Goal: Communication & Community: Answer question/provide support

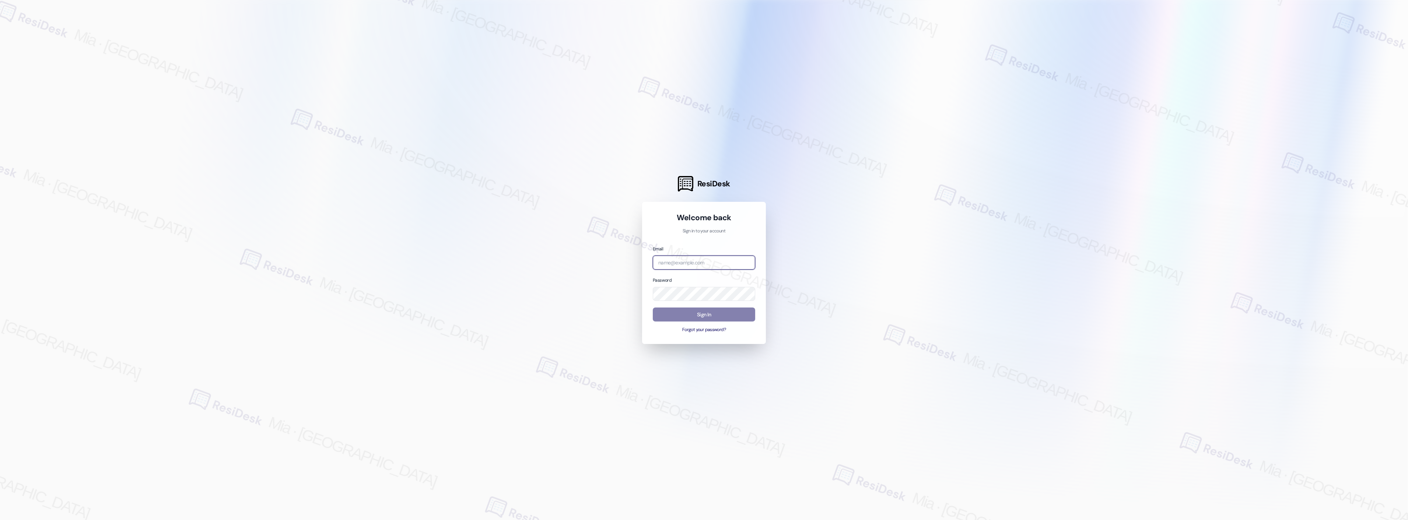
click at [740, 263] on body "ResiDesk Welcome back Sign in to your account Email Password Sign In Forgot you…" at bounding box center [704, 260] width 1408 height 520
type input "cell"
click at [703, 259] on input "cell" at bounding box center [704, 263] width 102 height 14
drag, startPoint x: 703, startPoint y: 264, endPoint x: 619, endPoint y: 264, distance: 83.6
click at [619, 264] on div "ResiDesk Welcome back Sign in to your account Email cell Password Sign In Forgo…" at bounding box center [704, 260] width 1408 height 520
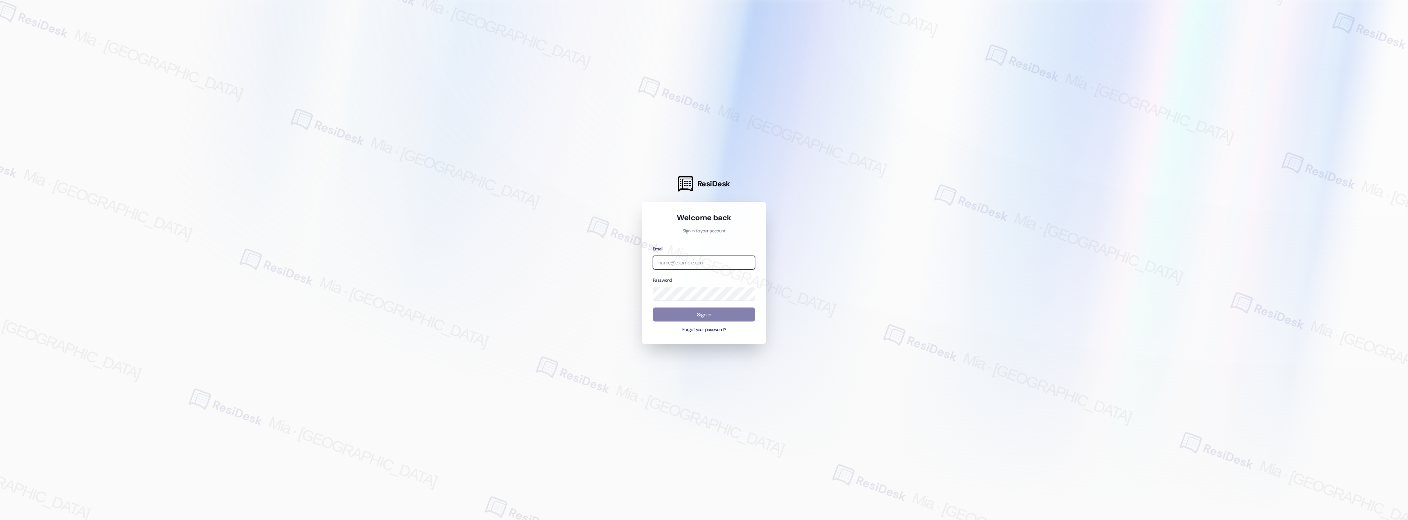
click at [0, 520] on com-1password-button at bounding box center [0, 520] width 0 height 0
type input "automated-surveys-celle-mia.caampued@celle.com"
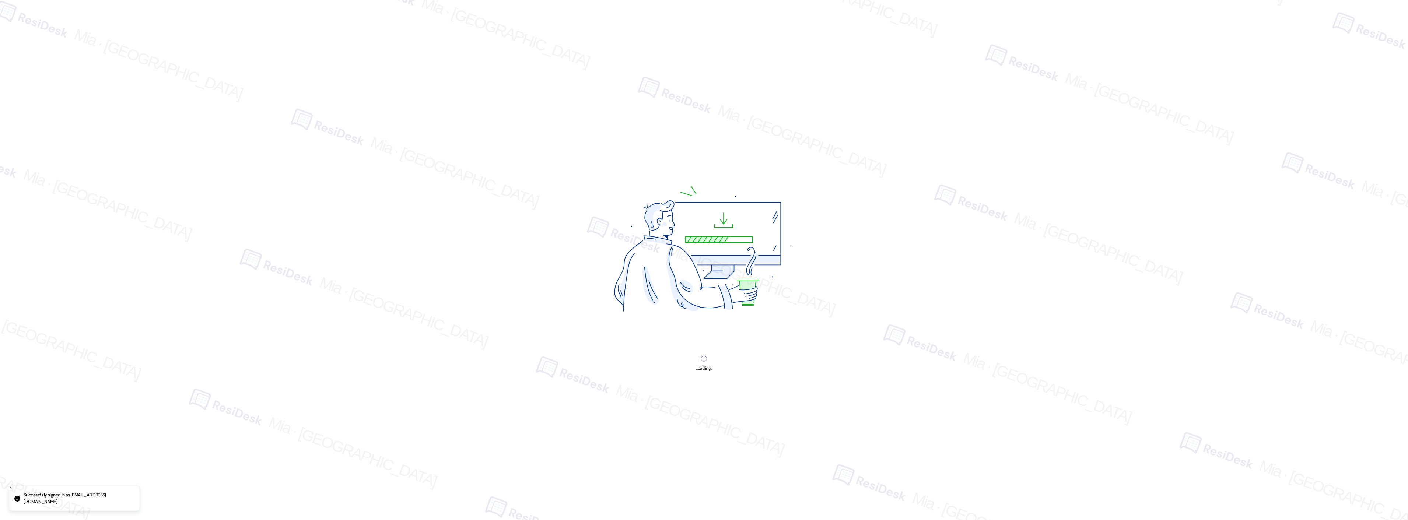
click at [714, 315] on img at bounding box center [703, 252] width 277 height 208
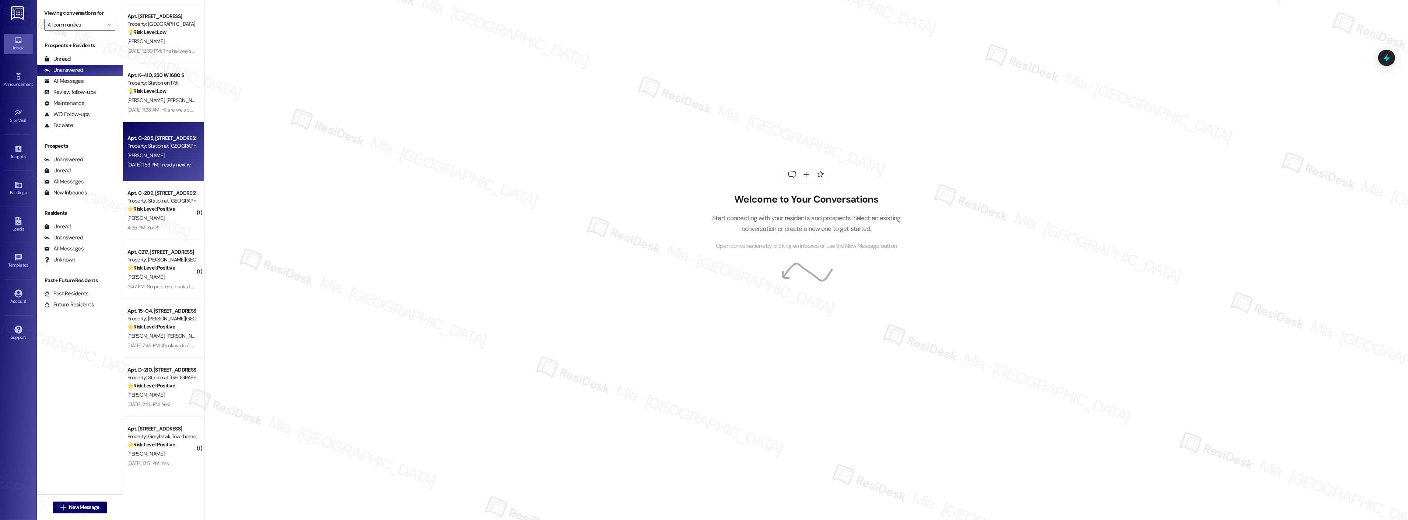
scroll to position [409, 0]
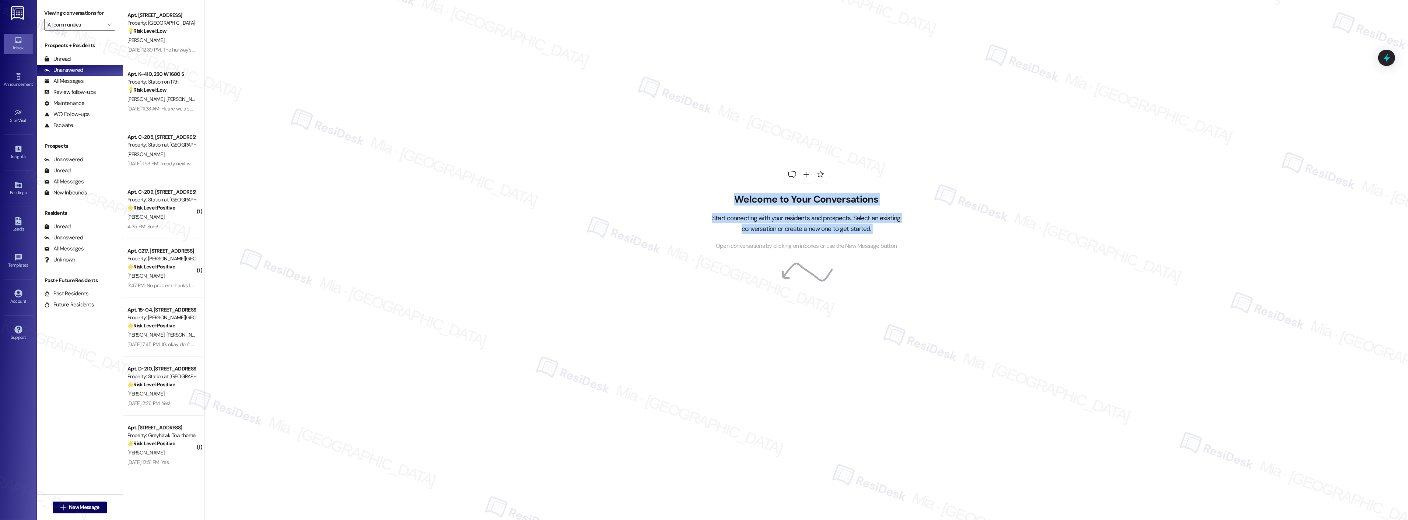
drag, startPoint x: 197, startPoint y: 127, endPoint x: 231, endPoint y: 316, distance: 191.6
click at [231, 325] on div "Welcome to Your Conversations Start connecting with your residents and prospect…" at bounding box center [806, 260] width 1204 height 520
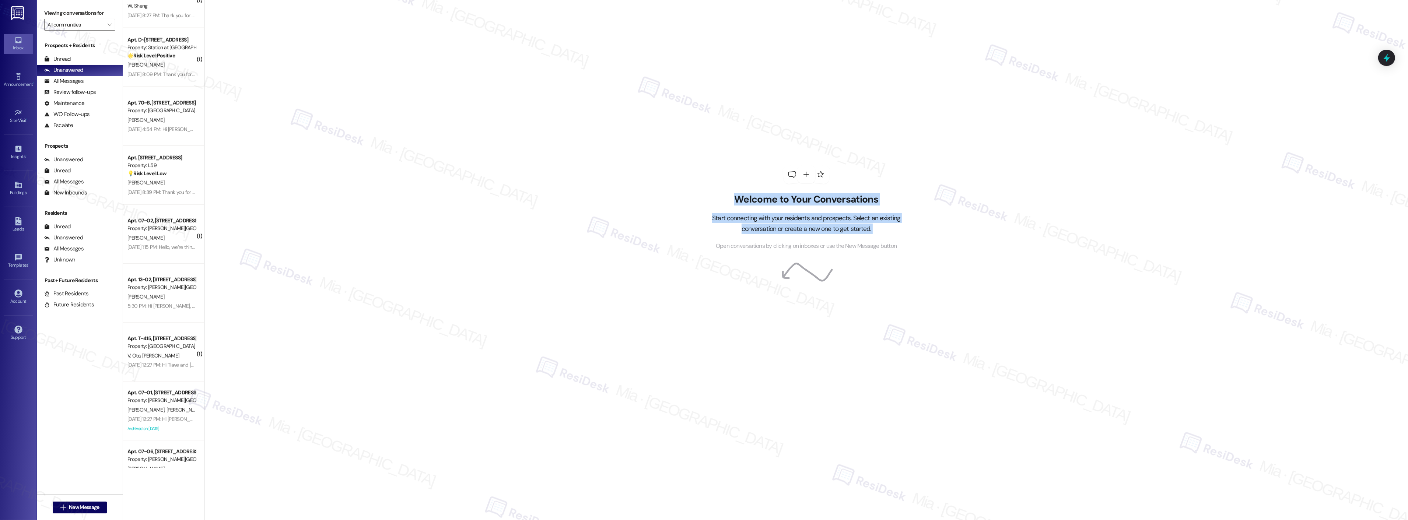
scroll to position [2243, 0]
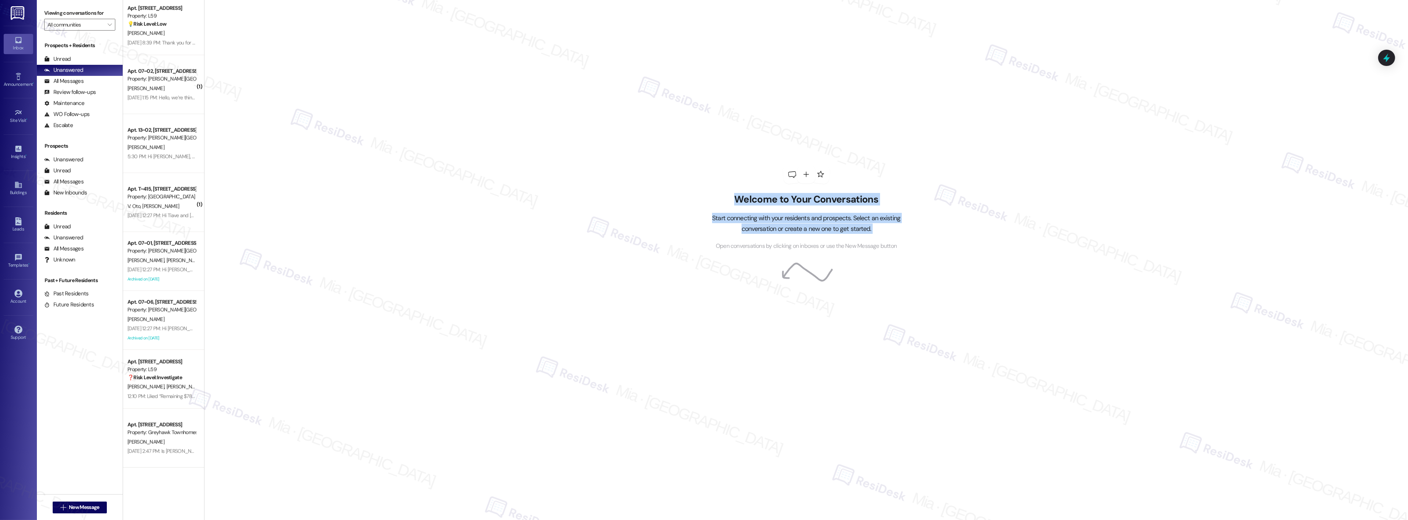
click at [1395, 57] on div "Welcome to Your Conversations Start connecting with your residents and prospect…" at bounding box center [806, 260] width 1204 height 520
click at [1393, 57] on div at bounding box center [1386, 57] width 22 height 21
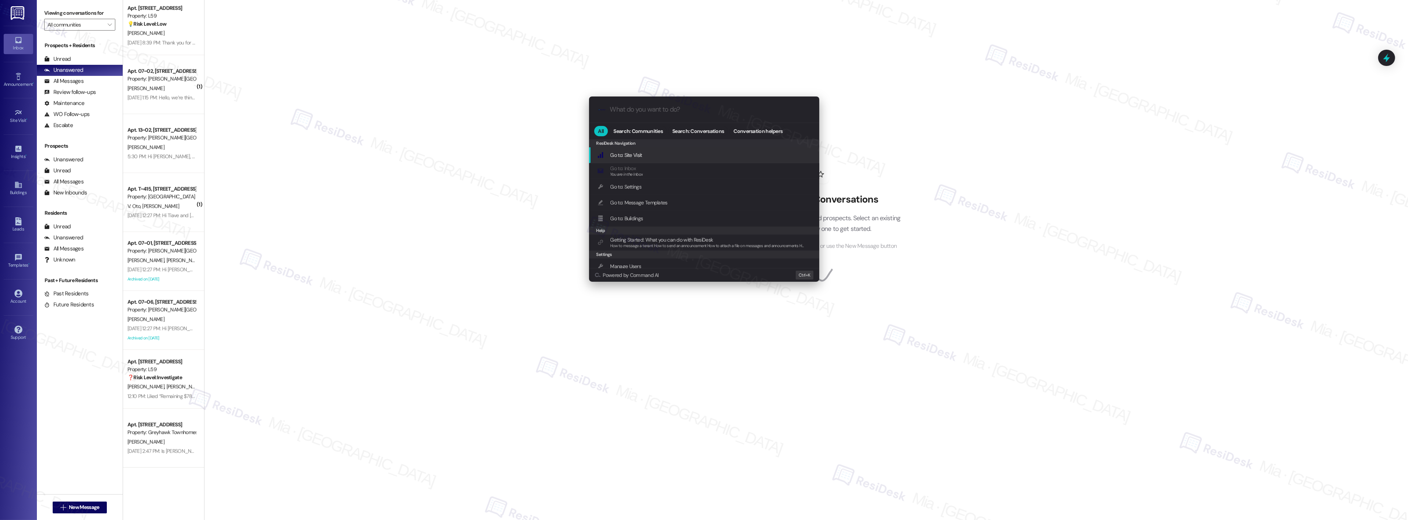
click at [665, 112] on input "What do you want to do?" at bounding box center [710, 110] width 200 height 8
type input "d"
click at [669, 154] on span "Open Thread SLA Dashboard" at bounding box center [640, 155] width 61 height 7
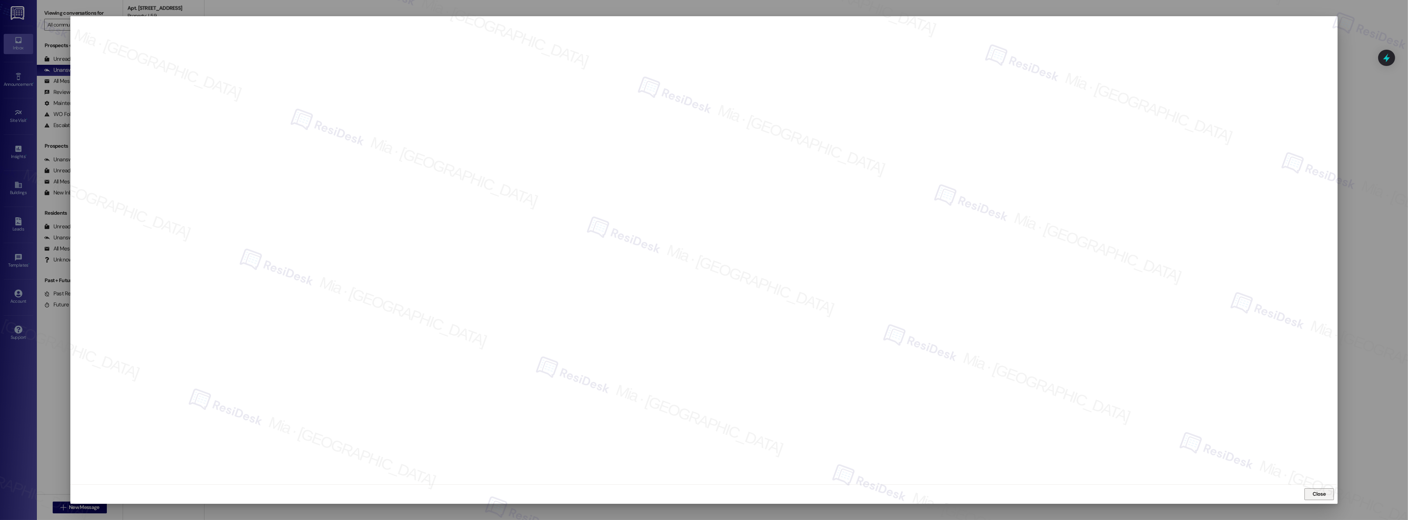
click at [1316, 495] on span "Close" at bounding box center [1319, 494] width 13 height 8
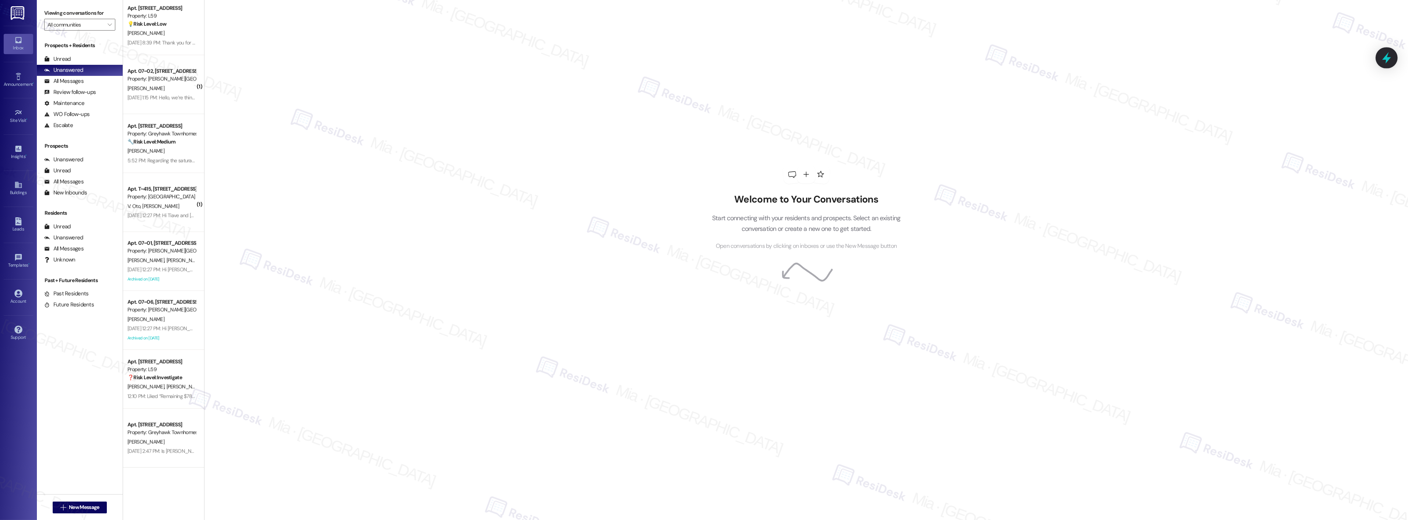
click at [1391, 60] on icon at bounding box center [1386, 58] width 13 height 13
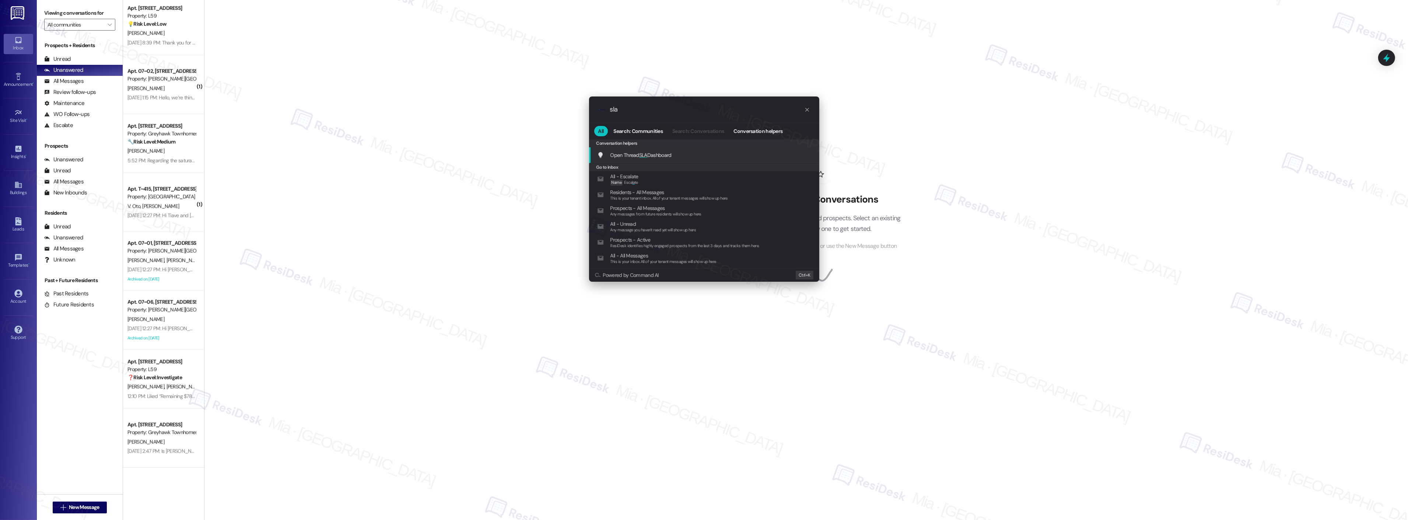
type input "sla"
click at [645, 153] on span "SLA" at bounding box center [643, 155] width 8 height 7
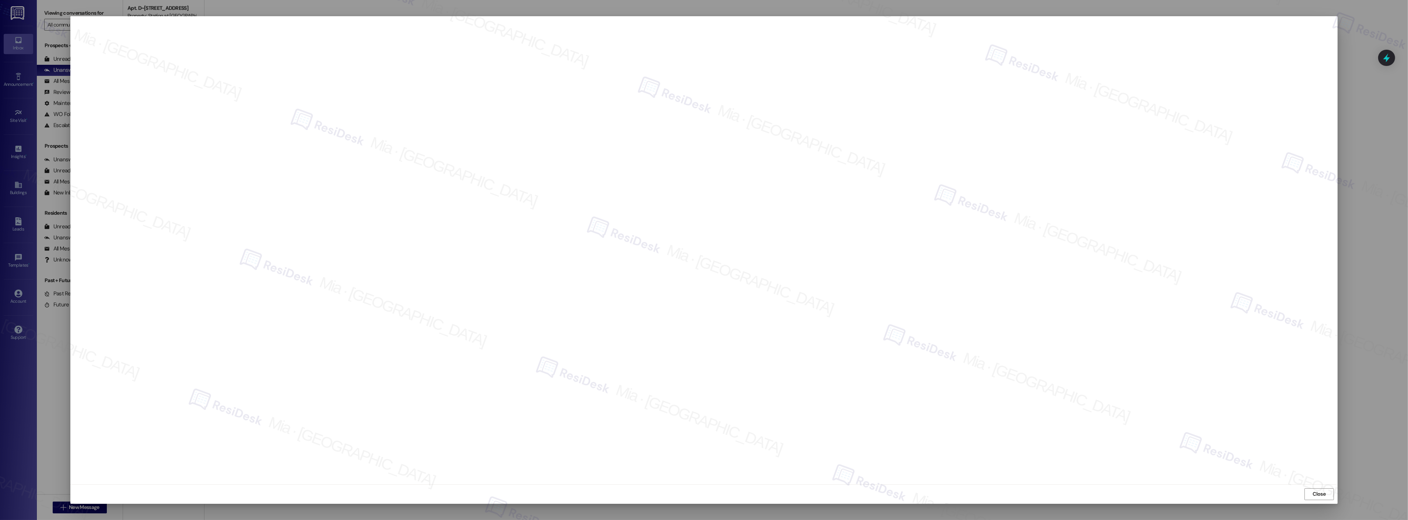
scroll to position [2066, 0]
click at [1317, 493] on span "Close" at bounding box center [1319, 494] width 13 height 8
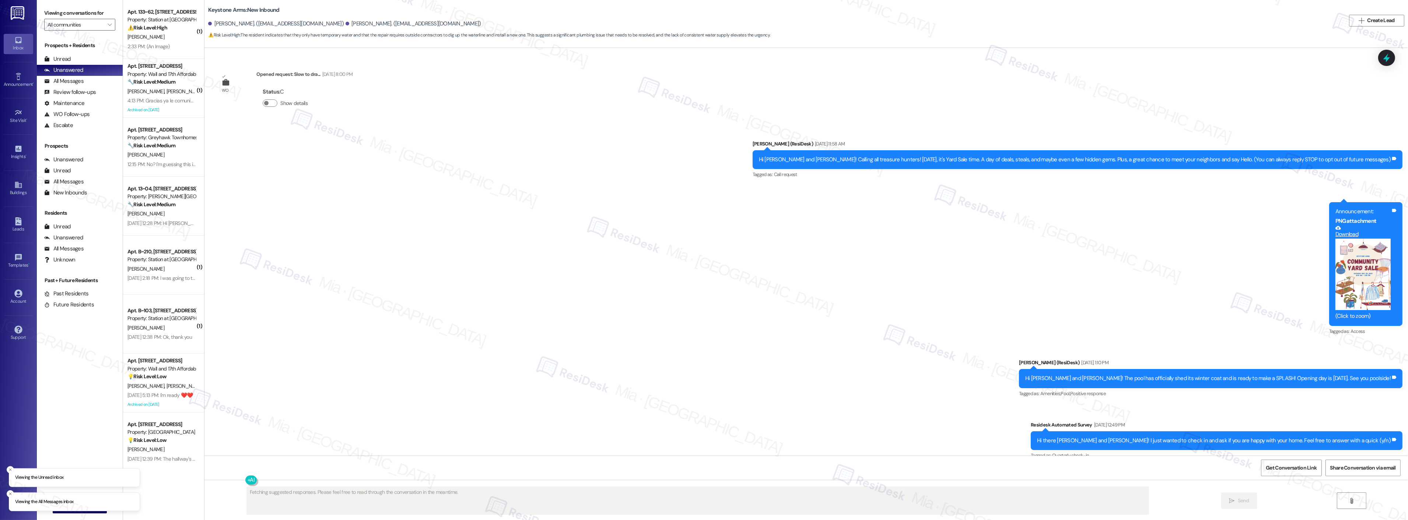
scroll to position [3871, 0]
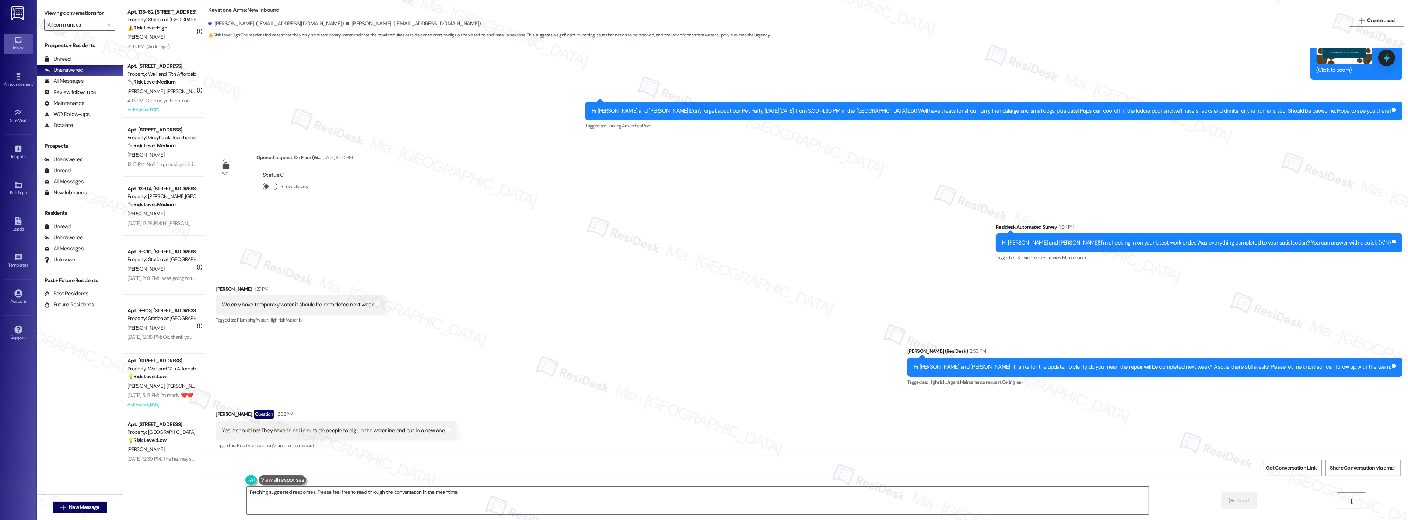
click at [264, 183] on button "Show details" at bounding box center [270, 186] width 15 height 7
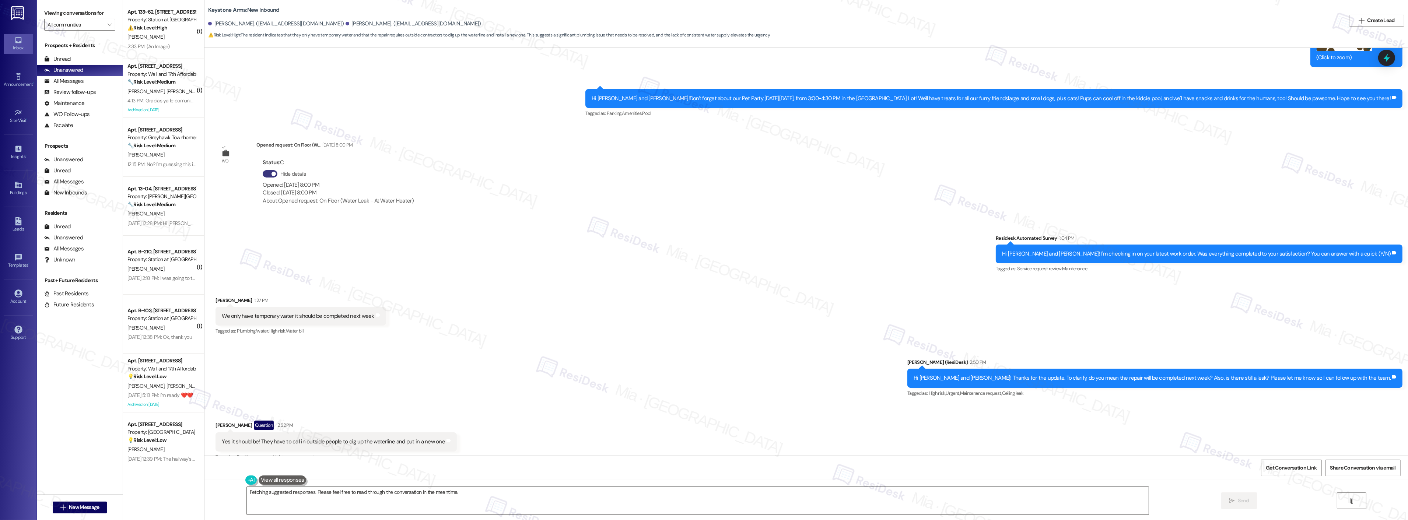
scroll to position [3895, 0]
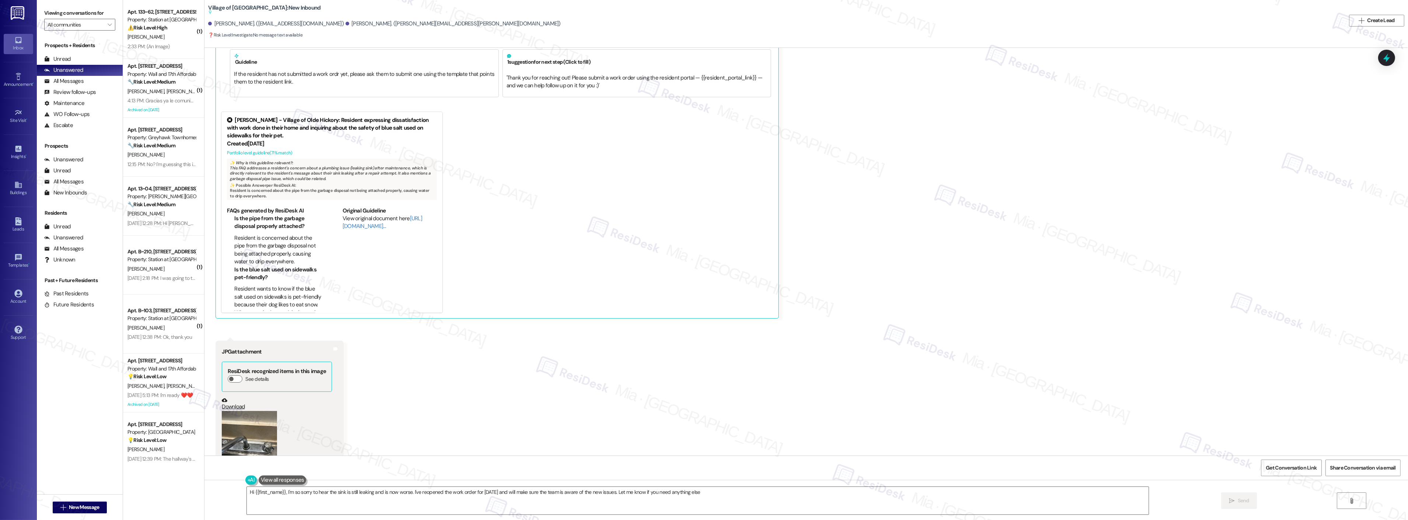
scroll to position [4664, 0]
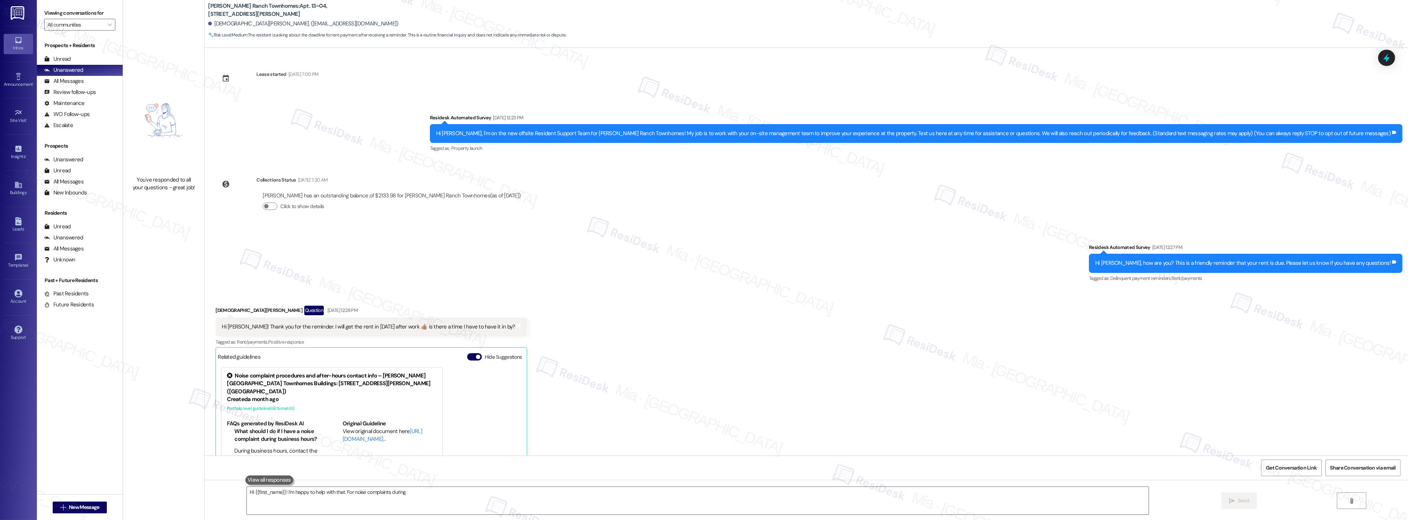
type textarea "Hi {{first_name}}! I'm happy to help with that. For noise complaints during bus…"
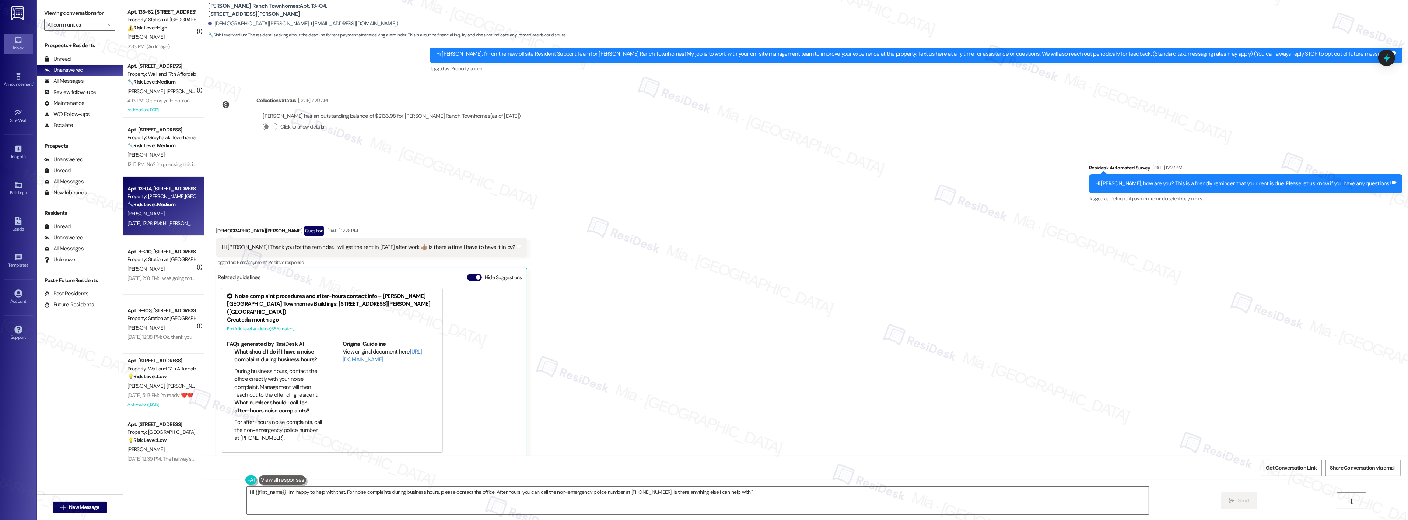
scroll to position [80, 0]
click at [748, 495] on textarea "Hi {{first_name}}! I'm happy to help with that. For noise complaints during bus…" at bounding box center [698, 501] width 902 height 28
drag, startPoint x: 750, startPoint y: 491, endPoint x: 237, endPoint y: 491, distance: 513.0
click at [235, 491] on div "Hi {{first_name}}! I'm happy to help with that. For noise complaints during bus…" at bounding box center [805, 507] width 1203 height 55
paste textarea "Thanks,, for the update and for taking care of your rent! Have a great weekend!"
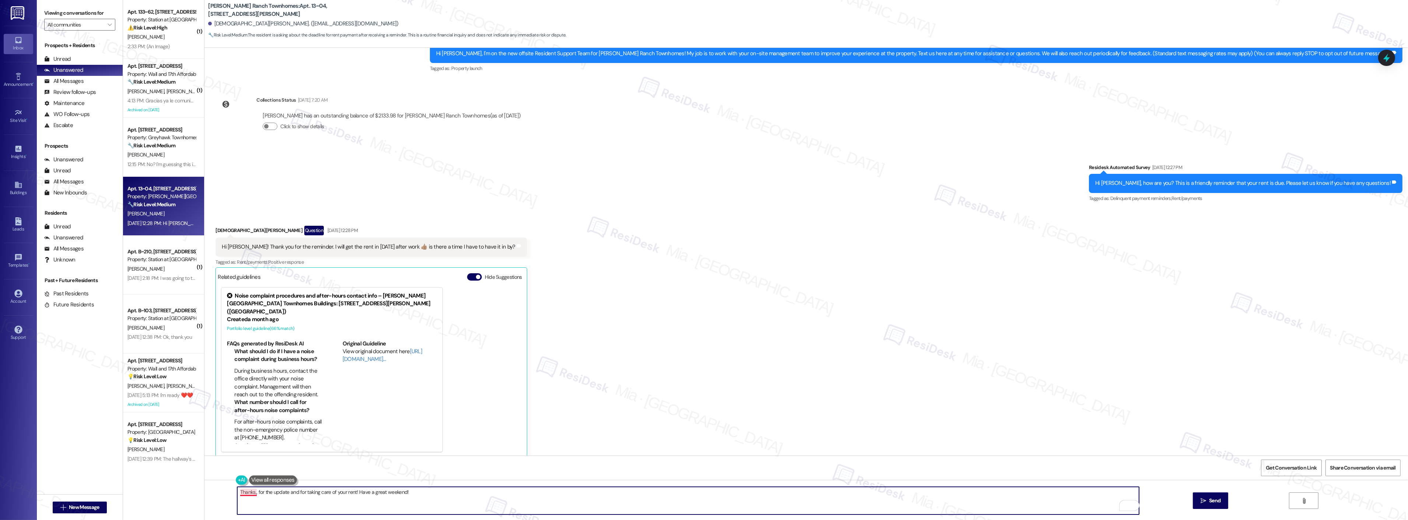
click at [250, 493] on textarea "Thanks,, for the update and for taking care of your rent! Have a great weekend!" at bounding box center [688, 501] width 902 height 28
click at [430, 498] on textarea "Thanks, Kristian for the update and for taking care of your rent! Have a great …" at bounding box center [688, 501] width 902 height 28
click at [276, 469] on span "for" at bounding box center [275, 470] width 7 height 6
type textarea "Thanks, Kristian, for the update and for taking care of your rent! Have a great…"
click at [1217, 505] on button " Send" at bounding box center [1211, 500] width 36 height 17
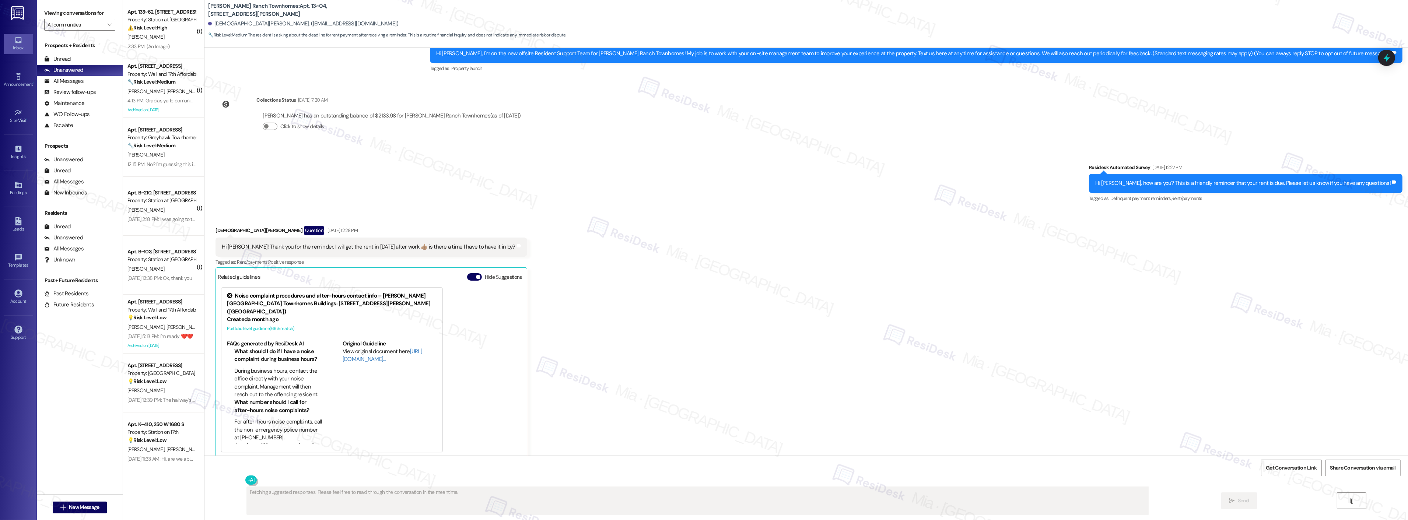
scroll to position [80, 0]
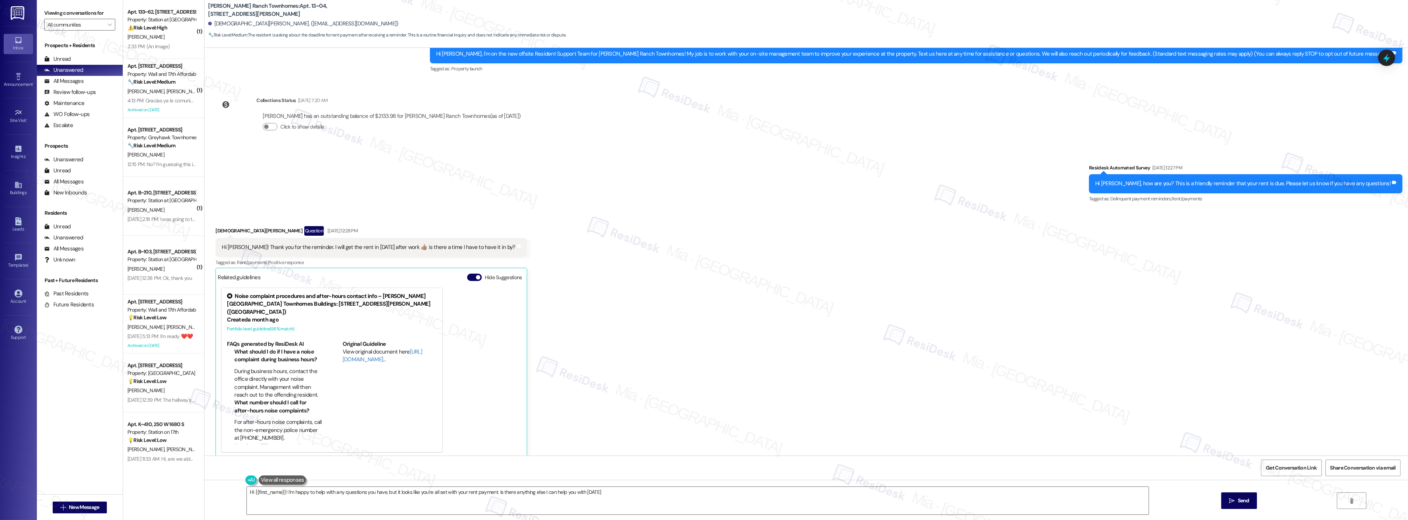
type textarea "Hi {{first_name}}! I'm happy to help with any questions you have, but it looks …"
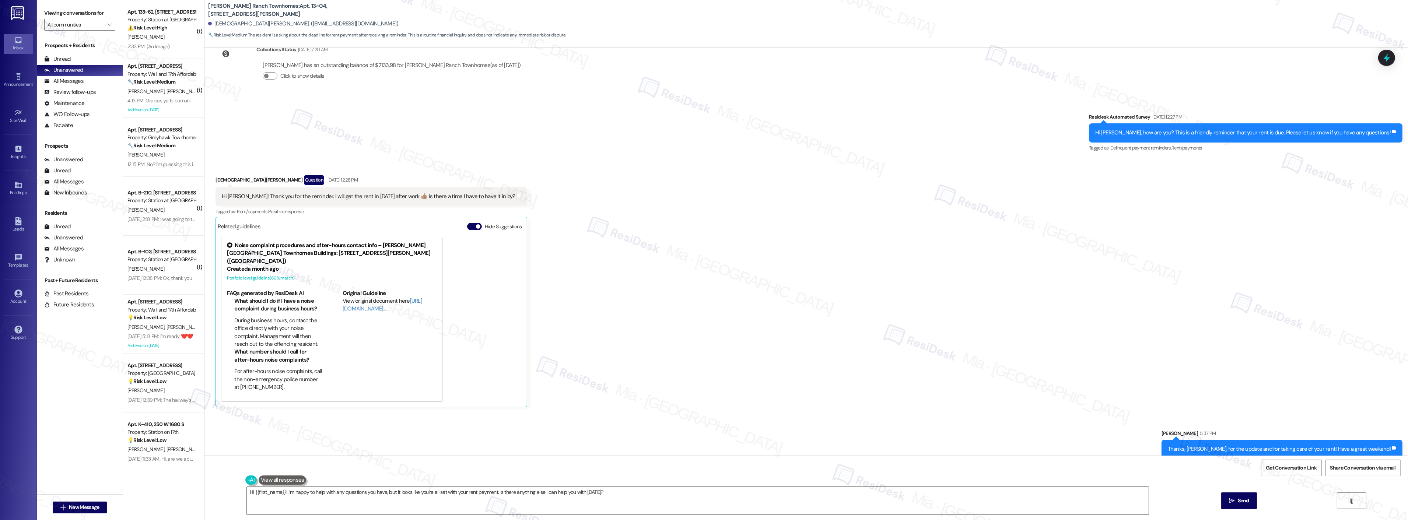
scroll to position [131, 0]
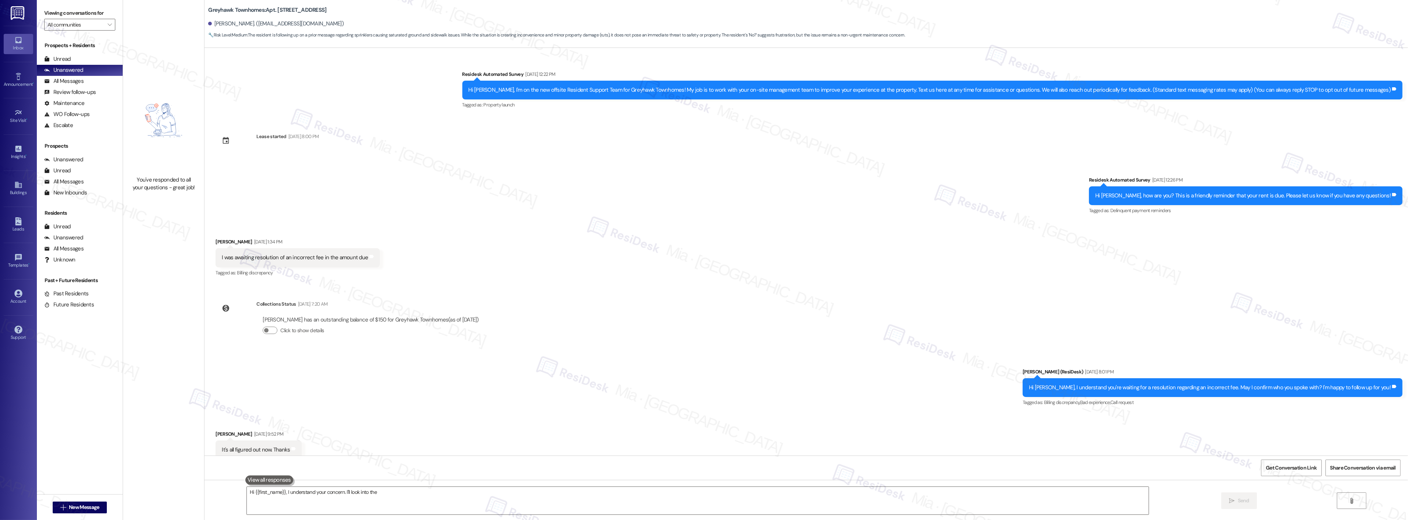
type textarea "Hi {{first_name}}, I understand your concern. I'll look into the"
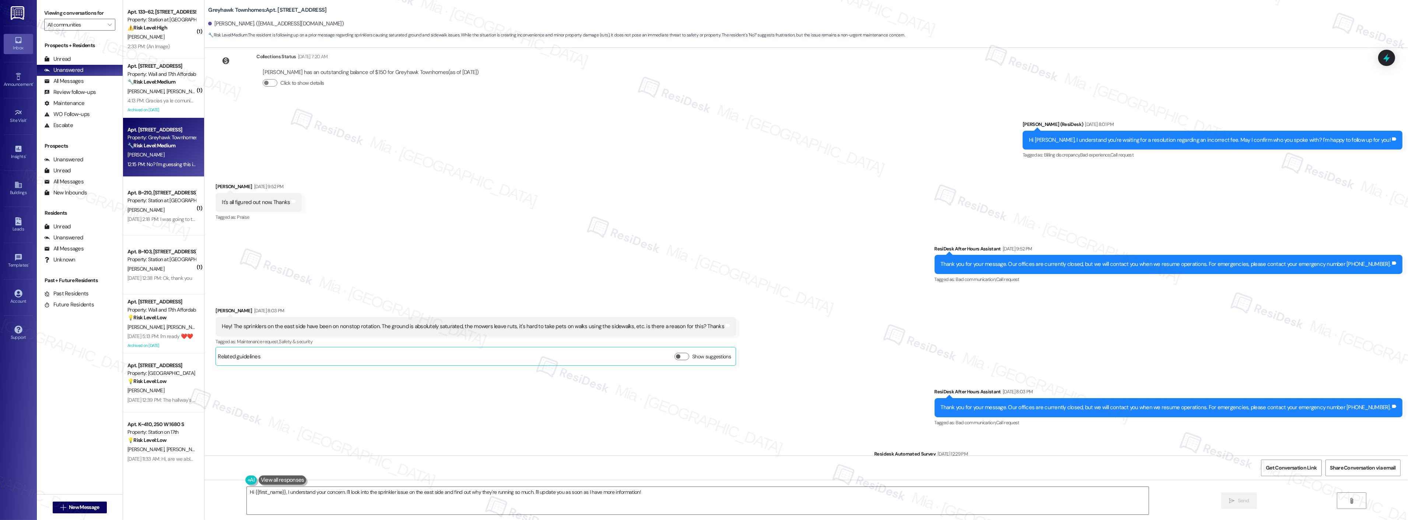
scroll to position [229, 0]
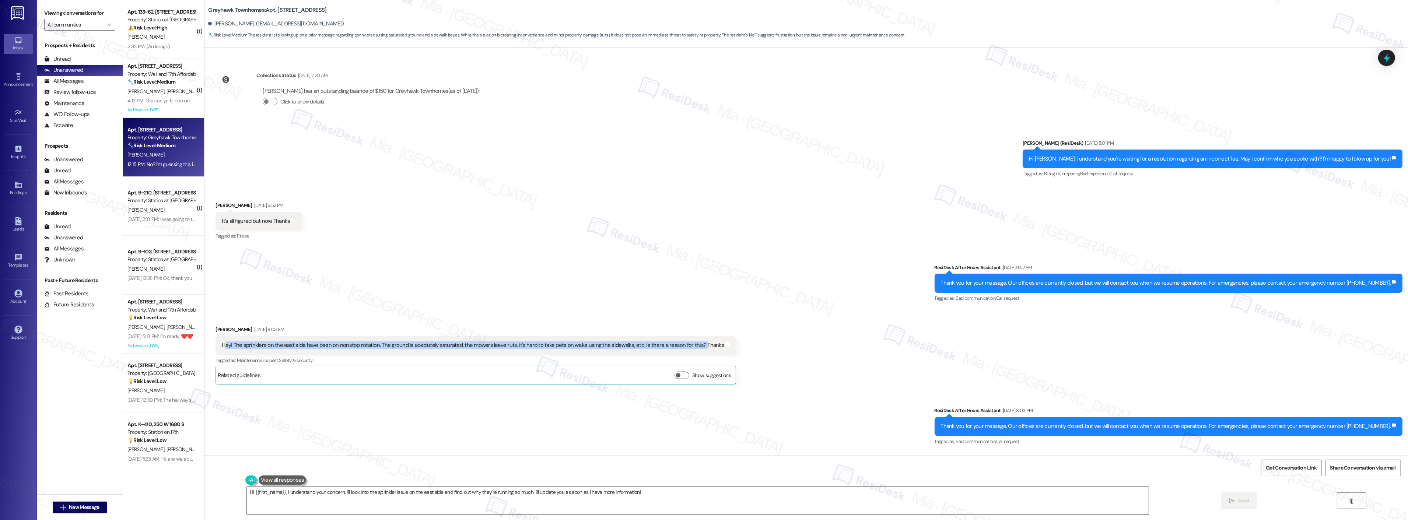
drag, startPoint x: 217, startPoint y: 347, endPoint x: 685, endPoint y: 346, distance: 467.7
click at [685, 346] on div "Hey! The sprinklers on the east side have been on nonstop rotation. The ground …" at bounding box center [473, 345] width 502 height 8
copy div "ey! The sprinklers on the east side have been on nonstop rotation. The ground i…"
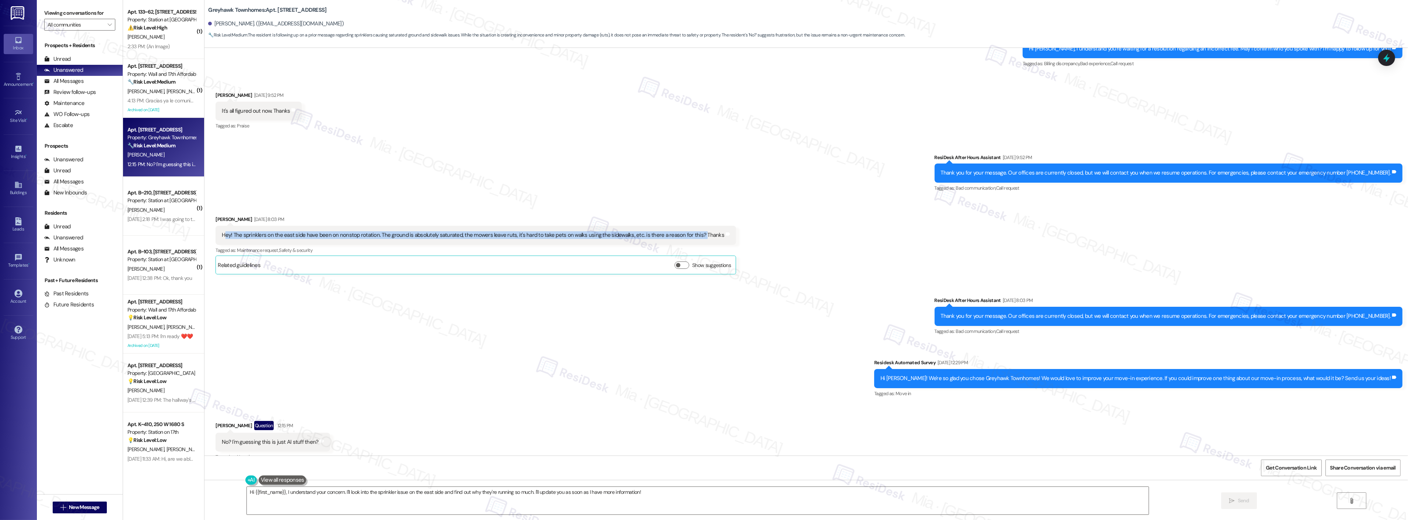
scroll to position [351, 0]
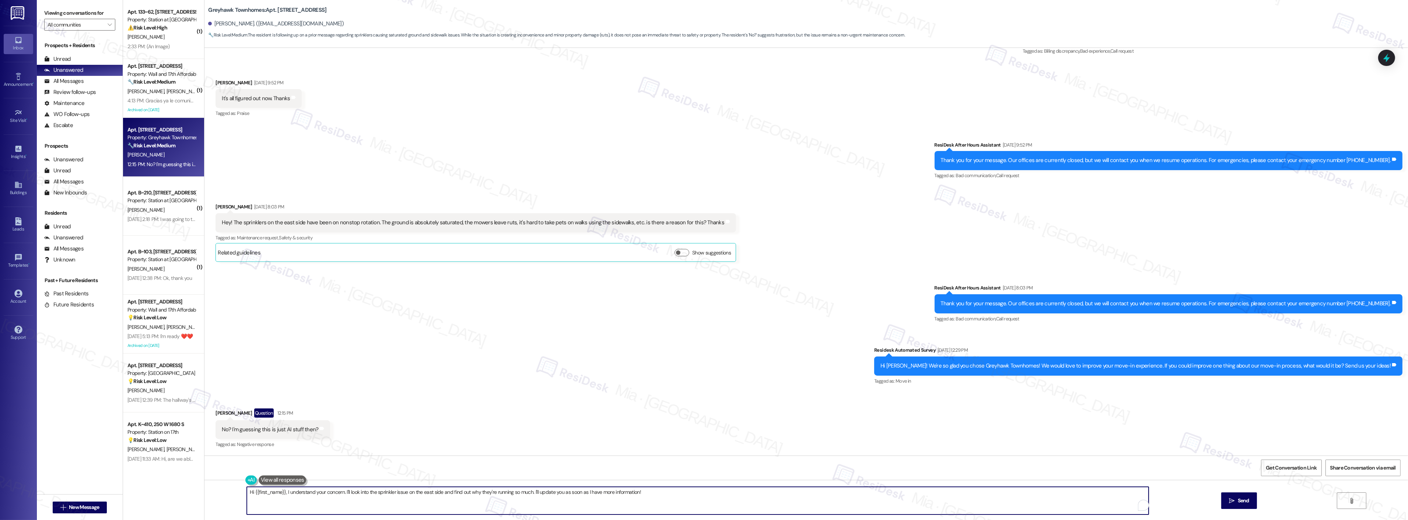
drag, startPoint x: 661, startPoint y: 491, endPoint x: 240, endPoint y: 492, distance: 420.6
click at [247, 492] on textarea "Hi {{first_name}}, I understand your concern. I'll look into the sprinkler issu…" at bounding box center [698, 501] width 902 height 28
paste textarea "John, I apologize for the delay in getting back to you, and thank you for your …"
click at [237, 505] on textarea "Hi John, I apologize for the delay in getting back to you, and thank you for yo…" at bounding box center [688, 501] width 902 height 28
drag, startPoint x: 621, startPoint y: 492, endPoint x: 899, endPoint y: 492, distance: 278.1
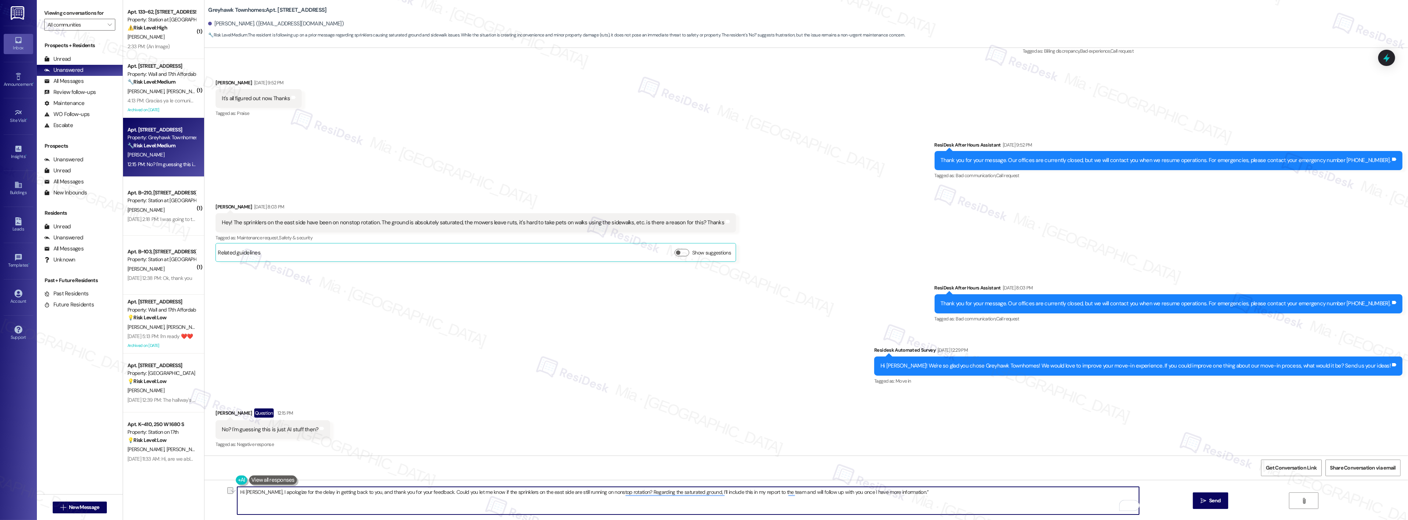
click at [899, 492] on textarea "Hi John, I apologize for the delay in getting back to you, and thank you for yo…" at bounding box center [688, 501] width 902 height 28
click at [1214, 498] on span "Send" at bounding box center [1214, 501] width 11 height 8
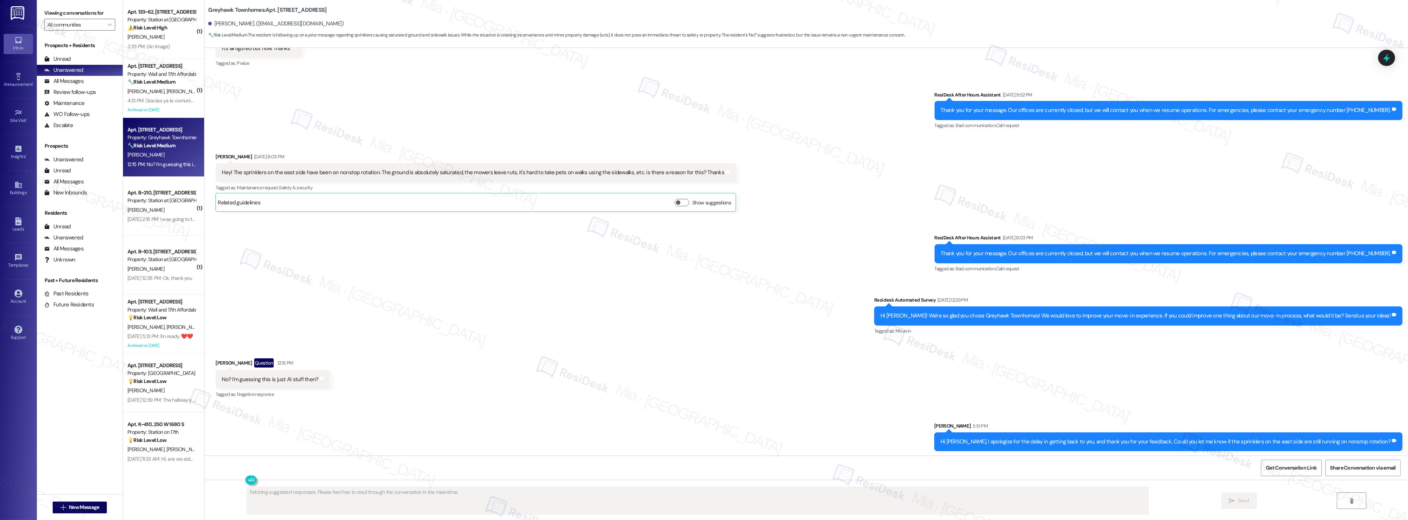
scroll to position [403, 0]
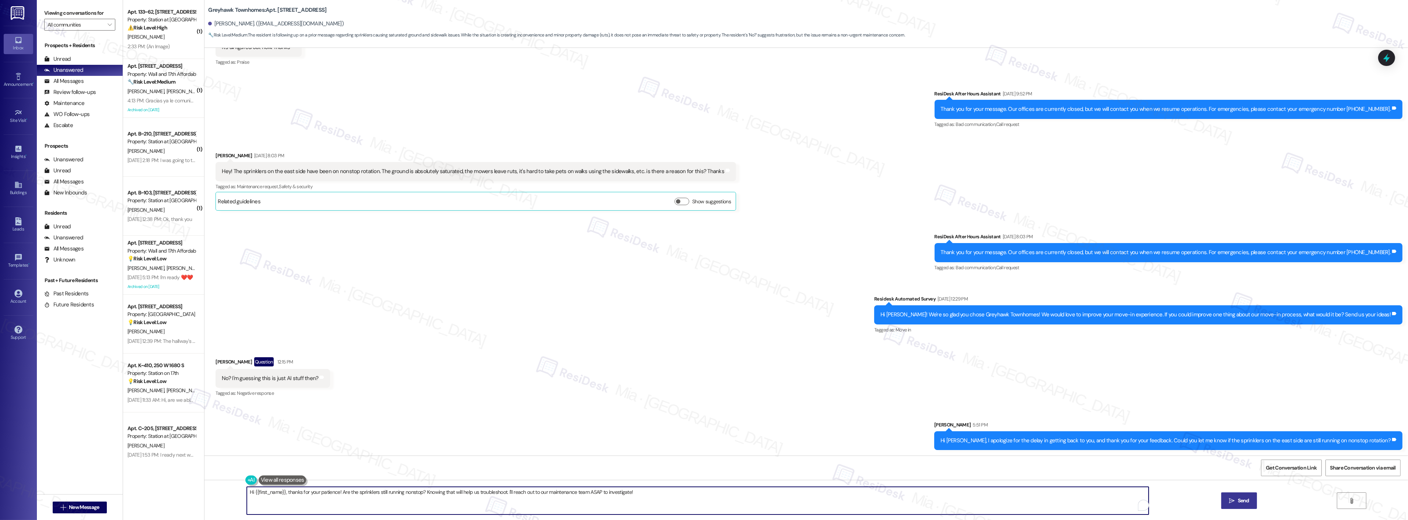
drag, startPoint x: 591, startPoint y: 493, endPoint x: 214, endPoint y: 493, distance: 376.8
click at [214, 493] on div "Hi {{first_name}}, thanks for your patience! Are the sprinklers still running n…" at bounding box center [805, 507] width 1203 height 55
paste textarea "egarding the saturated ground, I’ll include this in my report to the team and w…"
click at [237, 492] on textarea "egarding the saturated ground, I’ll include this in my report to the team and w…" at bounding box center [688, 501] width 902 height 28
click at [529, 492] on textarea "Regarding the saturated ground, I’ll include this in my report to the team and …" at bounding box center [688, 501] width 902 height 28
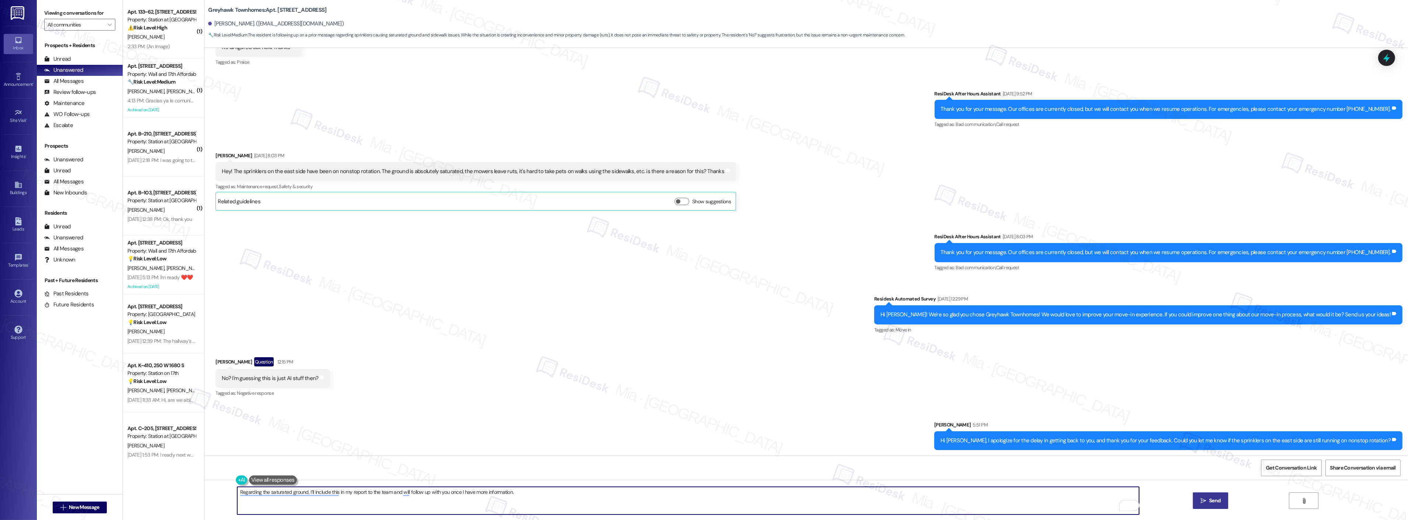
type textarea "Regarding the saturated ground, I’ll include this in my report to the team and …"
click at [1222, 505] on button " Send" at bounding box center [1211, 500] width 36 height 17
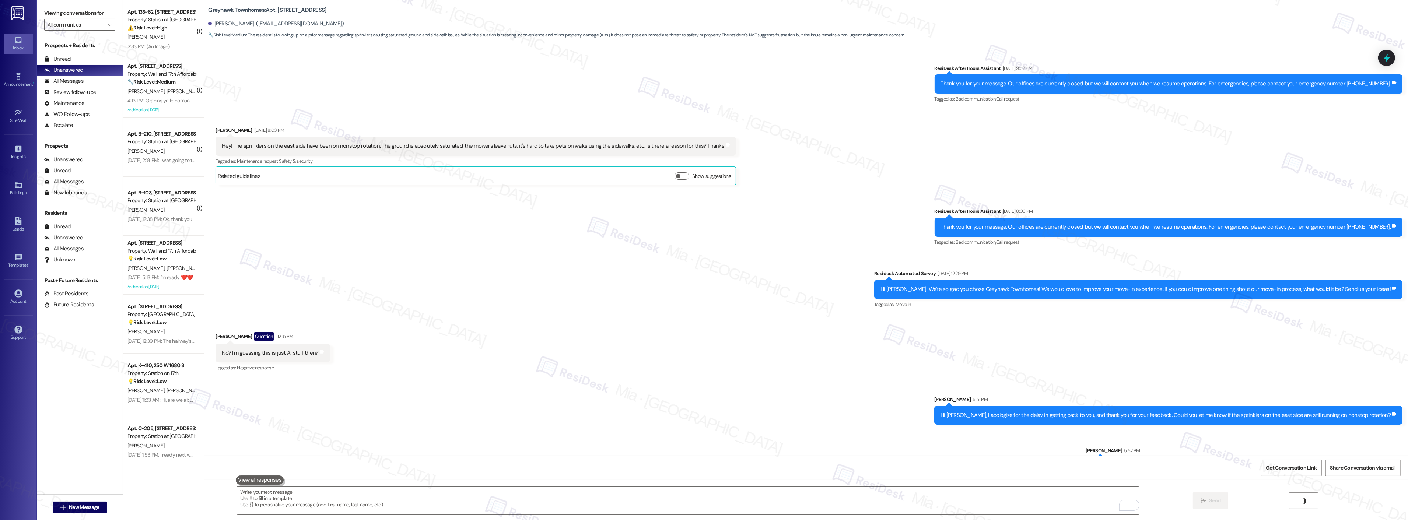
scroll to position [454, 0]
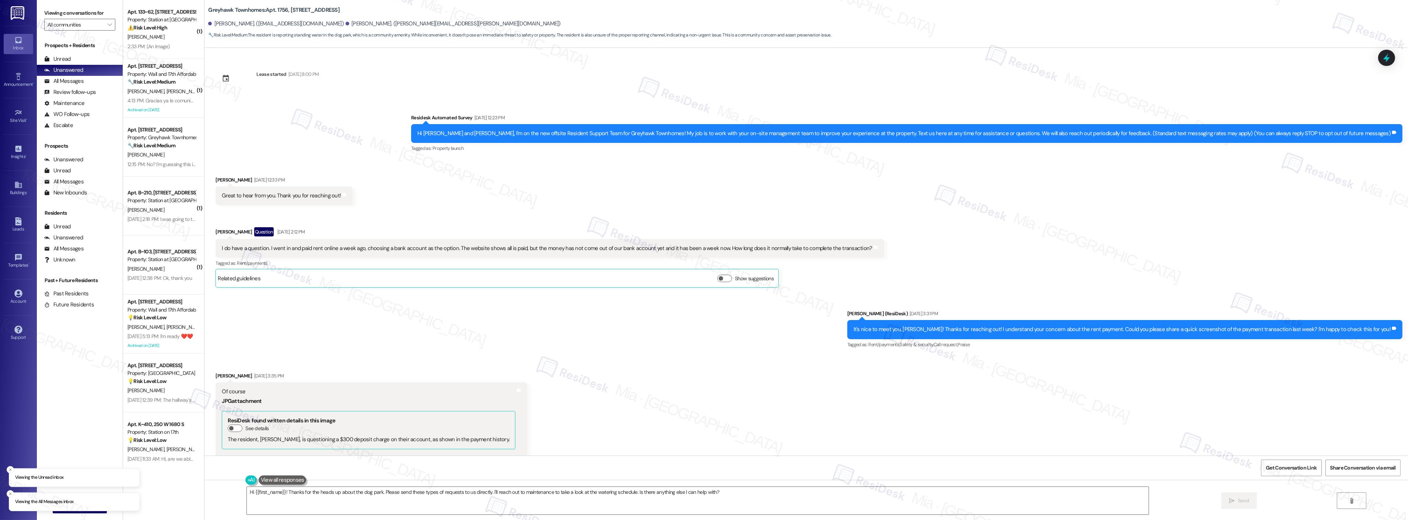
scroll to position [1080, 0]
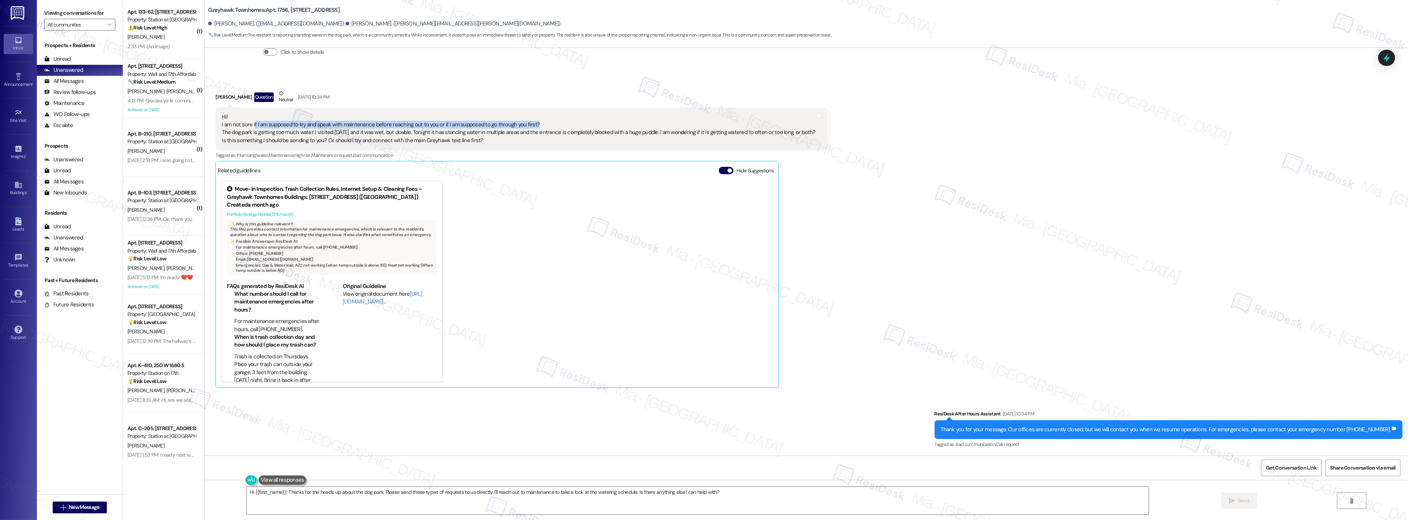
drag, startPoint x: 247, startPoint y: 124, endPoint x: 541, endPoint y: 123, distance: 293.9
click at [541, 123] on div "Hi! I am not sure if I am supposed to try and speak with maintenance before rea…" at bounding box center [519, 129] width 594 height 32
click at [237, 136] on div "Hi! I am not sure if I am supposed to try and speak with maintenance before rea…" at bounding box center [519, 129] width 594 height 32
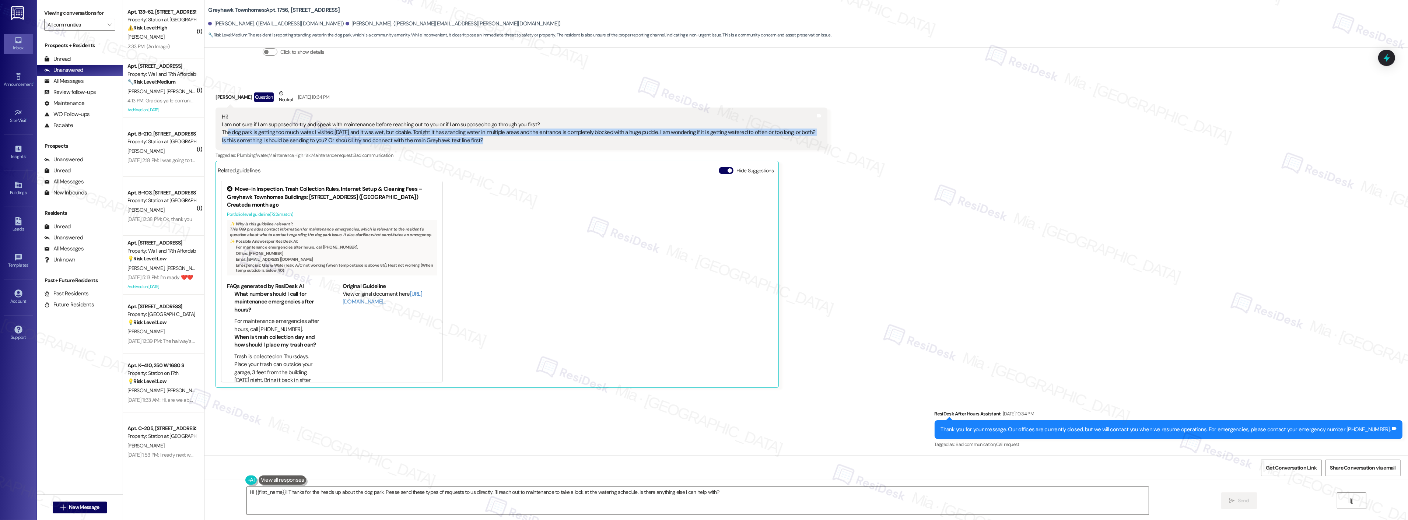
drag, startPoint x: 222, startPoint y: 131, endPoint x: 477, endPoint y: 137, distance: 254.9
click at [477, 137] on div "Hi! I am not sure if I am supposed to try and speak with maintenance before rea…" at bounding box center [519, 129] width 594 height 32
drag, startPoint x: 1281, startPoint y: 466, endPoint x: 1277, endPoint y: 466, distance: 3.7
click at [1281, 466] on span "Get Conversation Link" at bounding box center [1290, 468] width 51 height 8
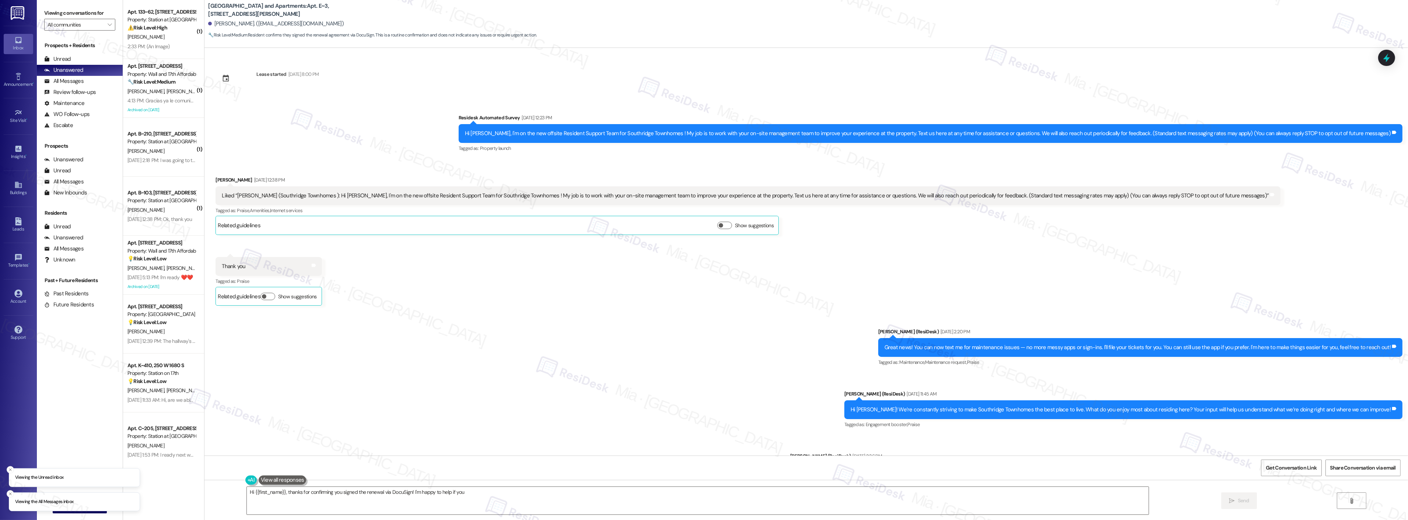
scroll to position [1713, 0]
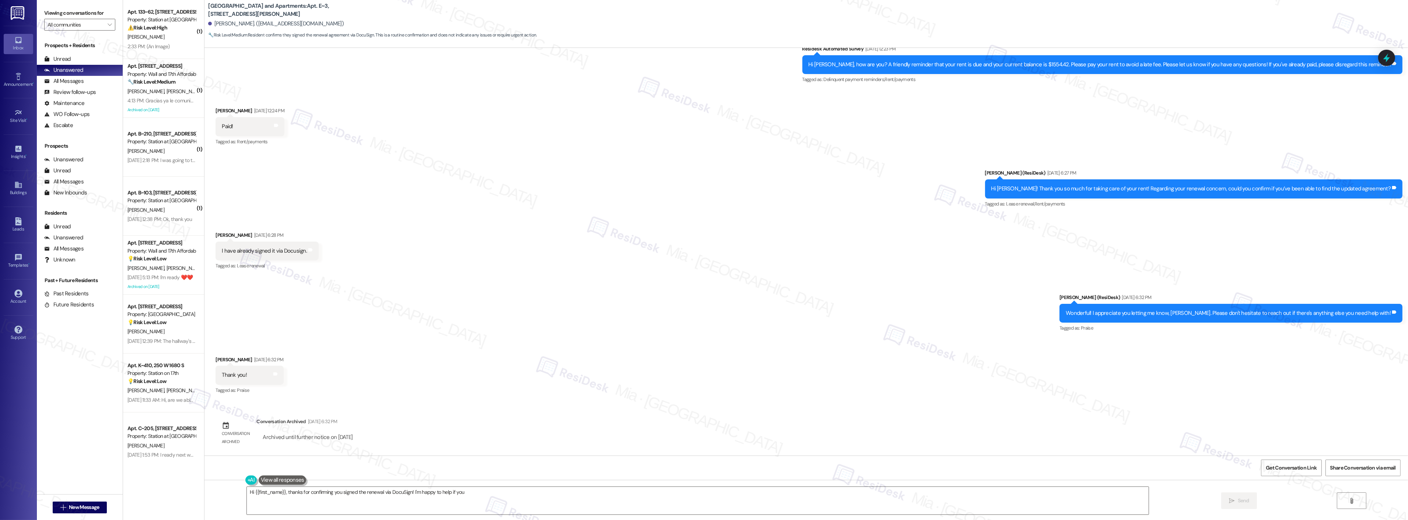
click at [405, 433] on div "Lease started [DATE] 8:00 PM Survey, sent via SMS Residesk Automated Survey [DA…" at bounding box center [805, 252] width 1203 height 408
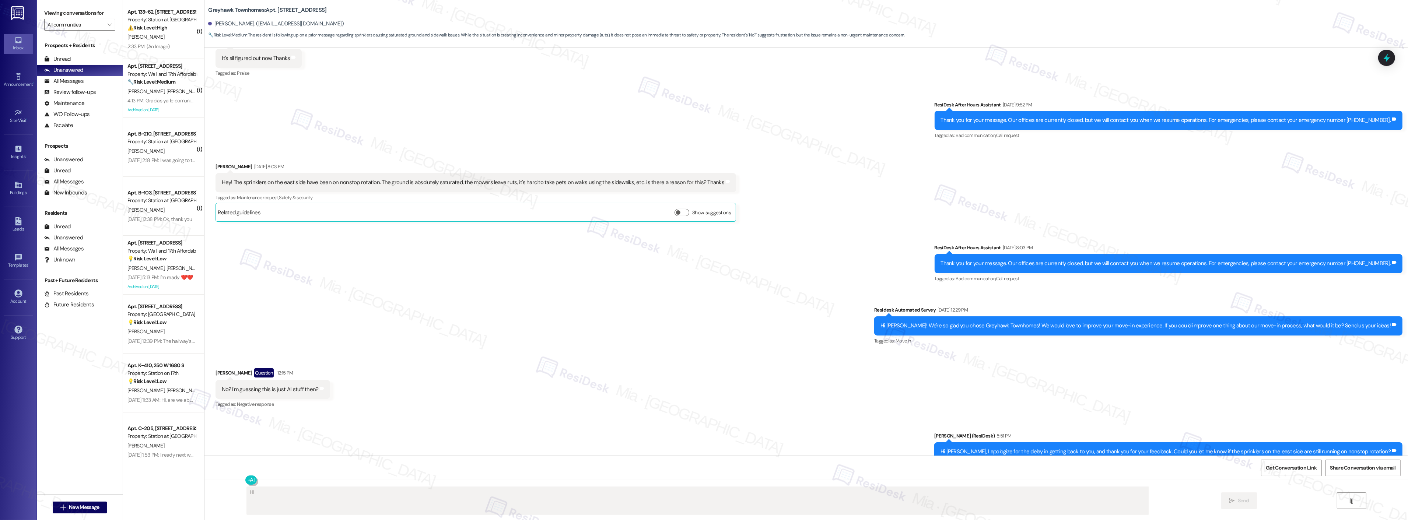
scroll to position [383, 0]
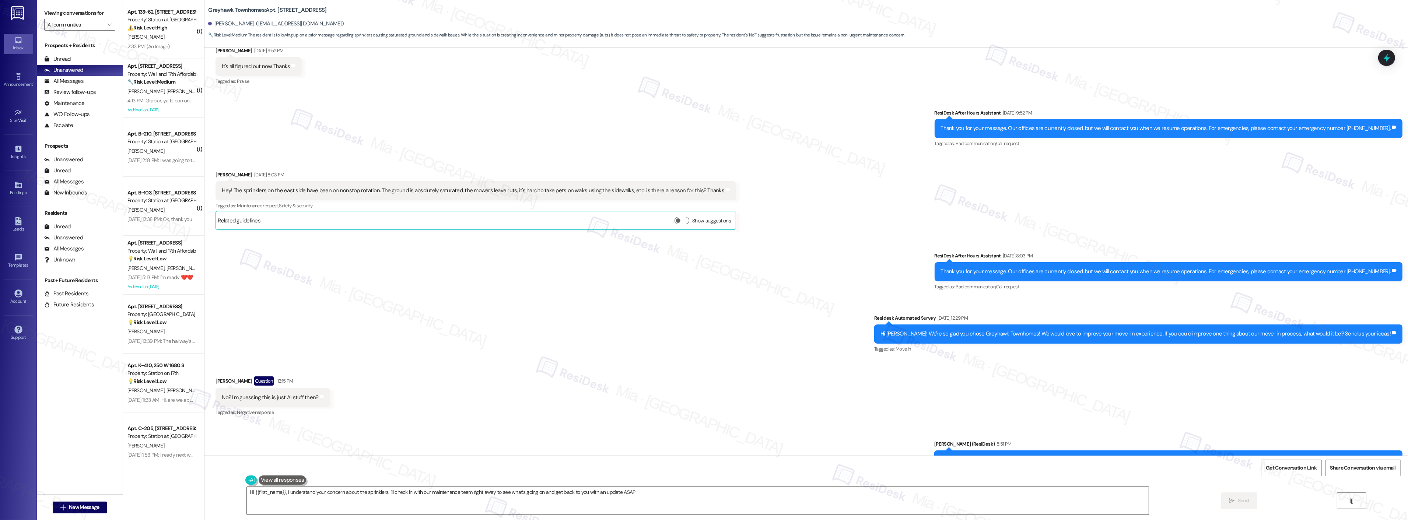
type textarea "Hi {{first_name}}, I understand your concern about the sprinklers. I'll check i…"
click at [1301, 466] on span "Get Conversation Link" at bounding box center [1290, 468] width 51 height 8
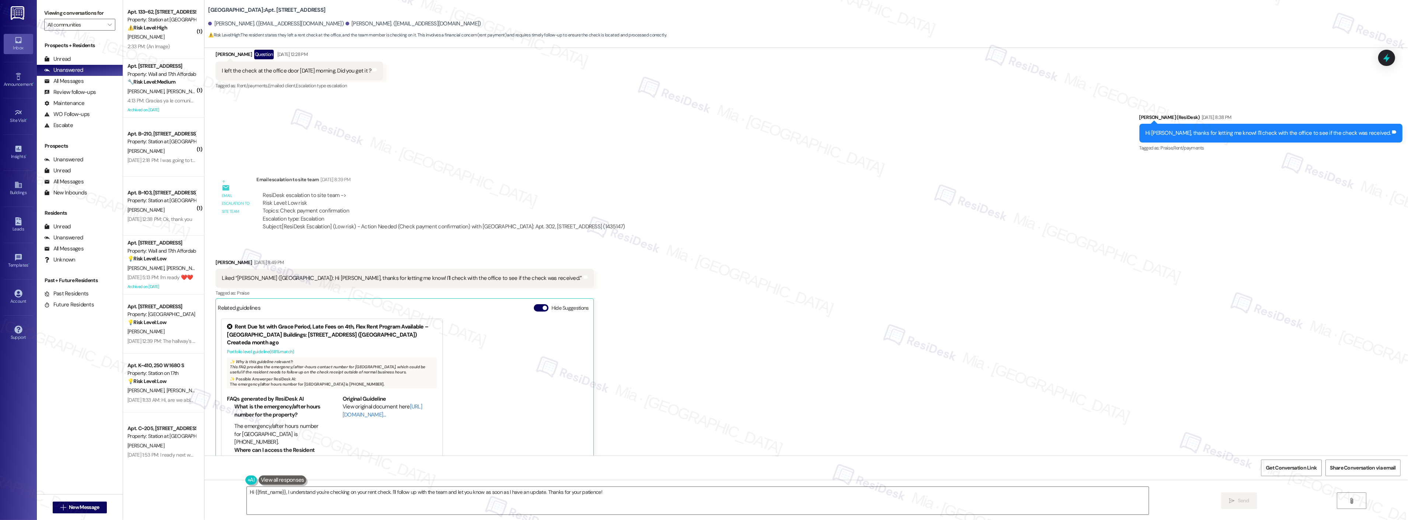
scroll to position [703, 0]
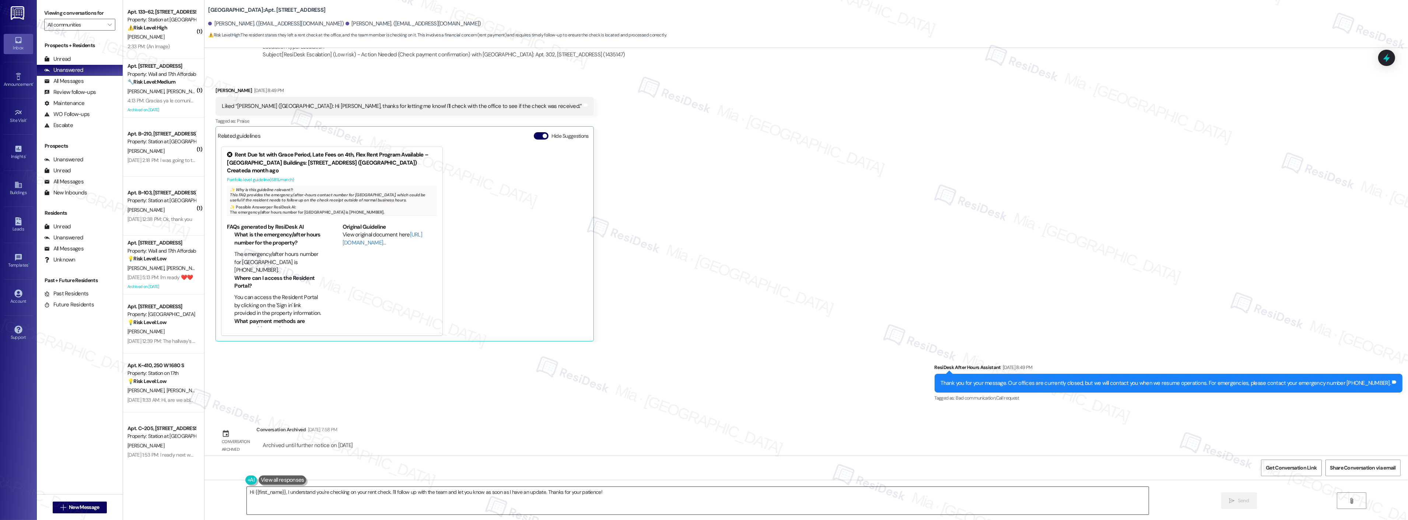
click at [320, 491] on textarea "Hi {{first_name}}, I understand you're checking on your rent check. I'll follow…" at bounding box center [698, 501] width 902 height 28
drag, startPoint x: 606, startPoint y: 495, endPoint x: 271, endPoint y: 496, distance: 334.8
click at [271, 496] on textarea "Hi {{first_name}}, I understand you're checking on your rent check. I'll follow…" at bounding box center [688, 501] width 902 height 28
paste textarea "Good morning! My apologies for the delayed response. I see that your account no…"
drag, startPoint x: 305, startPoint y: 493, endPoint x: 273, endPoint y: 493, distance: 31.3
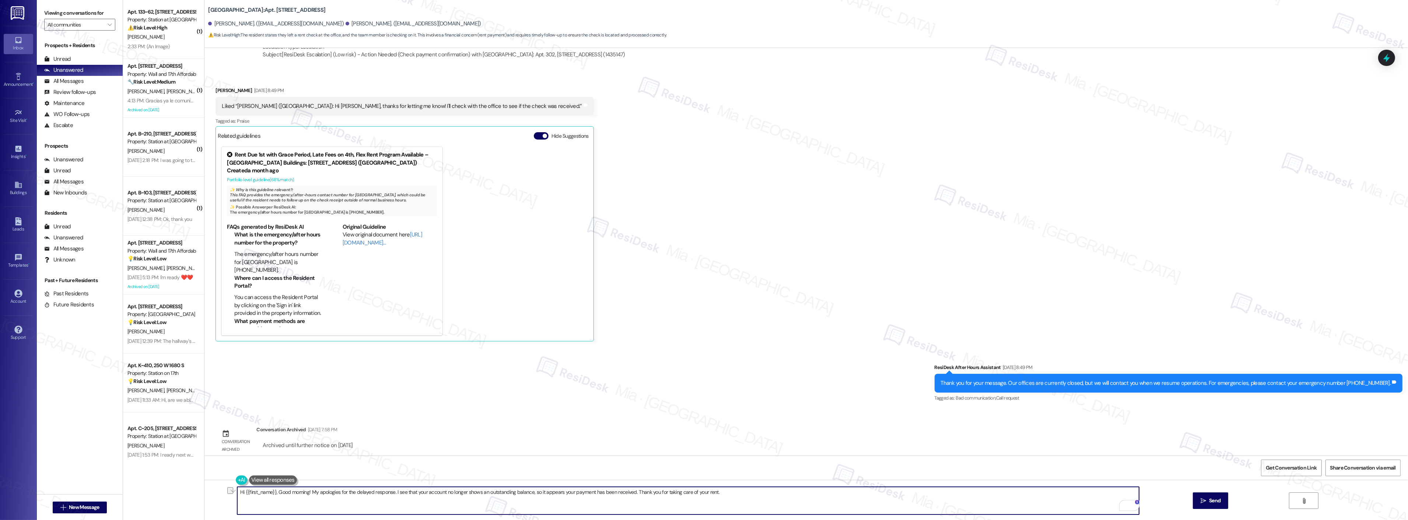
click at [273, 493] on textarea "Hi {{first_name}}, Good morning! My apologies for the delayed response. I see t…" at bounding box center [688, 501] width 902 height 28
drag, startPoint x: 269, startPoint y: 493, endPoint x: 249, endPoint y: 493, distance: 20.6
click at [249, 493] on textarea "Hi {{first_name}},. My apologies for the delayed response. I see that your acco…" at bounding box center [688, 501] width 902 height 28
drag, startPoint x: 270, startPoint y: 491, endPoint x: 259, endPoint y: 491, distance: 11.0
click at [259, 491] on textarea "Hi {{first_name}},. My apologies for the delayed response. I see that your acco…" at bounding box center [688, 501] width 902 height 28
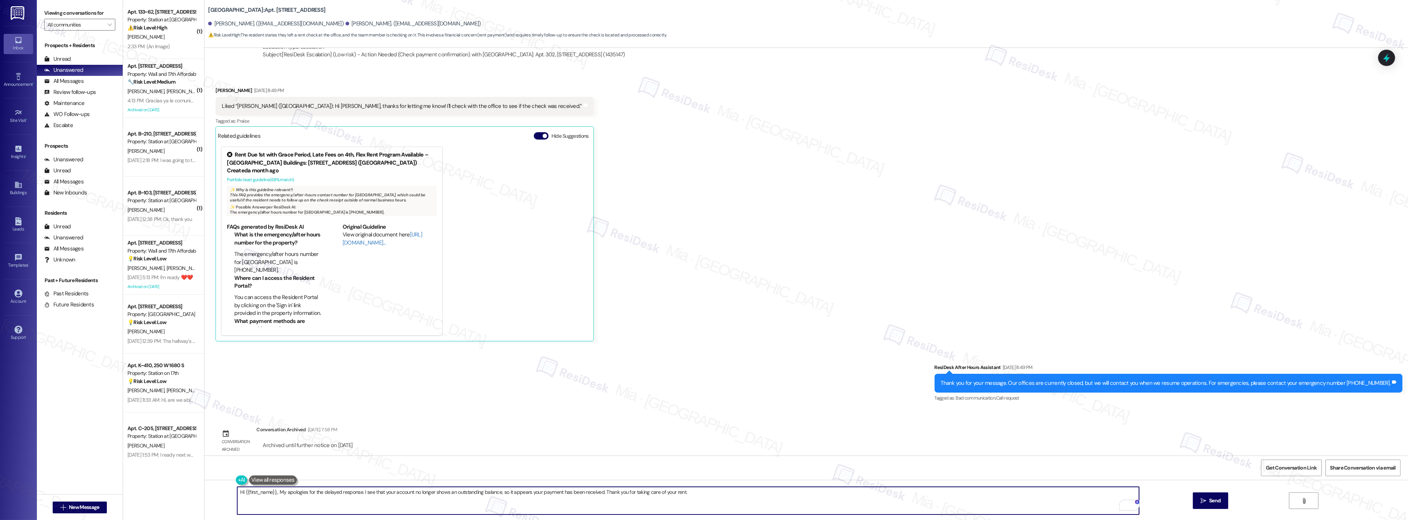
drag, startPoint x: 273, startPoint y: 492, endPoint x: 238, endPoint y: 492, distance: 34.3
click at [238, 492] on textarea "Hi {{first_name}},. My apologies for the delayed response. I see that your acco…" at bounding box center [688, 501] width 902 height 28
click at [264, 493] on textarea "Hi [PERSON_NAME], My apologies for the delayed response. I see that your accoun…" at bounding box center [688, 501] width 902 height 28
type textarea "Hi [PERSON_NAME], my apologies for the delayed response. I see that your accoun…"
click at [1215, 499] on span "Send" at bounding box center [1214, 501] width 11 height 8
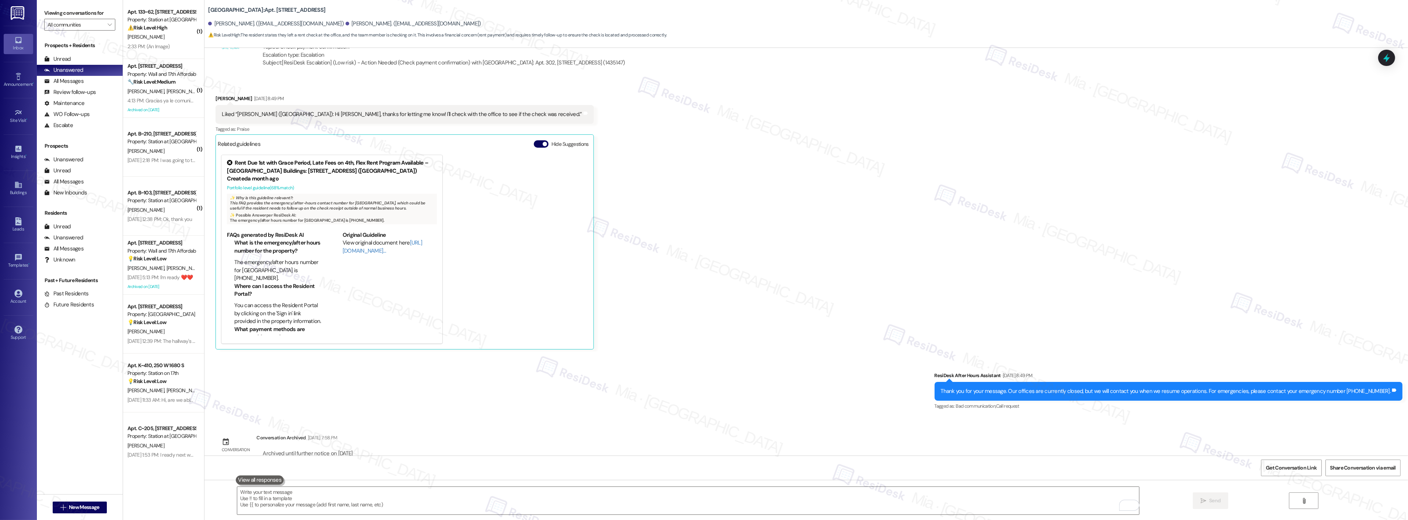
scroll to position [754, 0]
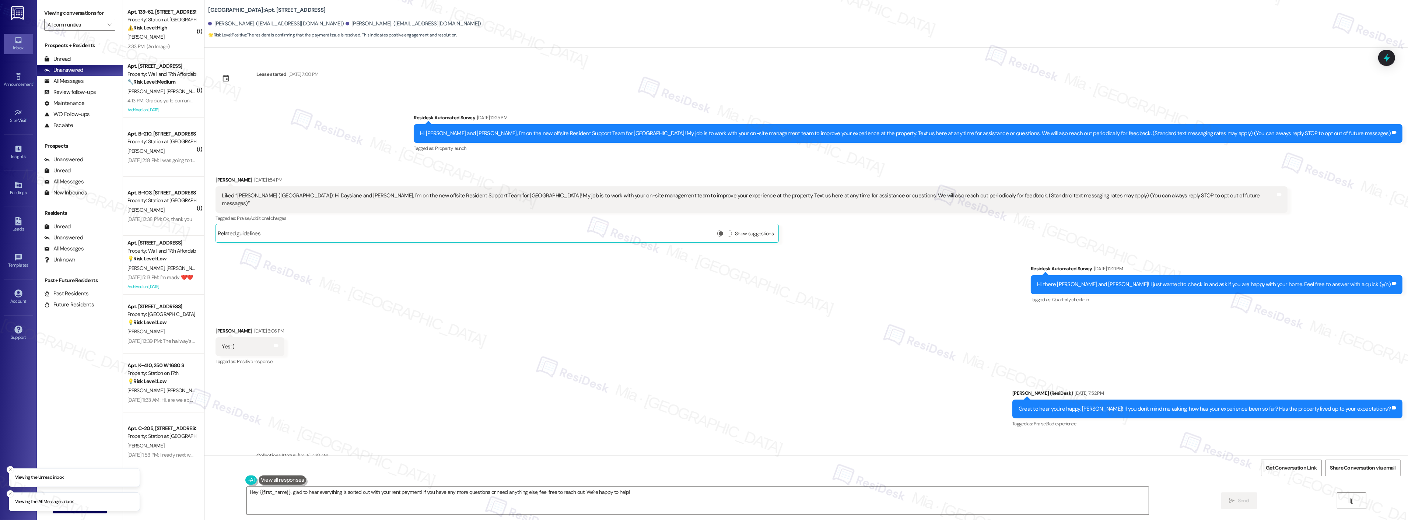
scroll to position [631, 0]
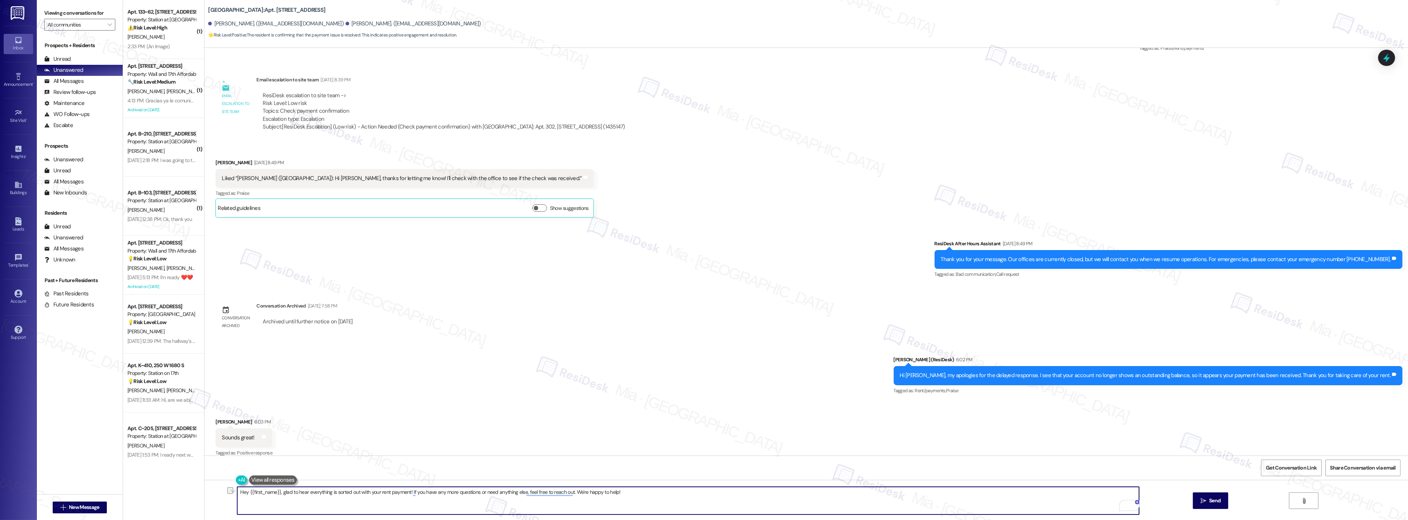
drag, startPoint x: 634, startPoint y: 496, endPoint x: 233, endPoint y: 499, distance: 401.4
click at [237, 499] on textarea "Hey {{first_name}}, glad to hear everything is sorted out with your rent paymen…" at bounding box center [688, 501] width 902 height 28
type textarea "Have a great weekend!"
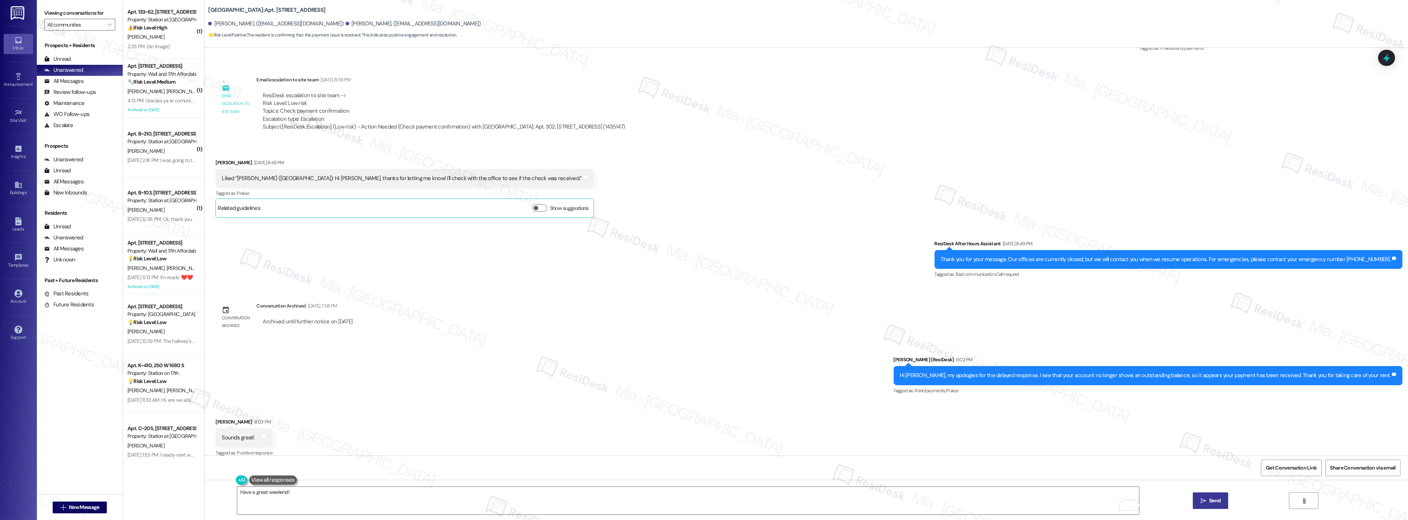
click at [1214, 495] on button " Send" at bounding box center [1211, 500] width 36 height 17
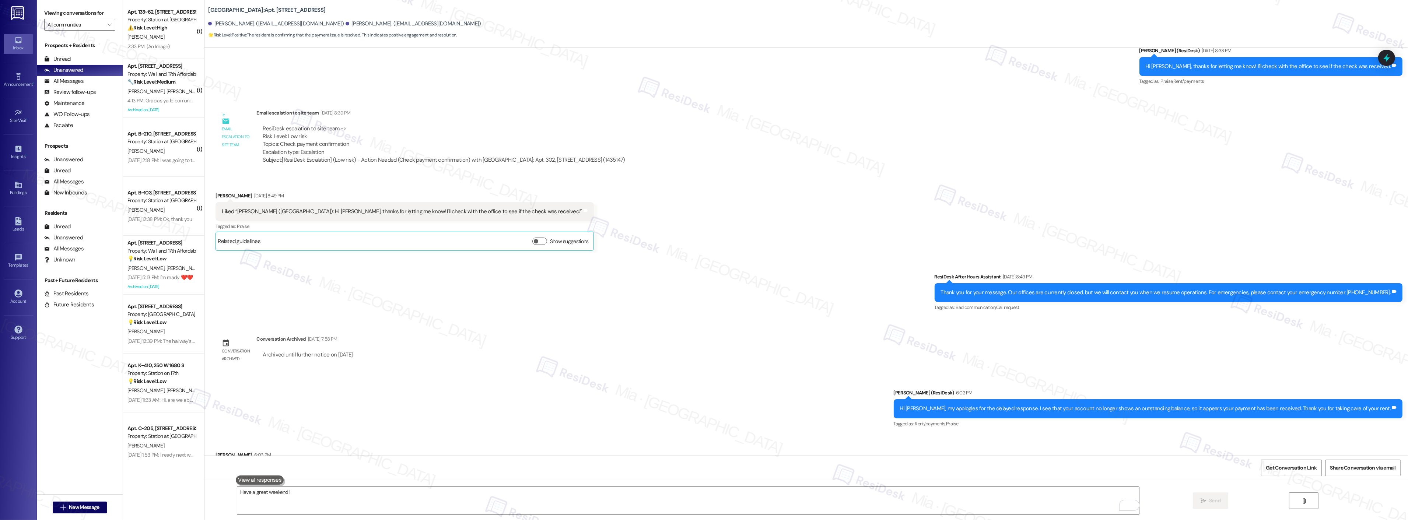
scroll to position [683, 0]
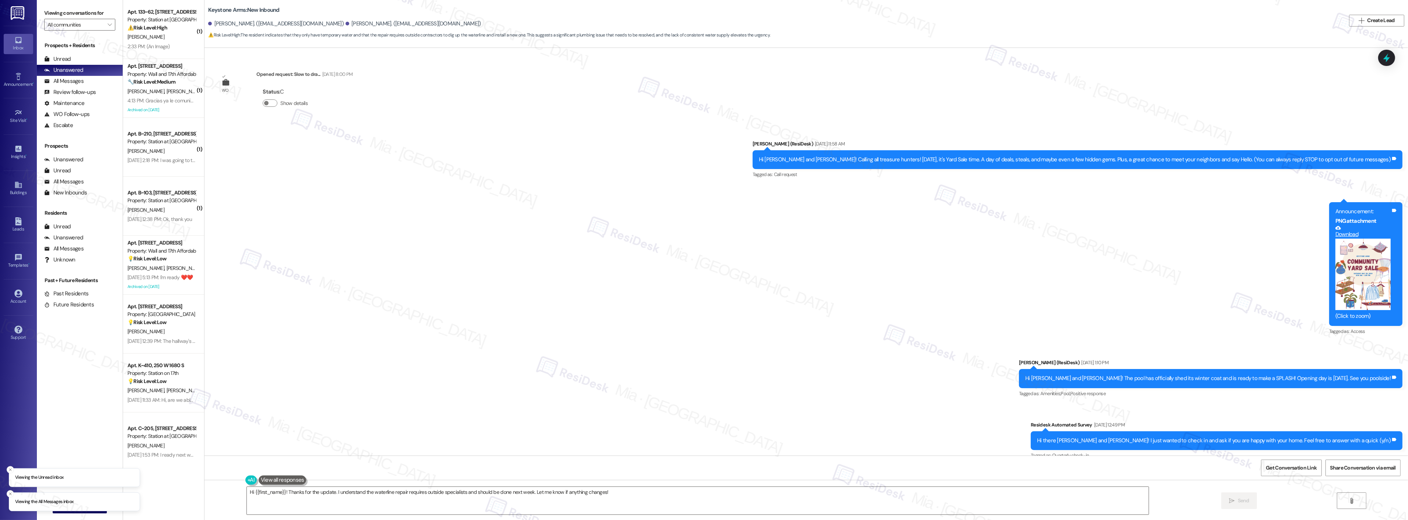
scroll to position [3871, 0]
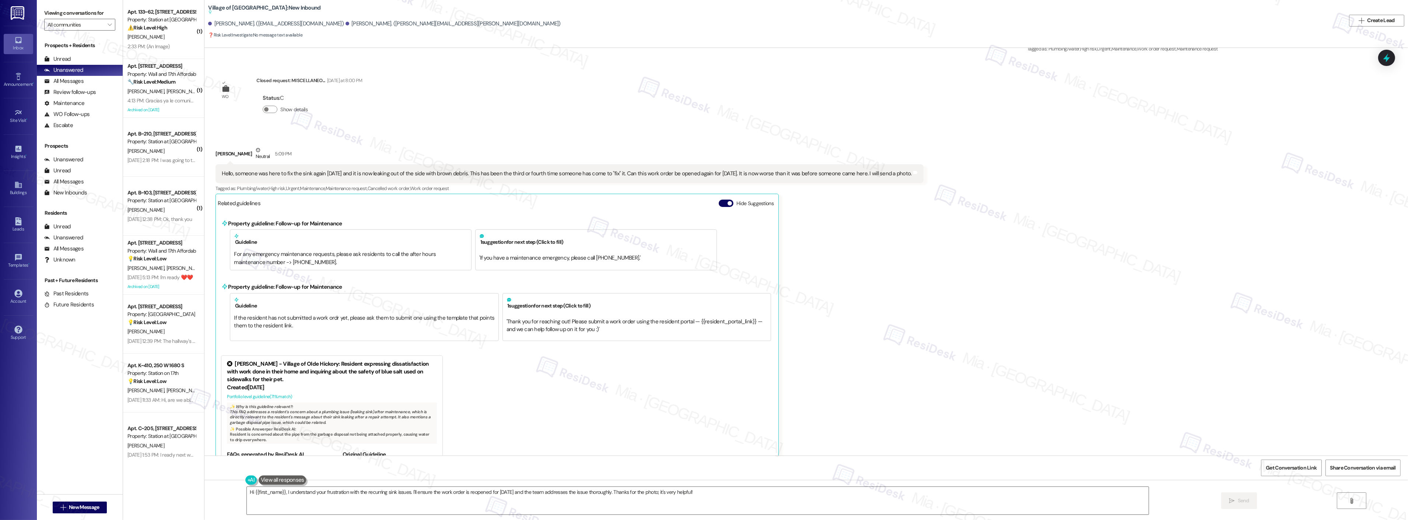
scroll to position [4377, 0]
click at [719, 201] on button "Hide Suggestions" at bounding box center [726, 204] width 15 height 7
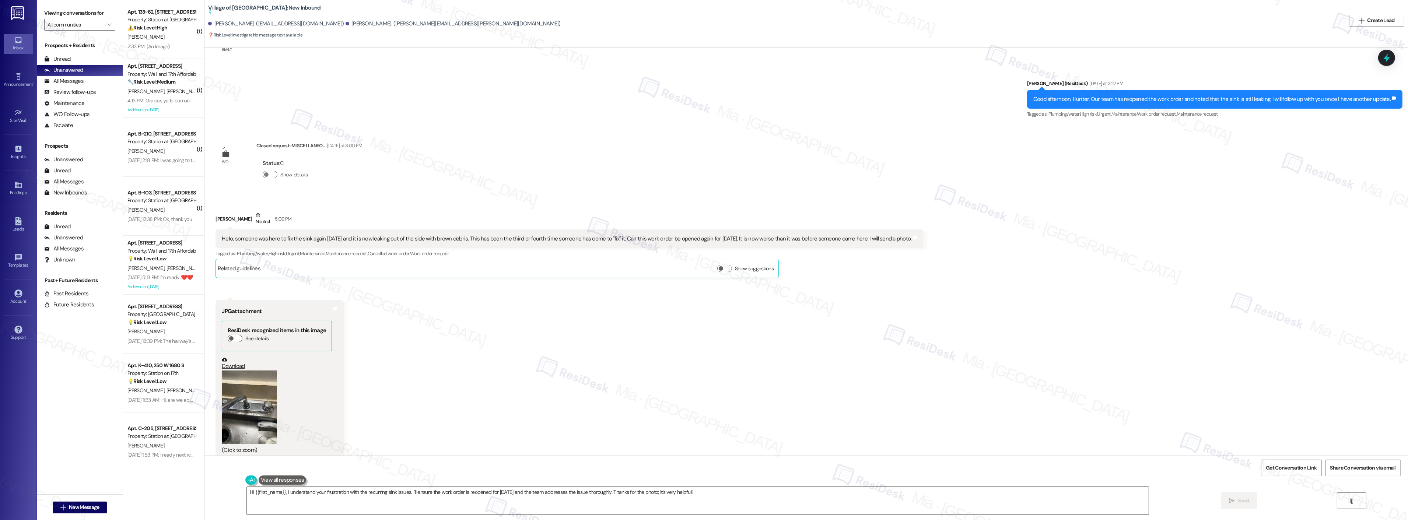
scroll to position [4191, 0]
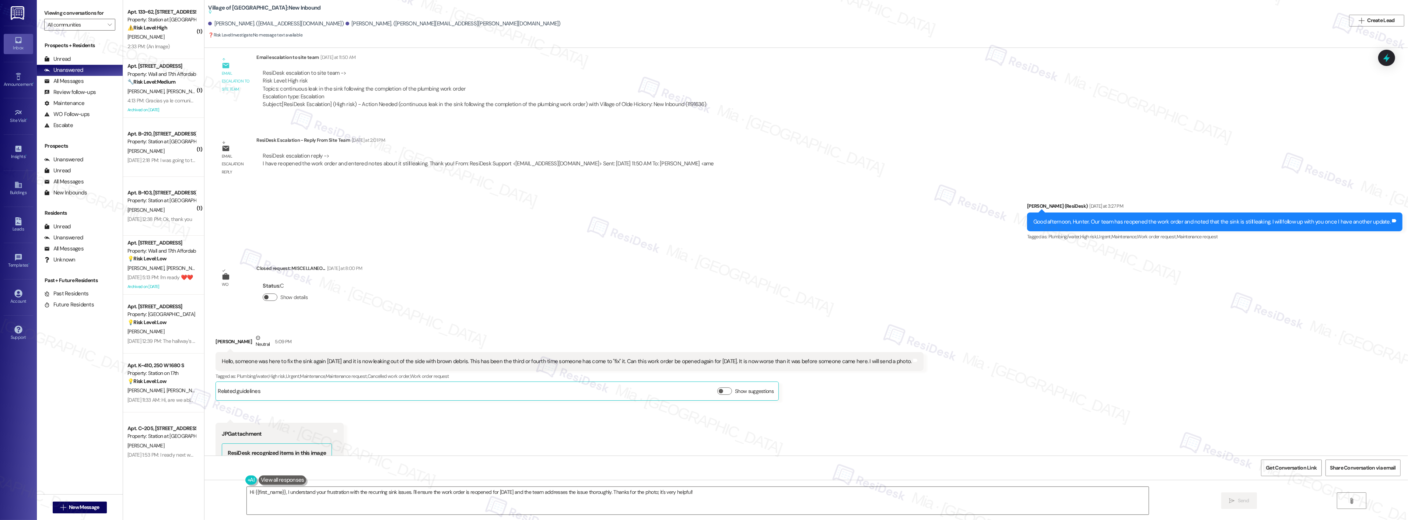
click at [266, 294] on button "Show details" at bounding box center [270, 297] width 15 height 7
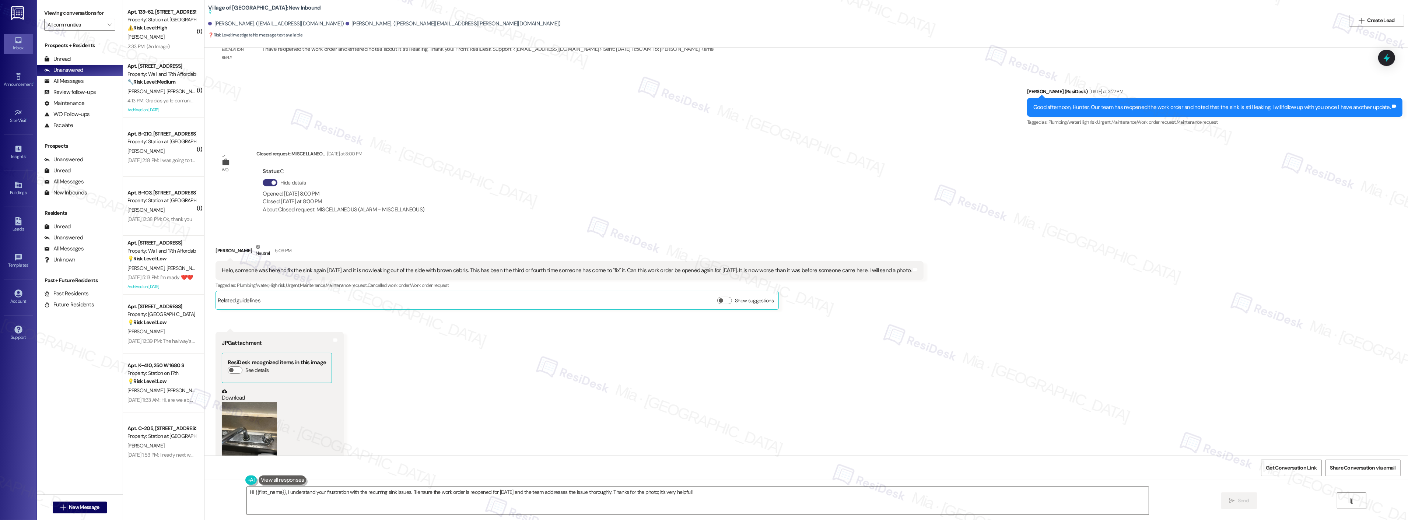
scroll to position [4338, 0]
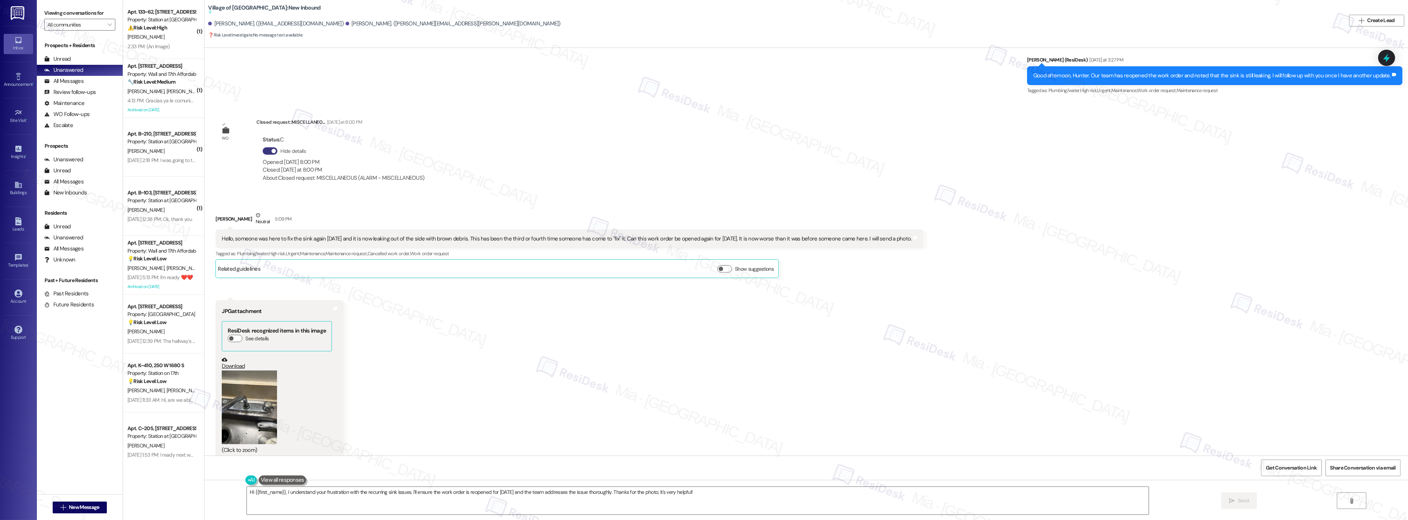
click at [249, 385] on button "Zoom image" at bounding box center [249, 407] width 55 height 74
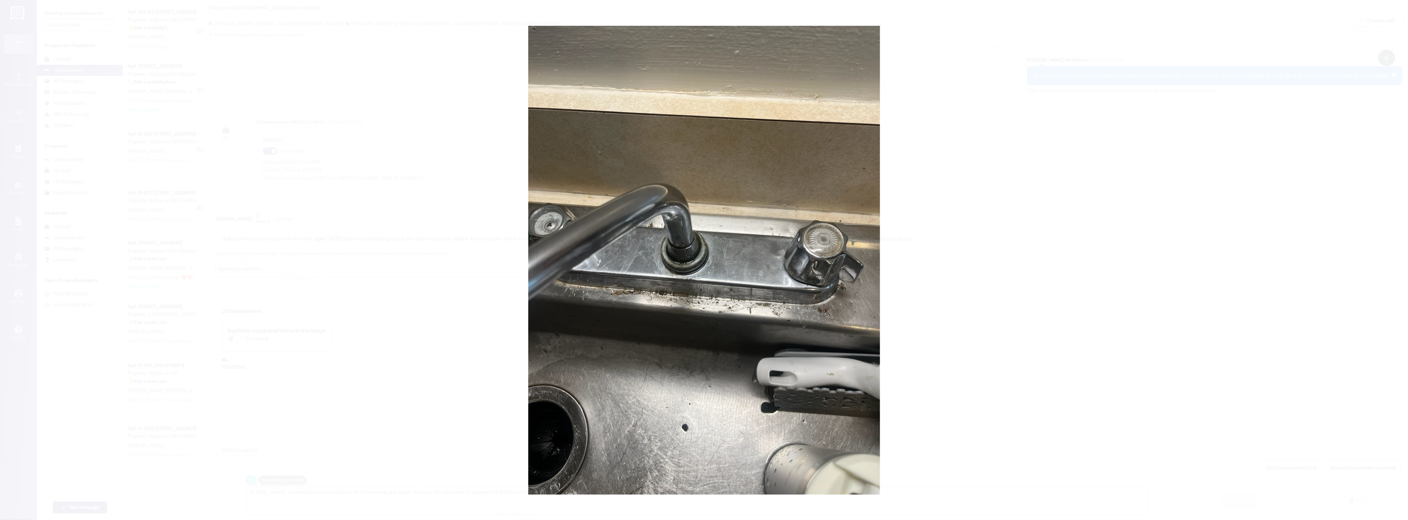
click at [921, 322] on button "Unzoom image" at bounding box center [704, 260] width 1408 height 520
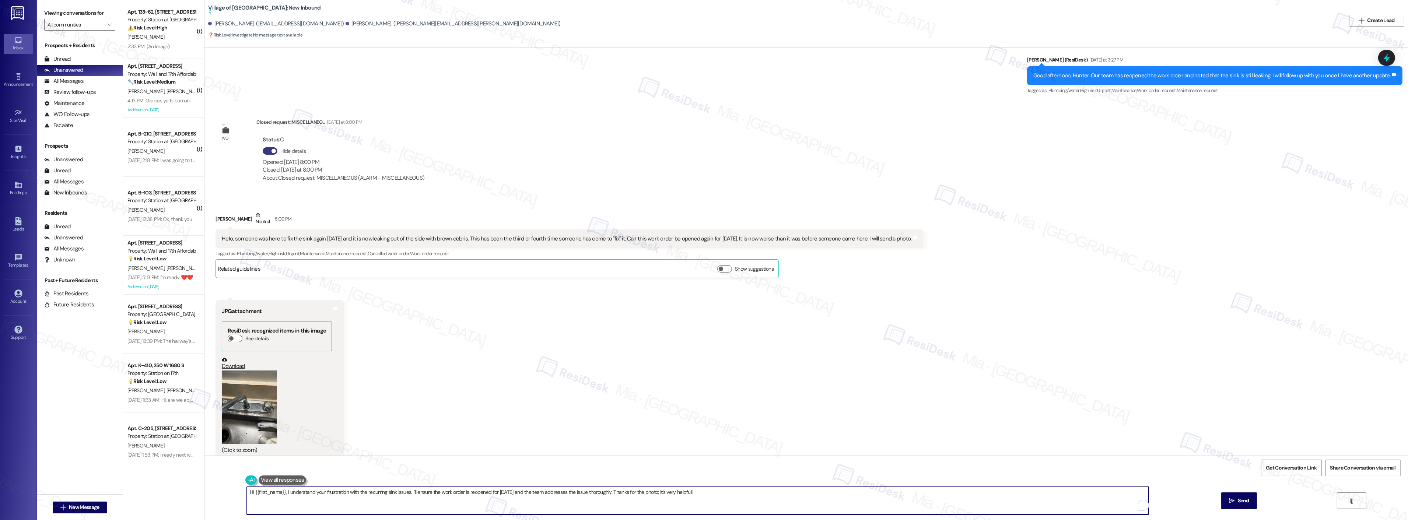
click at [282, 493] on textarea "Hi {{first_name}}, I understand your frustration with the recurring sink issues…" at bounding box center [698, 501] width 902 height 28
click at [271, 481] on button at bounding box center [273, 479] width 48 height 9
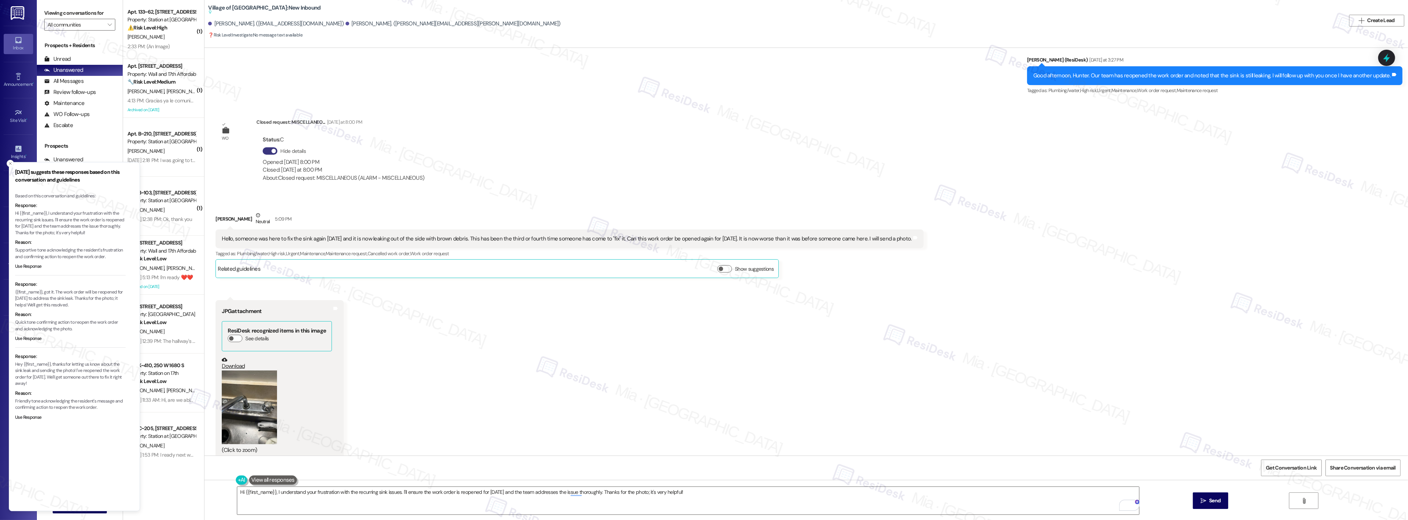
click at [87, 223] on p "Hi {{first_name}}, I understand your frustration with the recurring sink issues…" at bounding box center [70, 223] width 110 height 26
click at [54, 222] on p "Hi {{first_name}}, I understand your frustration with the recurring sink issues…" at bounding box center [70, 223] width 110 height 26
drag, startPoint x: 91, startPoint y: 232, endPoint x: 39, endPoint y: 222, distance: 52.8
click at [39, 222] on p "Hi {{first_name}}, I understand your frustration with the recurring sink issues…" at bounding box center [70, 221] width 110 height 26
click at [23, 215] on p "Hi {{first_name}}, I understand your frustration with the recurring sink issues…" at bounding box center [70, 223] width 110 height 26
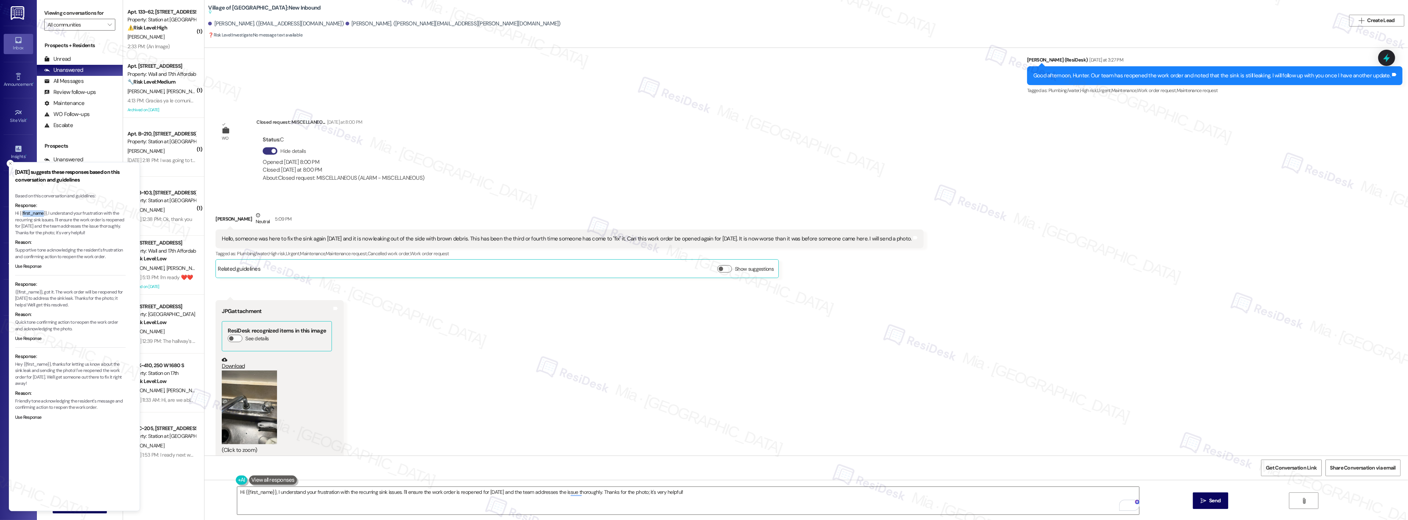
click at [23, 215] on p "Hi {{first_name}}, I understand your frustration with the recurring sink issues…" at bounding box center [70, 223] width 110 height 26
click at [31, 264] on button "Use Response" at bounding box center [28, 266] width 27 height 7
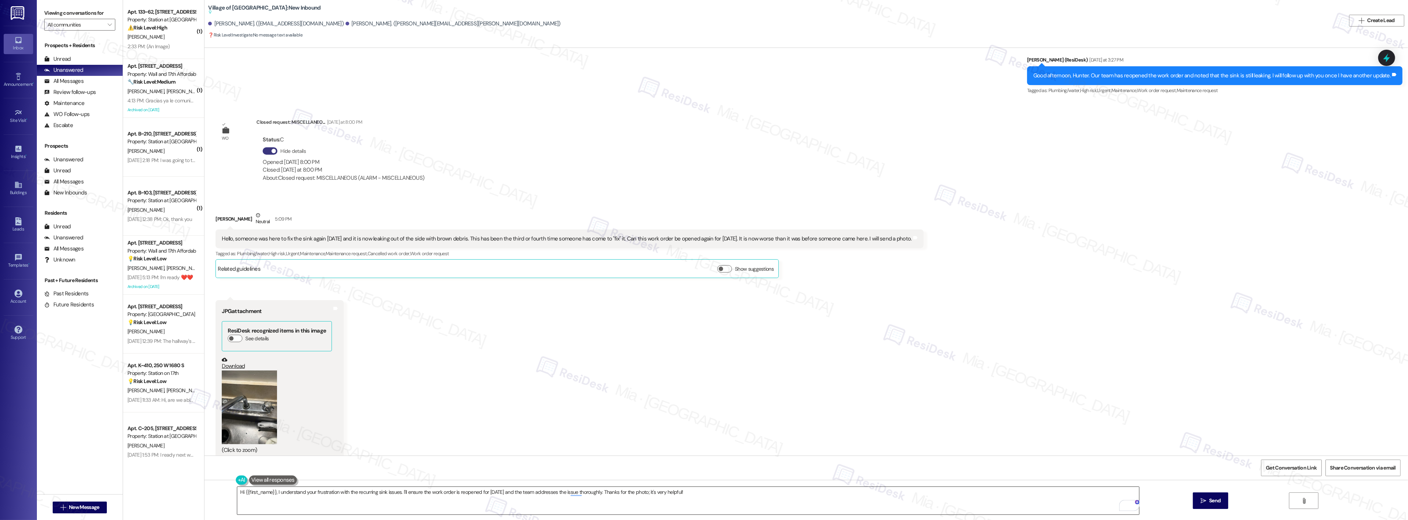
click at [319, 490] on textarea "Hi {{first_name}}, I understand your frustration with the recurring sink issues…" at bounding box center [688, 501] width 902 height 28
click at [276, 492] on textarea "Hi {{first_name}}, I understand your frustration with the recurring sink issues…" at bounding box center [688, 501] width 902 height 28
drag, startPoint x: 274, startPoint y: 492, endPoint x: 344, endPoint y: 493, distance: 70.0
click at [344, 493] on textarea "Hi {{first_name}}, I understand your frustration with the recurring sink issues…" at bounding box center [688, 501] width 902 height 28
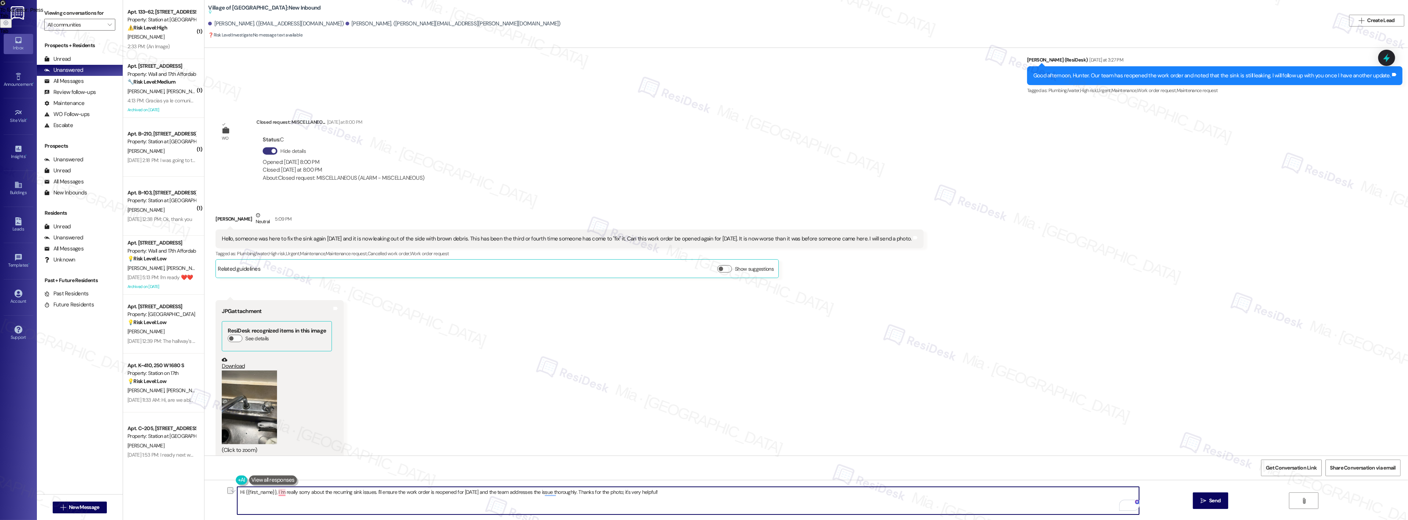
drag, startPoint x: 377, startPoint y: 494, endPoint x: 483, endPoint y: 491, distance: 106.5
click at [483, 491] on textarea "Hi {{first_name}}, I 'm really sorry about the recurring sink issues. I'll ensu…" at bounding box center [688, 501] width 902 height 28
click at [590, 491] on textarea "Hi {{first_name}}, I 'm really sorry about the recurring sink issues. I'll ensu…" at bounding box center [688, 501] width 902 height 28
drag, startPoint x: 577, startPoint y: 492, endPoint x: 659, endPoint y: 491, distance: 82.1
click at [659, 491] on textarea "Hi {{first_name}}, I 'm really sorry about the recurring sink issues. I'll ensu…" at bounding box center [688, 501] width 902 height 28
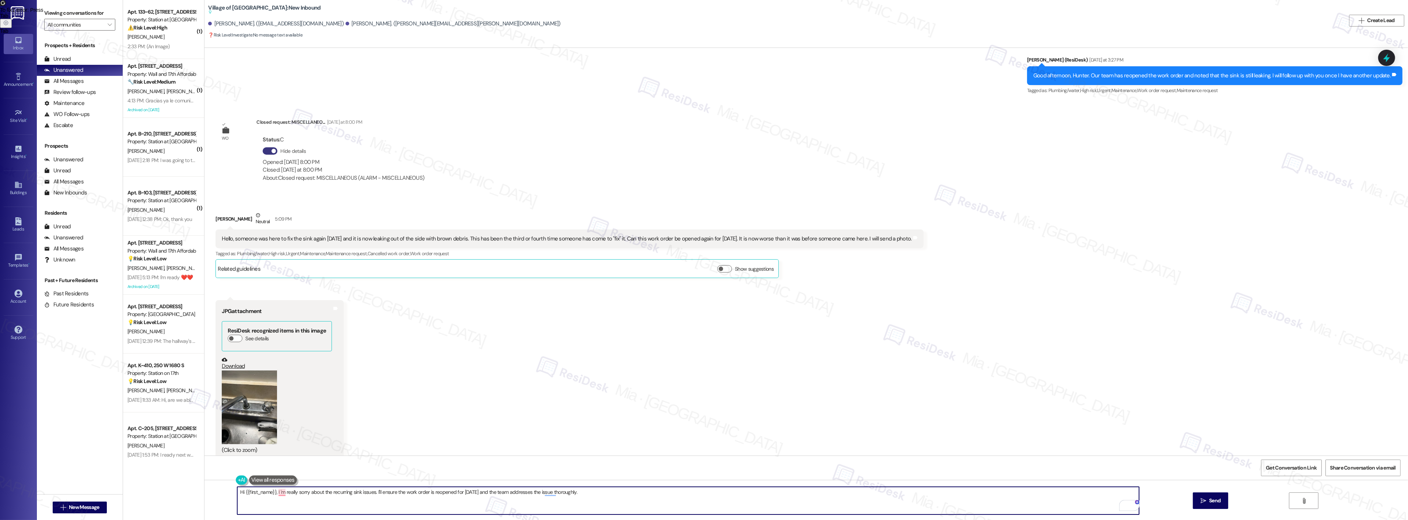
click at [370, 493] on textarea "Hi {{first_name}}, I 'm really sorry about the recurring sink issues. I'll ensu…" at bounding box center [688, 501] width 902 height 28
click at [367, 491] on textarea "Hi {{first_name}}, I'm really sorry about the recurring sink issues. I'll ensur…" at bounding box center [688, 501] width 902 height 28
click at [467, 461] on span "Dismiss" at bounding box center [474, 459] width 18 height 6
click at [383, 469] on span "and" at bounding box center [380, 470] width 10 height 6
click at [457, 496] on textarea "Hi {{first_name}}, I'm really sorry about the recurring sink issues, and thank …" at bounding box center [688, 501] width 902 height 28
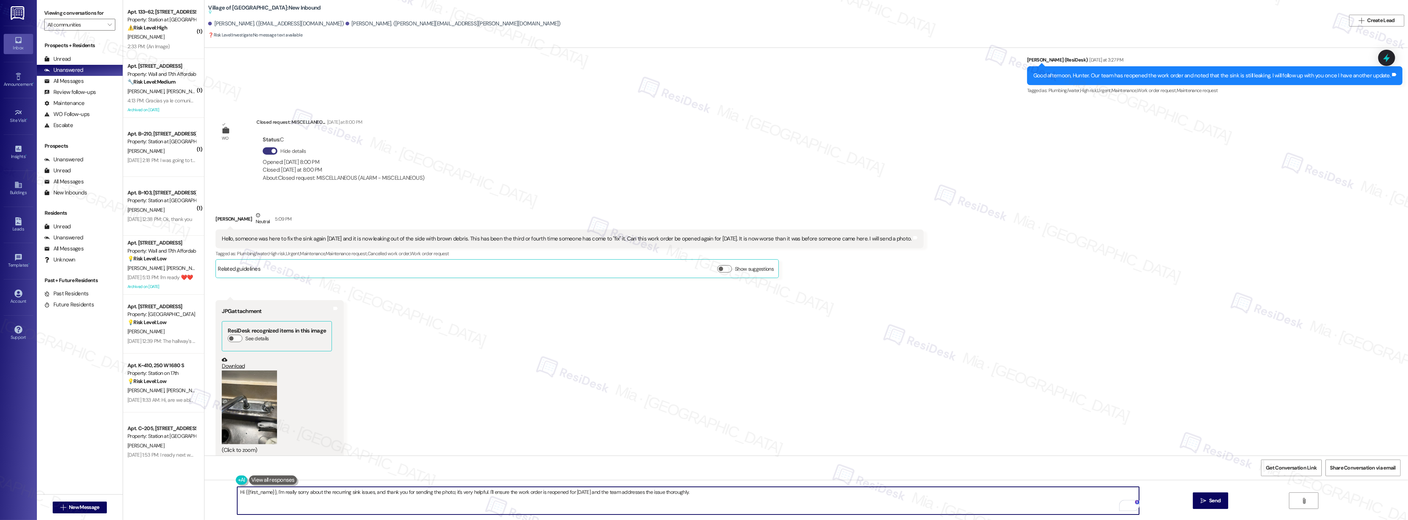
click at [489, 493] on textarea "Hi {{first_name}}, I'm really sorry about the recurring sink issues, and thank …" at bounding box center [688, 501] width 902 height 28
drag, startPoint x: 505, startPoint y: 492, endPoint x: 534, endPoint y: 492, distance: 29.5
click at [534, 492] on textarea "Hi {{first_name}}, I'm really sorry about the recurring sink issues, and thank …" at bounding box center [688, 501] width 902 height 28
click at [505, 492] on textarea "Hi {{first_name}}, I'm really sorry about the recurring sink issues, and thank …" at bounding box center [688, 501] width 902 height 28
click at [503, 492] on textarea "Hi {{first_name}}, I'm really sorry about the recurring sink issues, and thank …" at bounding box center [688, 501] width 902 height 28
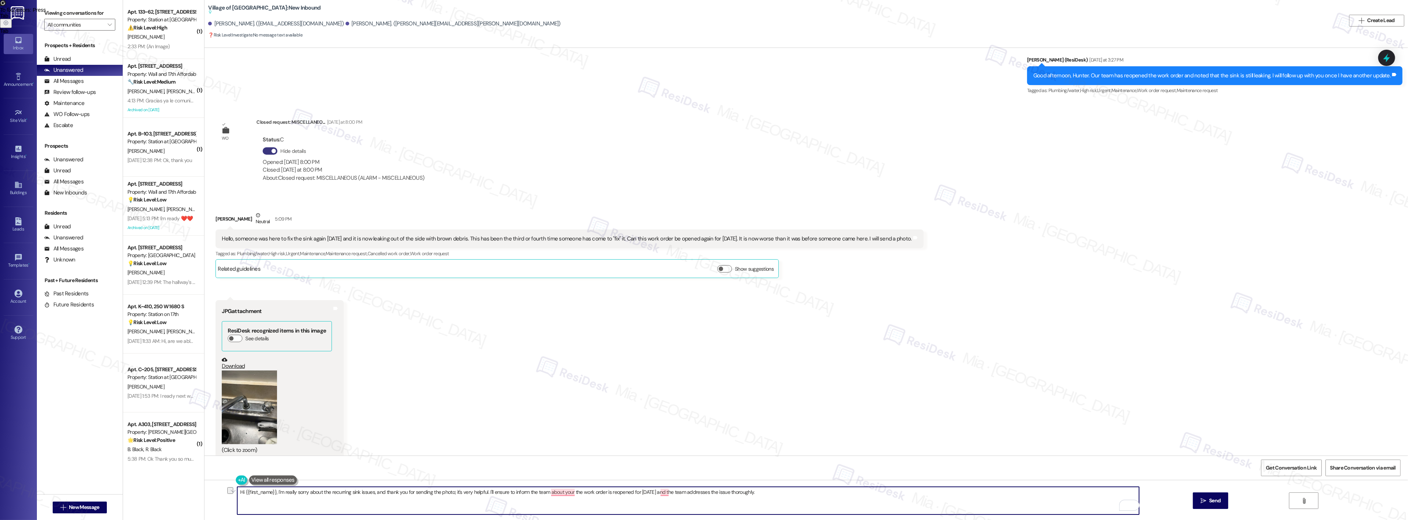
drag, startPoint x: 570, startPoint y: 491, endPoint x: 762, endPoint y: 491, distance: 192.6
click at [762, 491] on textarea "Hi {{first_name}}, I'm really sorry about the recurring sink issues, and thank …" at bounding box center [688, 501] width 902 height 28
click at [572, 471] on span "button" at bounding box center [571, 470] width 3 height 6
click at [647, 492] on textarea "Hi {{first_name}}, I'm really sorry about the recurring sink issues, and thank …" at bounding box center [688, 501] width 902 height 28
type textarea "Hi {{first_name}}, I'm really sorry about the recurring sink issues, and thank …"
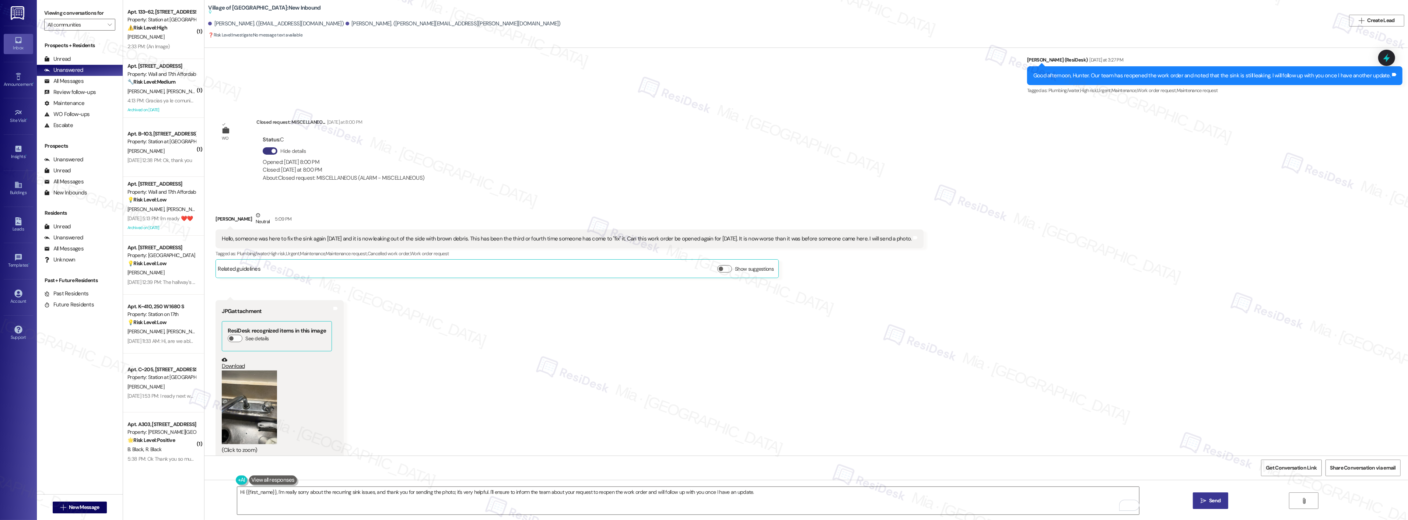
click at [1219, 497] on span "Send" at bounding box center [1214, 501] width 11 height 8
click at [545, 315] on div "Received via SMS Jessica Brenfleck Neutral 5:09 PM Hello, someone was here to f…" at bounding box center [805, 330] width 1203 height 271
drag, startPoint x: 744, startPoint y: 229, endPoint x: 848, endPoint y: 229, distance: 104.2
click at [848, 235] on div "Hello, someone was here to fix the sink again today and it is now leaking out o…" at bounding box center [566, 239] width 689 height 8
copy div "worse than it was before someone came here"
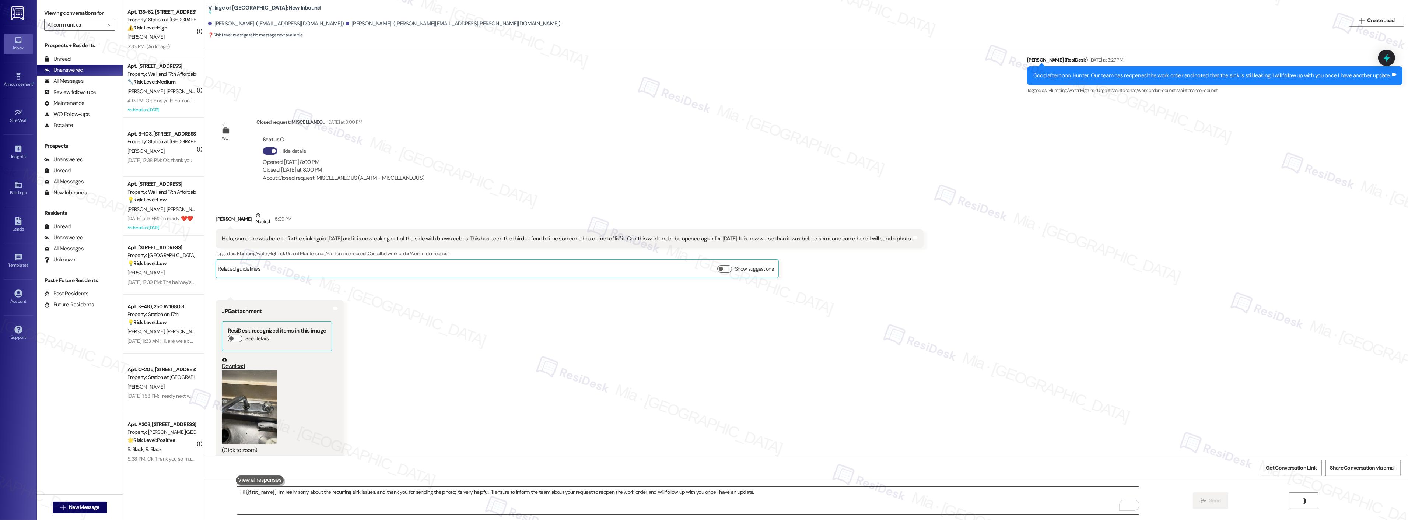
click at [747, 494] on textarea "Hi {{first_name}}, I'm really sorry about the recurring sink issues, and thank …" at bounding box center [688, 501] width 902 height 28
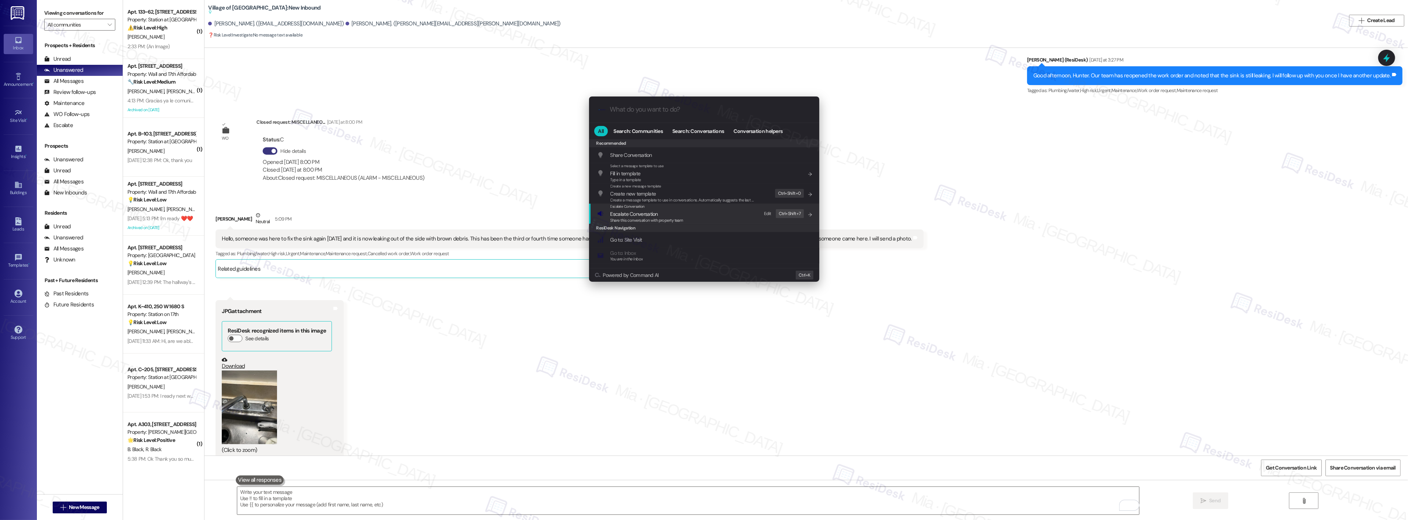
click at [622, 219] on span "Share this conversation with property team" at bounding box center [646, 220] width 73 height 5
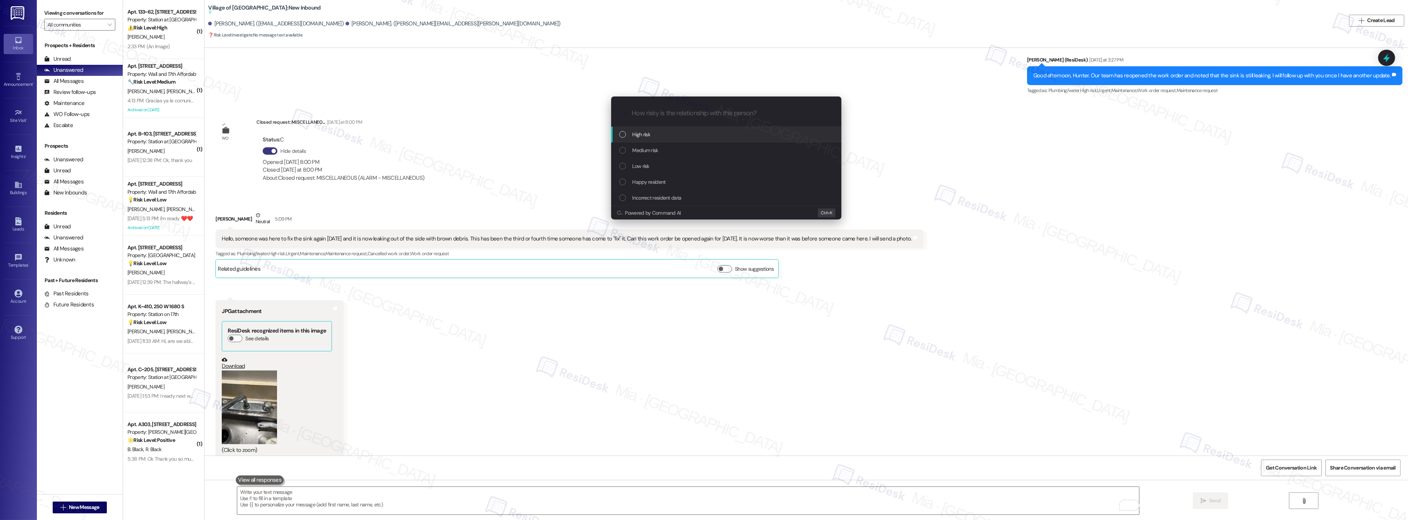
click at [660, 135] on div "High risk" at bounding box center [726, 134] width 215 height 8
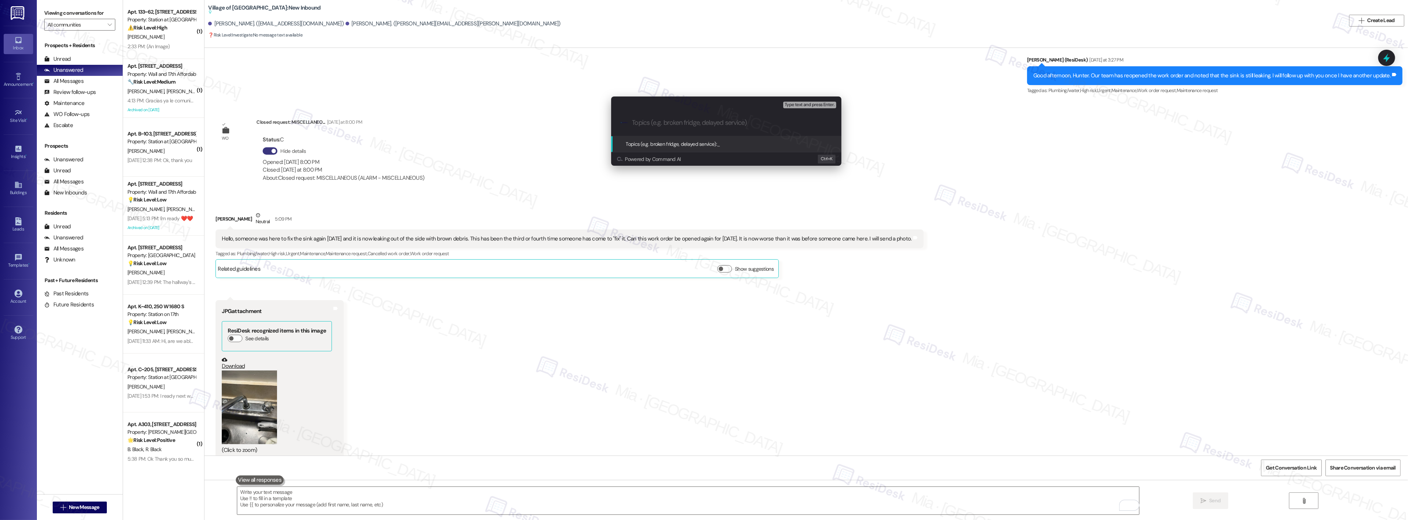
click at [654, 122] on input "Topics (e.g. broken fridge, delayed service)" at bounding box center [732, 123] width 200 height 8
paste input "worse than it was before someone came here"
click at [632, 122] on input "worse than it was before someone came here" at bounding box center [729, 123] width 194 height 8
drag, startPoint x: 749, startPoint y: 124, endPoint x: 855, endPoint y: 124, distance: 105.7
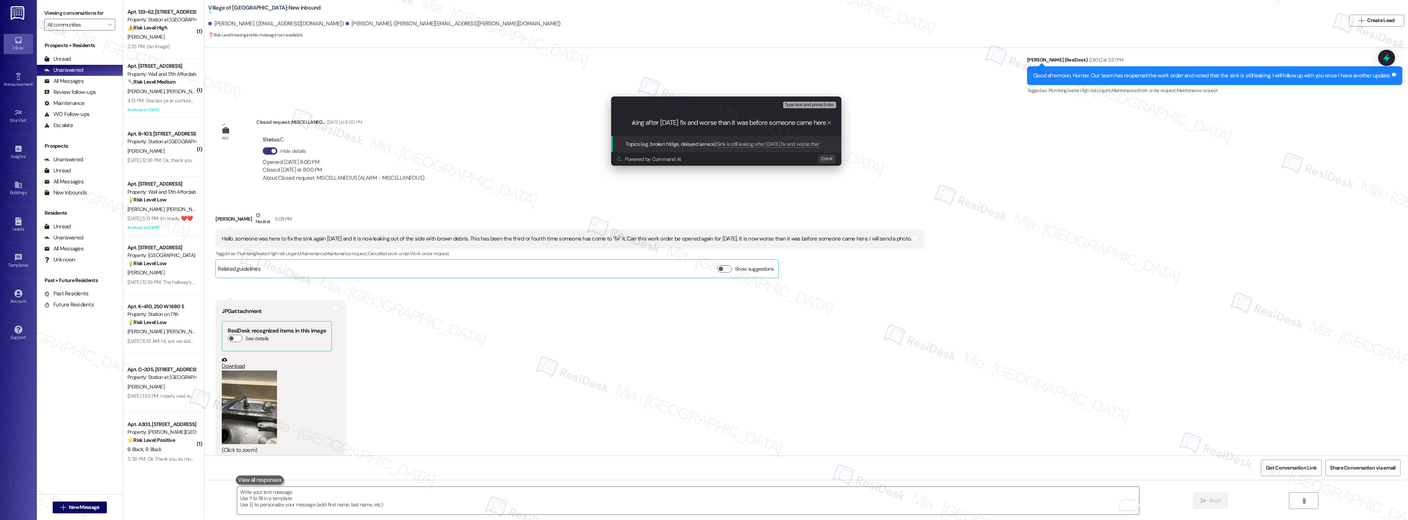
click at [855, 124] on div "Escalate Conversation High risk Topics (e.g. broken fridge, delayed service) An…" at bounding box center [704, 260] width 1408 height 520
click at [726, 125] on input "Sink is still leaking after today's fix and worse than it was before someone ca…" at bounding box center [729, 123] width 194 height 8
drag, startPoint x: 719, startPoint y: 123, endPoint x: 738, endPoint y: 123, distance: 19.2
click at [738, 123] on input "Sink is still leaking after today's fix and worse than it was before someone ca…" at bounding box center [729, 123] width 194 height 8
click at [746, 122] on input "Sink is still leaking after today's fix and worse than it was before someone ca…" at bounding box center [729, 123] width 194 height 8
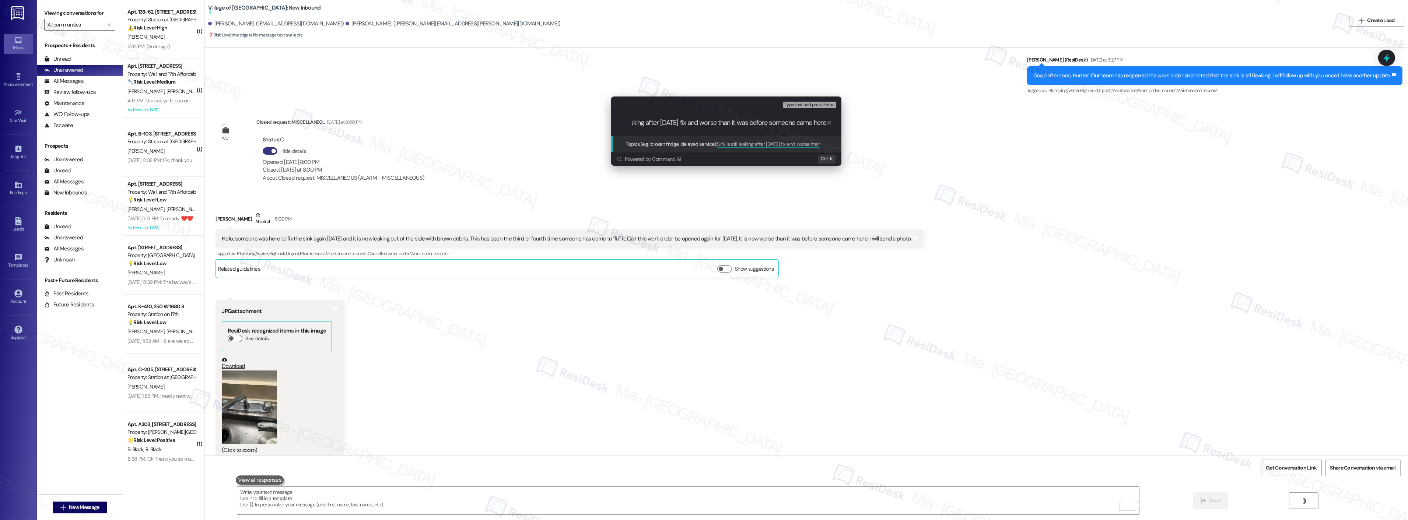
drag, startPoint x: 737, startPoint y: 123, endPoint x: 840, endPoint y: 123, distance: 102.8
click at [840, 123] on div ".cls-1{fill:#0a055f;}.cls-2{fill:#0cc4c4;} resideskLogoBlueOrange Sink is still…" at bounding box center [726, 123] width 230 height 26
click at [737, 120] on input "Sink is still leaking after today's fix and worse than it" at bounding box center [729, 123] width 194 height 8
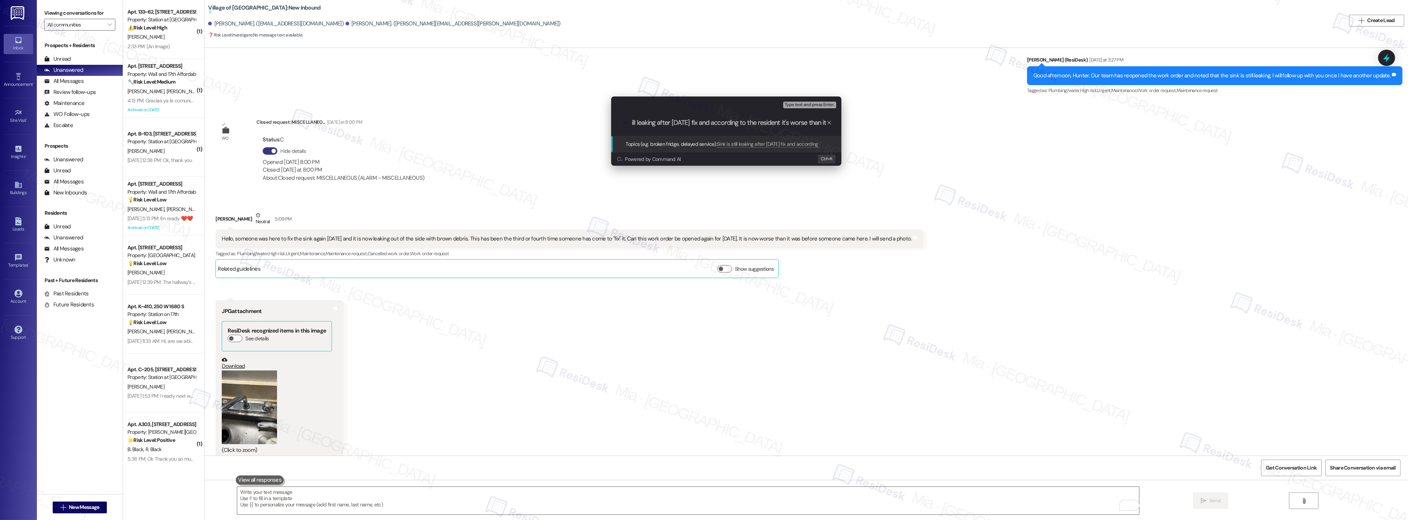
drag, startPoint x: 755, startPoint y: 126, endPoint x: 909, endPoint y: 122, distance: 153.6
click at [909, 122] on div "Escalate Conversation High risk Topics (e.g. broken fridge, delayed service) An…" at bounding box center [704, 260] width 1408 height 520
click at [792, 124] on input "Sink is still leaking after today's fix and according to the resident it's wors…" at bounding box center [729, 123] width 194 height 8
click at [822, 124] on input "Sink is still leaking after today's fix and according to the resident it's wors…" at bounding box center [729, 123] width 194 height 8
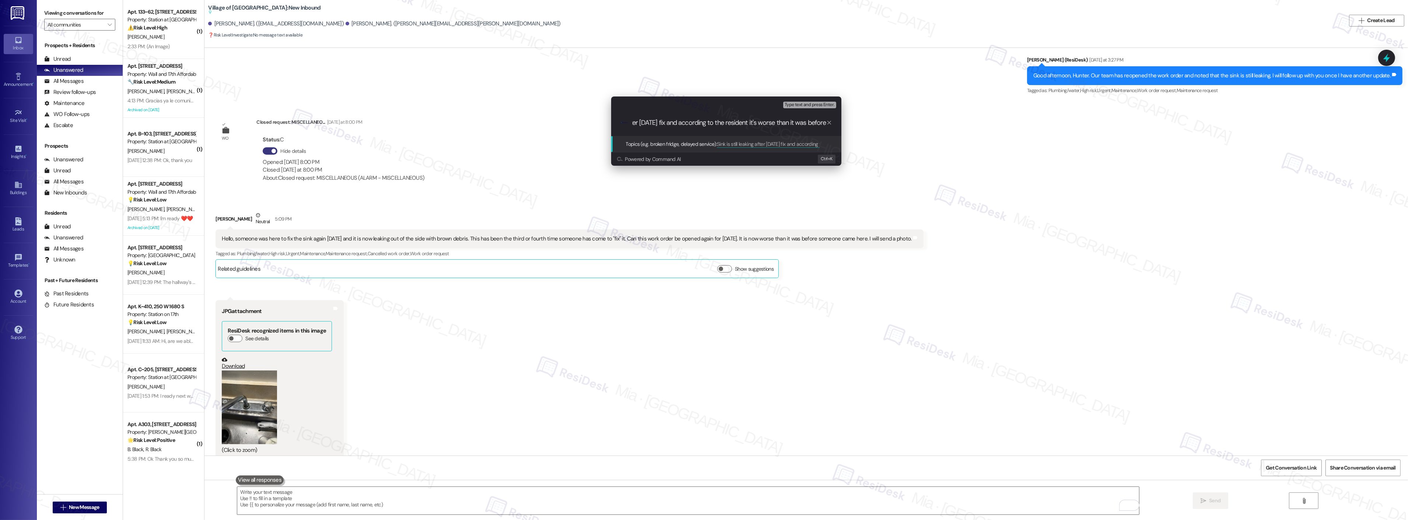
type input "Sink is still leaking after today's fix and according to the resident it's wors…"
click at [750, 127] on div ".cls-1{fill:#0a055f;}.cls-2{fill:#0cc4c4;} resideskLogoBlueOrange Sink is still…" at bounding box center [726, 123] width 230 height 26
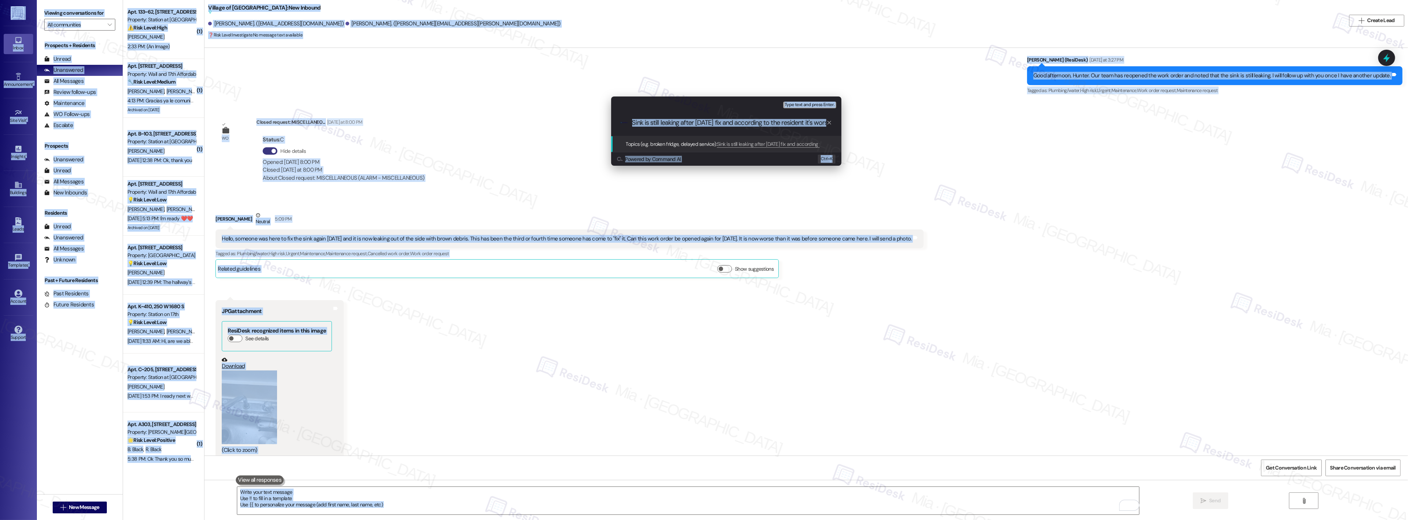
click at [744, 120] on input "Sink is still leaking after today's fix and according to the resident it's wors…" at bounding box center [729, 123] width 194 height 8
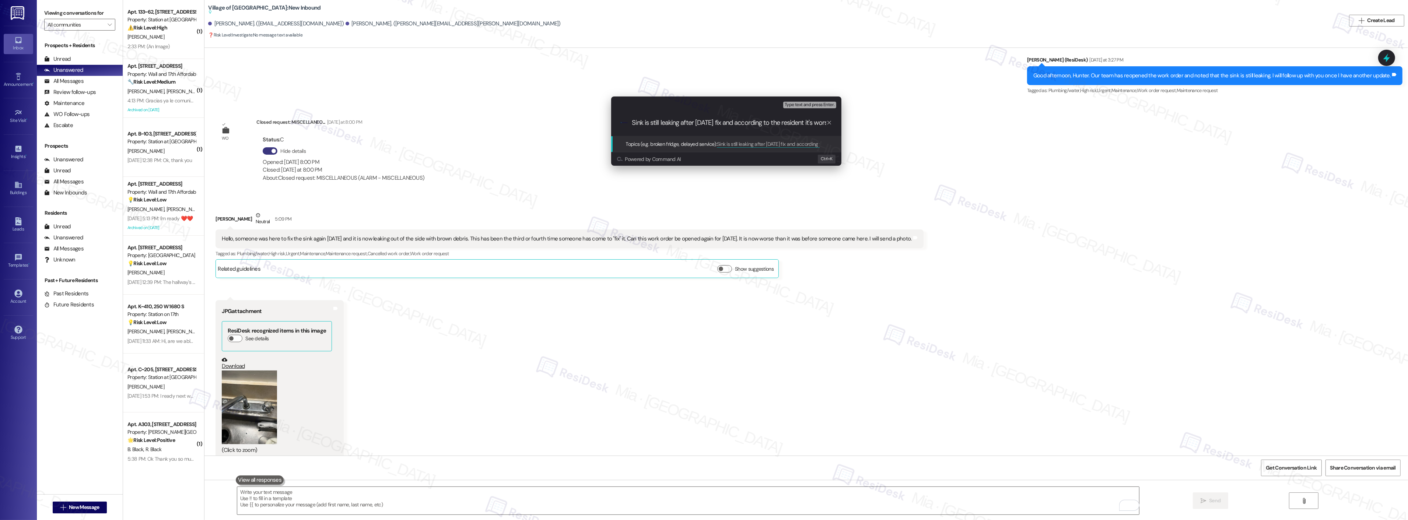
click at [633, 123] on input "Sink is still leaking after today's fix and according to the resident it's wors…" at bounding box center [729, 123] width 194 height 8
drag, startPoint x: 633, startPoint y: 123, endPoint x: 871, endPoint y: 122, distance: 237.5
click at [871, 122] on div "Escalate Conversation High risk Topics (e.g. broken fridge, delayed service) An…" at bounding box center [704, 260] width 1408 height 520
click at [796, 123] on input "Sink is still leaking after today's fix and according to the resident it's wors…" at bounding box center [729, 123] width 194 height 8
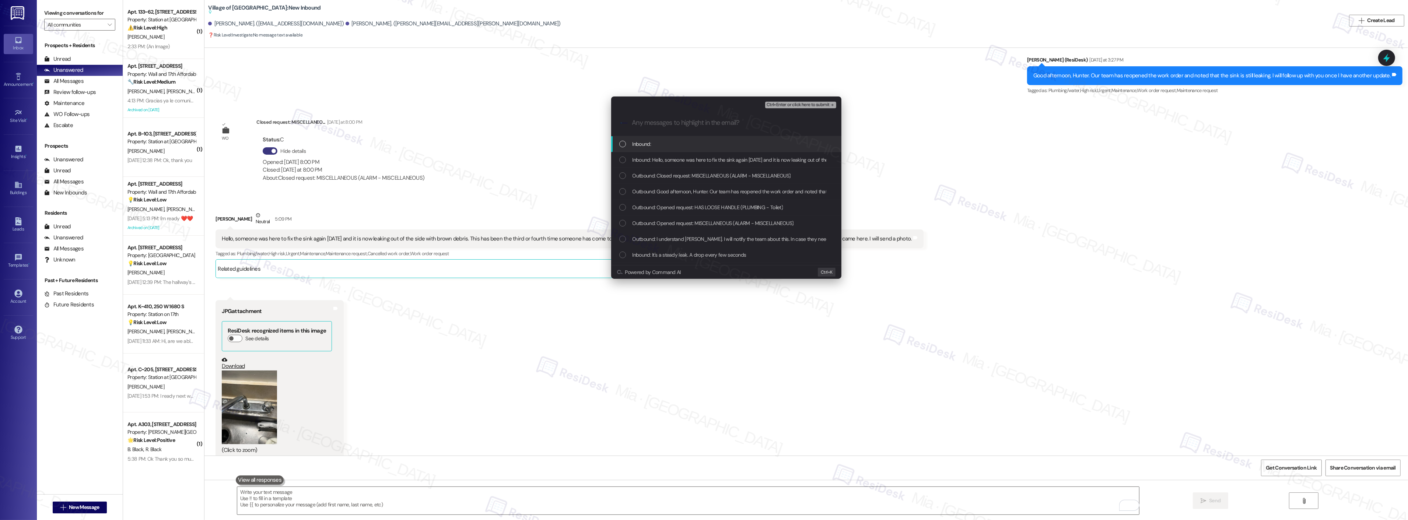
scroll to position [0, 0]
click at [621, 159] on div "List of options" at bounding box center [622, 160] width 7 height 7
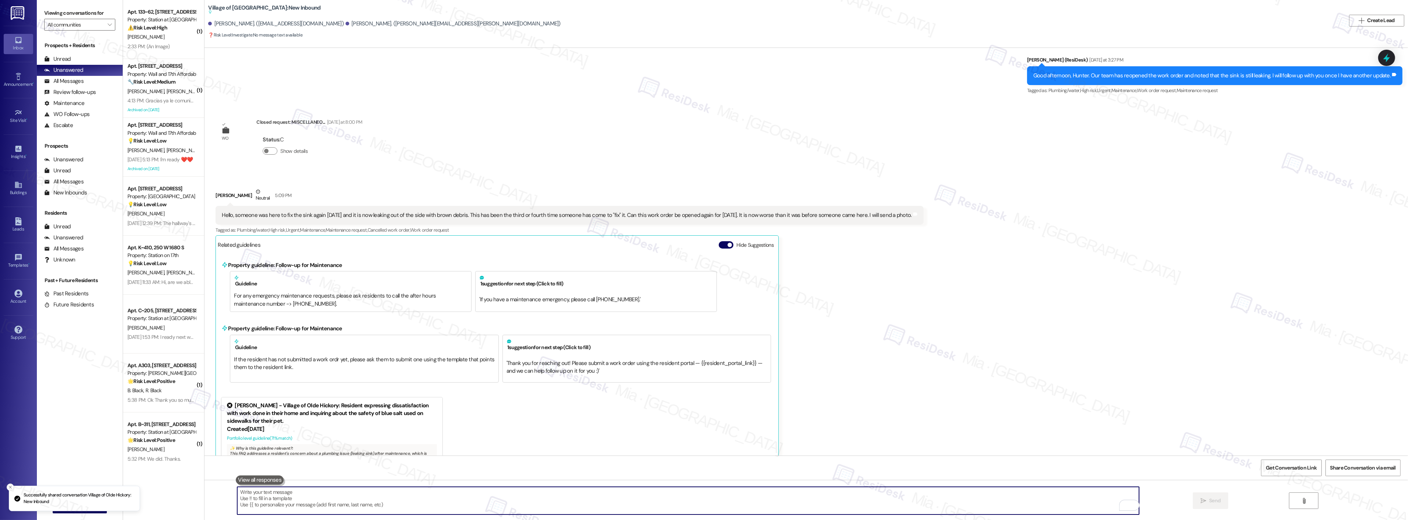
scroll to position [4737, 0]
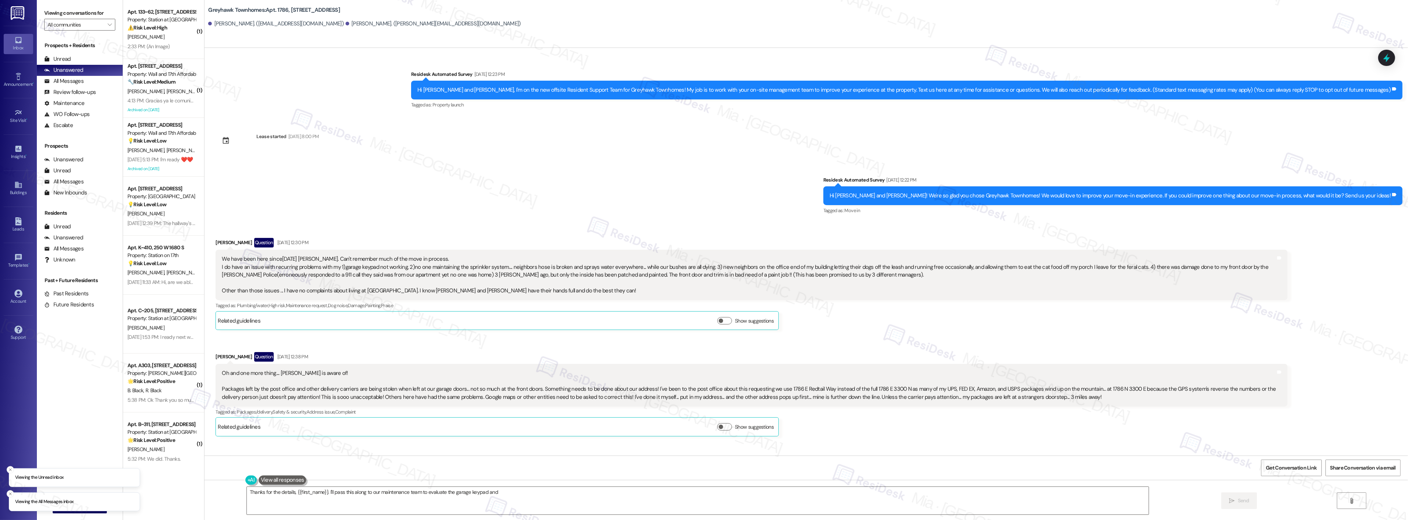
scroll to position [1144, 0]
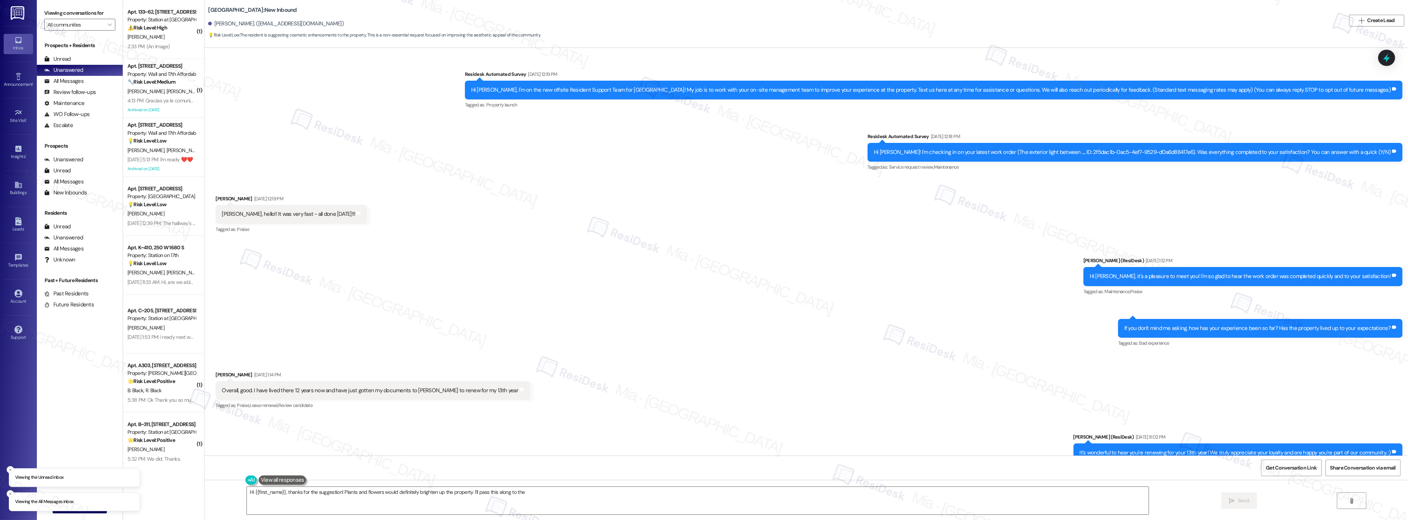
scroll to position [549, 0]
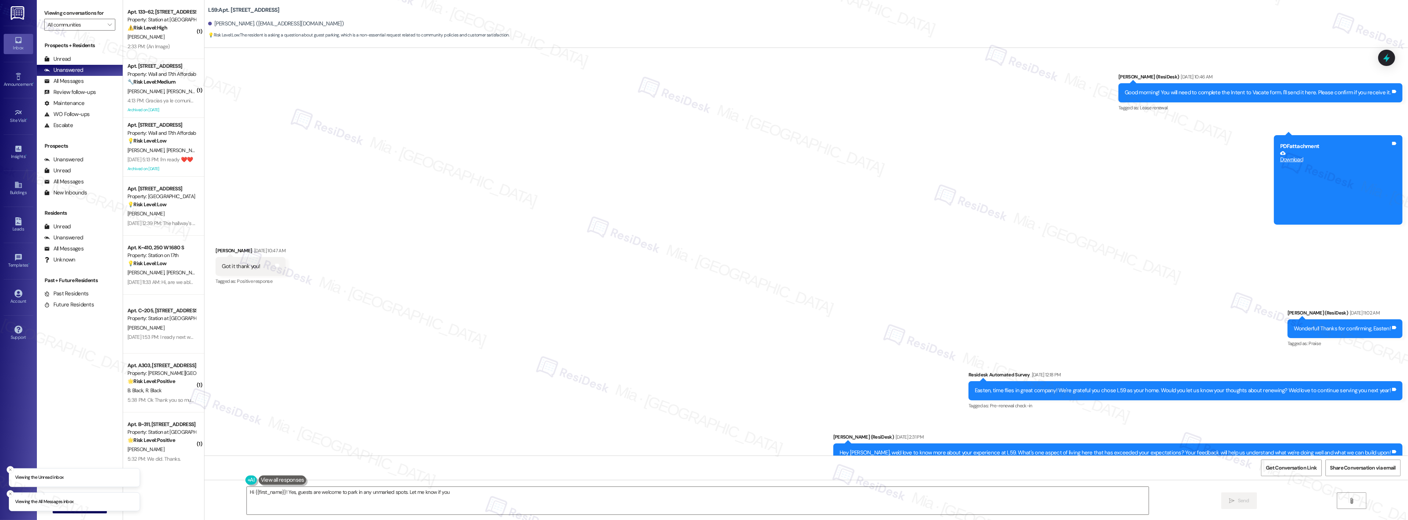
scroll to position [1482, 0]
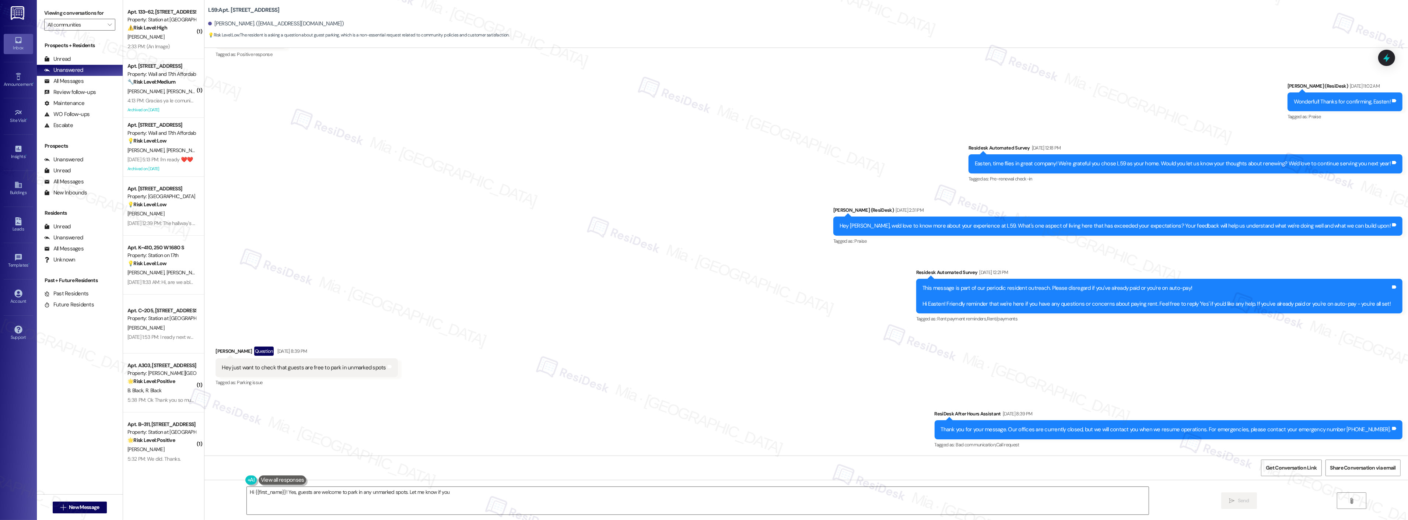
click at [288, 480] on button at bounding box center [283, 479] width 48 height 9
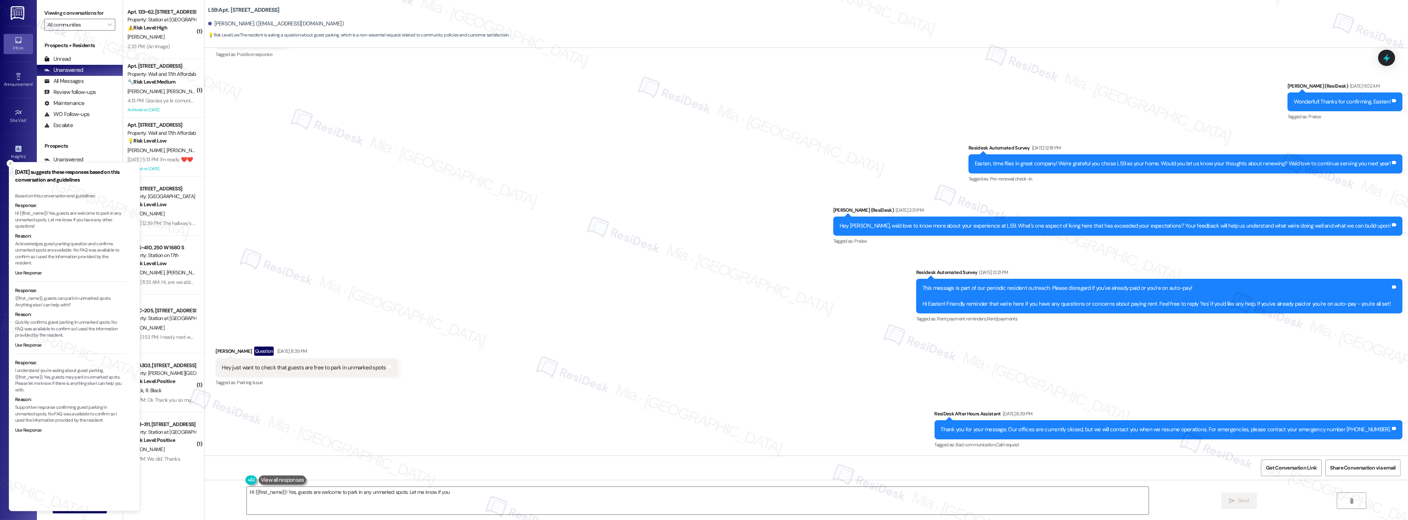
click at [453, 461] on div "Get Conversation Link Share Conversation via email" at bounding box center [805, 468] width 1203 height 24
click at [279, 493] on textarea "Hi {{first_name}}! Yes, guests are welcome to park in any unmarked spots. Let m…" at bounding box center [698, 501] width 902 height 28
paste textarea "I apologize for the delay in replying to your message."
click at [386, 494] on textarea "Hi {{first_name}}, I apologize for the delay in replying to your message.! Yes,…" at bounding box center [688, 501] width 902 height 28
drag, startPoint x: 386, startPoint y: 492, endPoint x: 614, endPoint y: 492, distance: 228.3
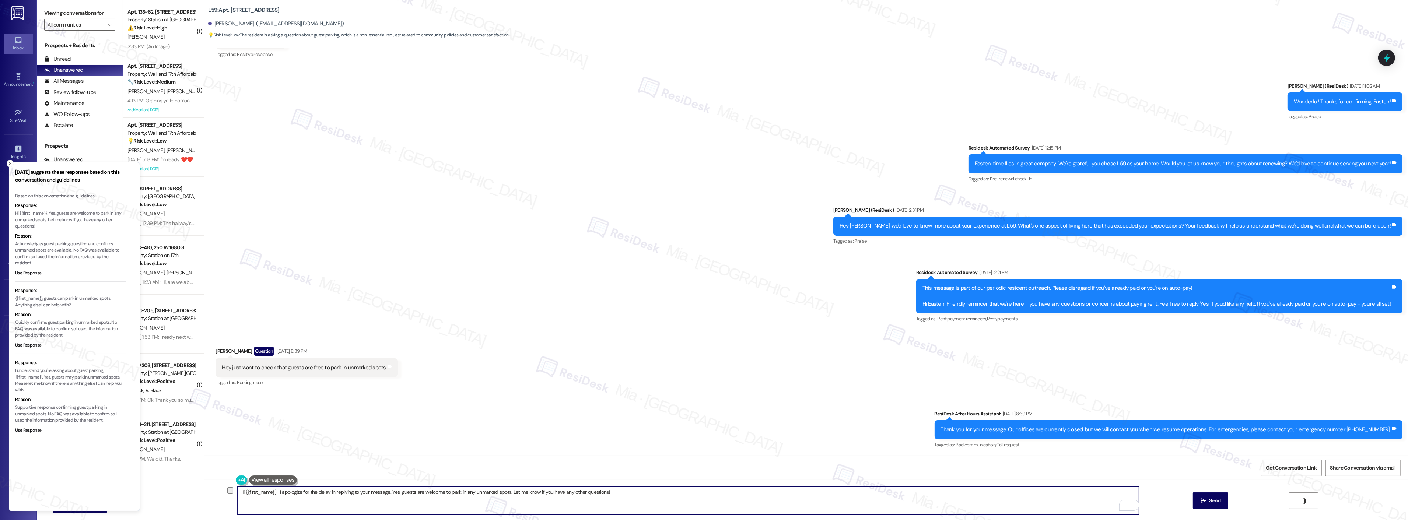
click at [614, 492] on textarea "Hi {{first_name}}, I apologize for the delay in replying to your message. Yes, …" at bounding box center [688, 501] width 902 height 28
click at [411, 487] on textarea "Hi {{first_name}}, I apologize for the delay in replying to your message. Yes, …" at bounding box center [688, 501] width 902 height 28
drag, startPoint x: 392, startPoint y: 492, endPoint x: 385, endPoint y: 491, distance: 6.7
click at [385, 491] on textarea "Hi {{first_name}}, I apologize for the delay in replying to your message. Yes, …" at bounding box center [688, 501] width 902 height 28
click at [457, 493] on textarea "Hi {{first_name}}, I apologize for the delay in replying to your message. I und…" at bounding box center [688, 501] width 902 height 28
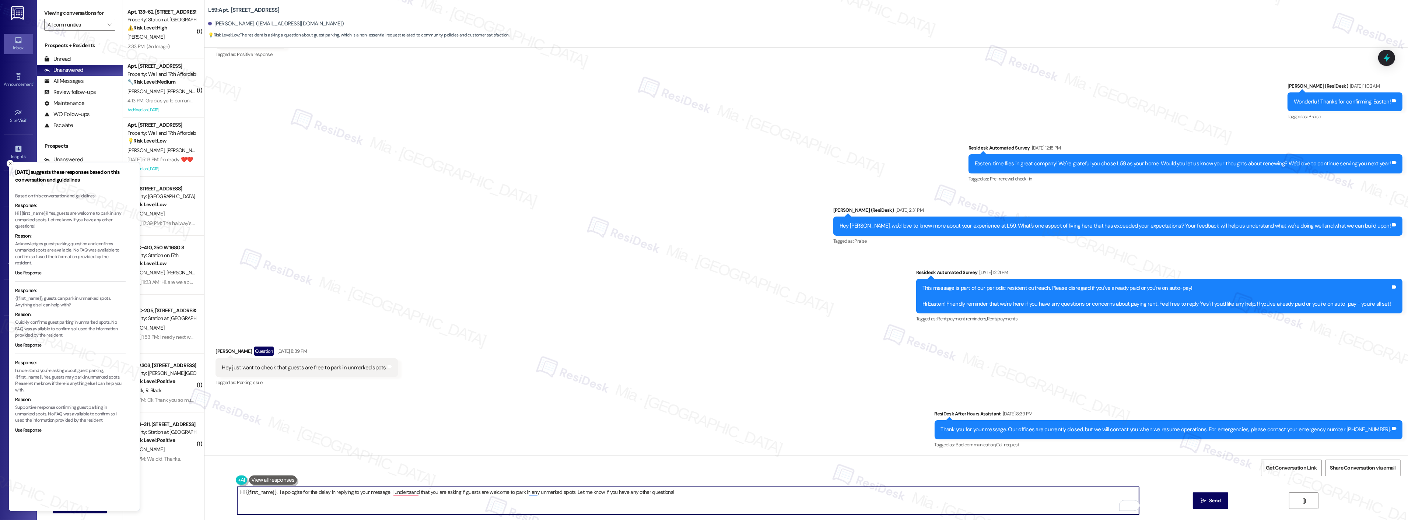
drag, startPoint x: 407, startPoint y: 492, endPoint x: 611, endPoint y: 446, distance: 209.3
click at [611, 446] on div "Sent via SMS ResiDesk After Hours Assistant Sep 04, 2025 at 8:39 PM Thank you f…" at bounding box center [805, 424] width 1203 height 62
click at [528, 490] on textarea "Hi {{first_name}}, I apologize for the delay in replying to your message. I und…" at bounding box center [688, 501] width 902 height 28
drag, startPoint x: 534, startPoint y: 492, endPoint x: 667, endPoint y: 492, distance: 133.0
click at [667, 492] on textarea "Hi {{first_name}}, I apologize for the delay in replying to your message. I und…" at bounding box center [688, 501] width 902 height 28
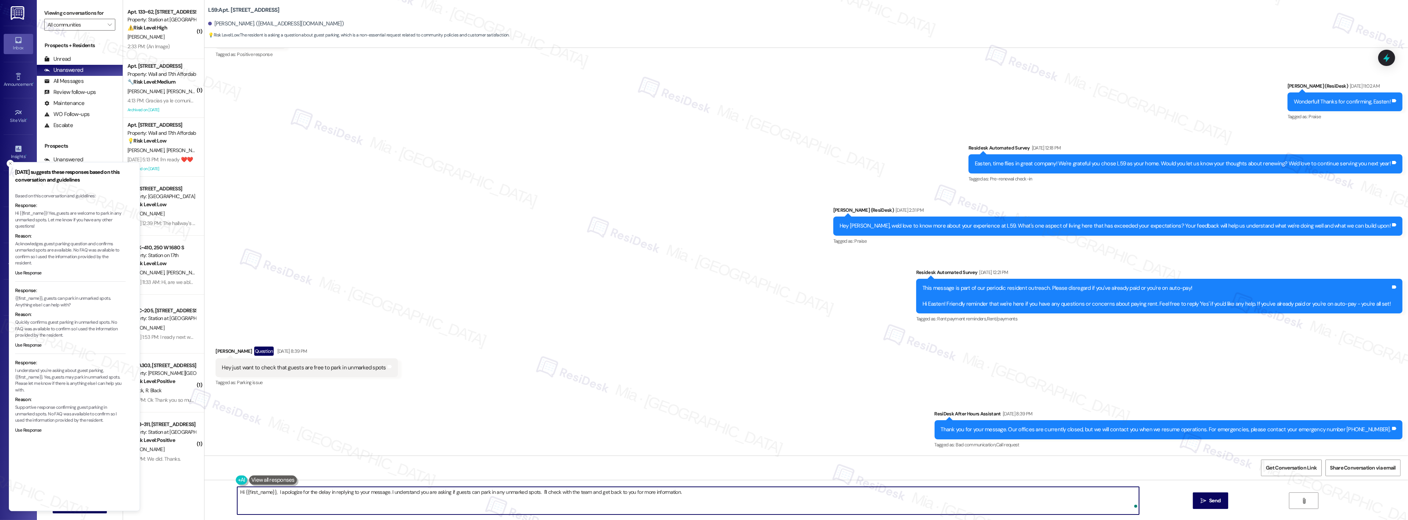
click at [654, 411] on div "Sent via SMS ResiDesk After Hours Assistant Sep 04, 2025 at 8:39 PM Thank you f…" at bounding box center [805, 424] width 1203 height 62
click at [534, 495] on textarea "Hi {{first_name}}, I apologize for the delay in replying to your message. I und…" at bounding box center [688, 501] width 902 height 28
drag, startPoint x: 430, startPoint y: 492, endPoint x: 531, endPoint y: 491, distance: 101.7
click at [531, 491] on textarea "Hi {{first_name}}, I apologize for the delay in replying to your message. I und…" at bounding box center [688, 501] width 902 height 28
click at [475, 491] on textarea "Hi {{first_name}}, I apologize for the delay in replying to your message. I und…" at bounding box center [688, 501] width 902 height 28
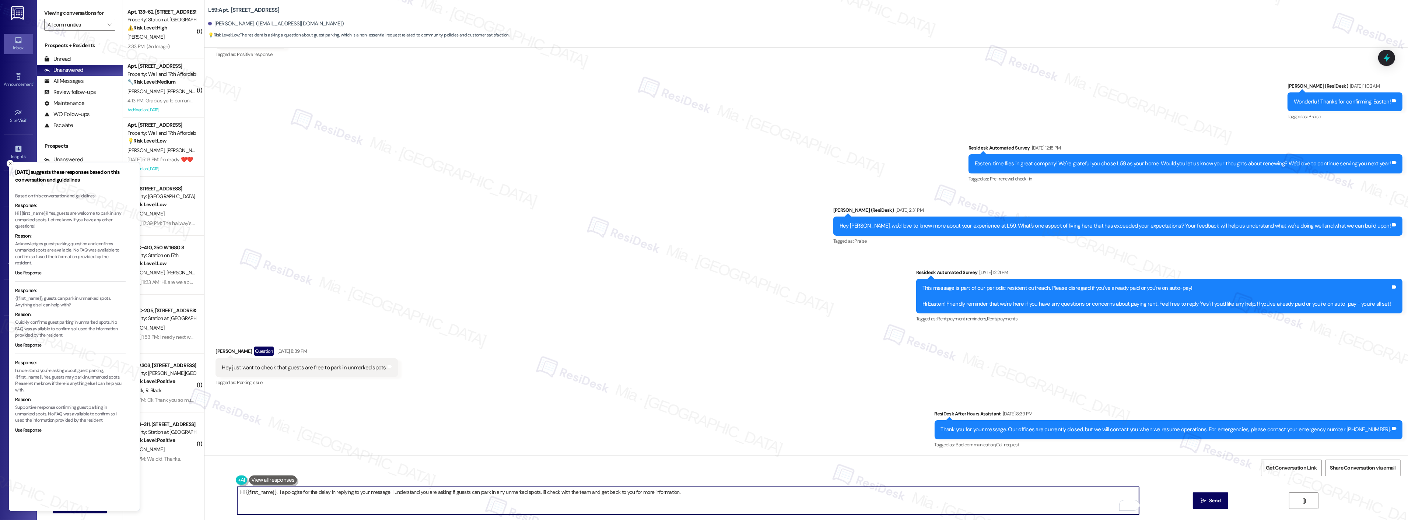
click at [473, 493] on textarea "Hi {{first_name}}, I apologize for the delay in replying to your message. I und…" at bounding box center [688, 501] width 902 height 28
drag, startPoint x: 445, startPoint y: 492, endPoint x: 531, endPoint y: 492, distance: 86.9
click at [531, 492] on textarea "Hi {{first_name}}, I apologize for the delay in replying to your message. I und…" at bounding box center [688, 501] width 902 height 28
type textarea "Hi {{first_name}}, I apologize for the delay in replying to your message. I und…"
click at [1213, 499] on span "Send" at bounding box center [1214, 501] width 11 height 8
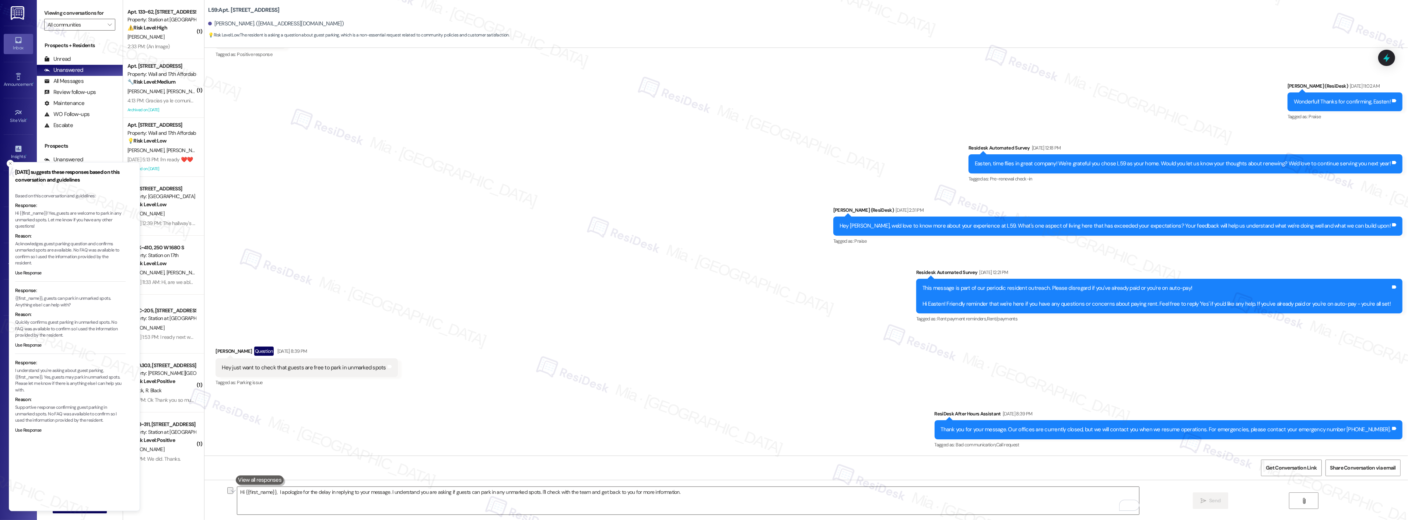
scroll to position [1419, 0]
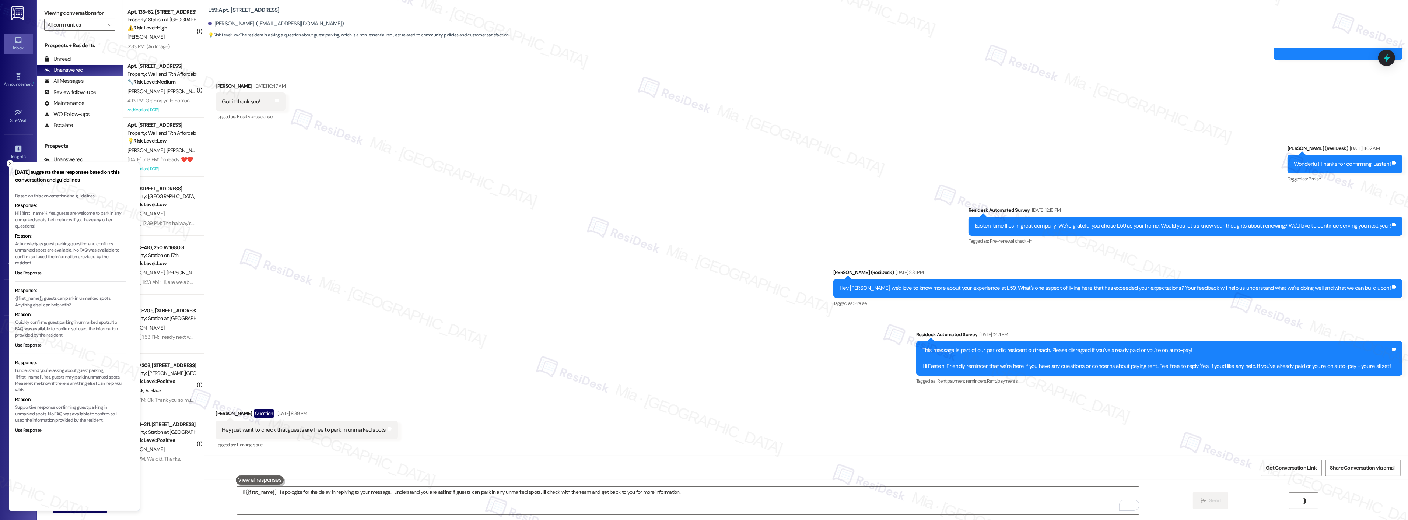
drag, startPoint x: 10, startPoint y: 163, endPoint x: 18, endPoint y: 166, distance: 9.0
click at [10, 163] on icon "Close toast" at bounding box center [10, 163] width 4 height 4
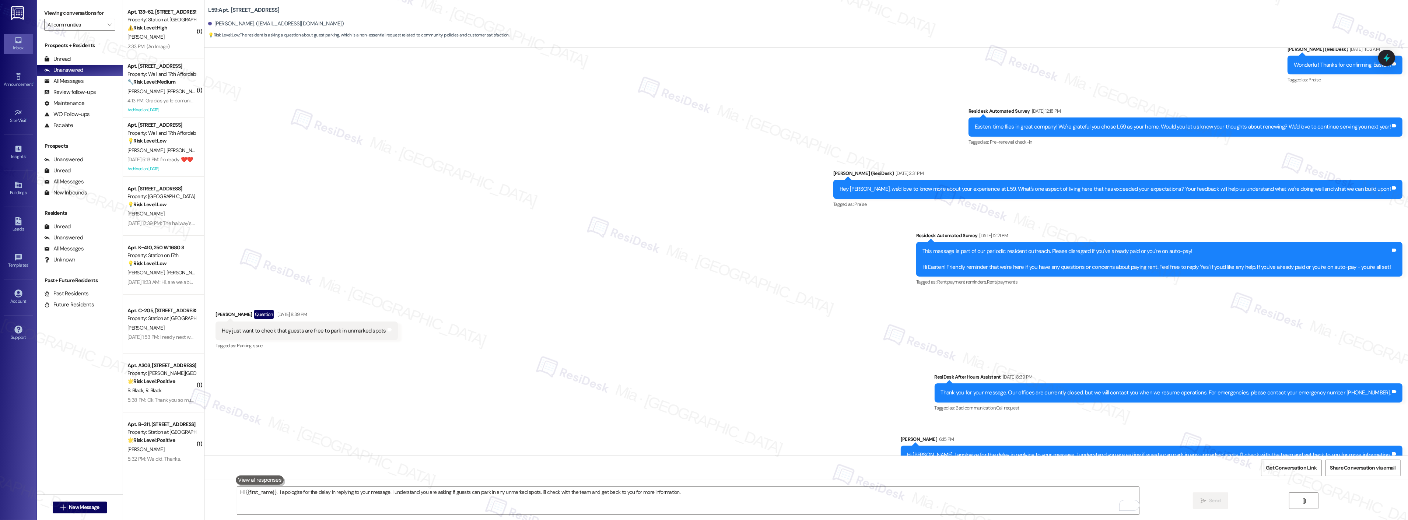
scroll to position [1533, 0]
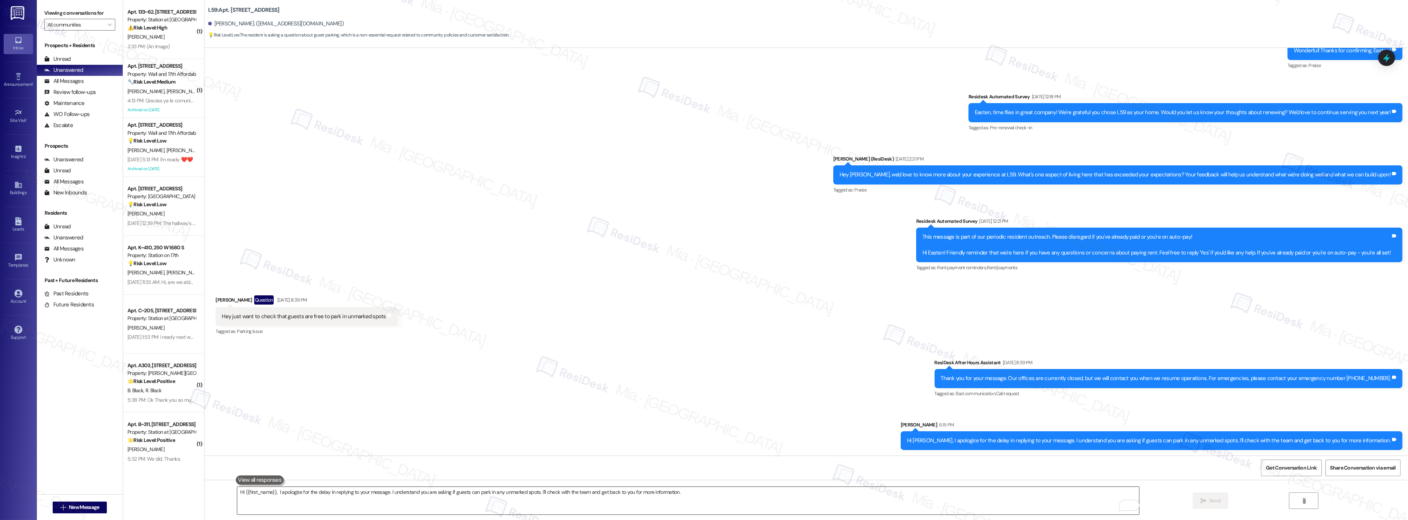
click at [612, 498] on textarea "Hi {{first_name}}, I apologize for the delay in replying to your message. I und…" at bounding box center [688, 501] width 902 height 28
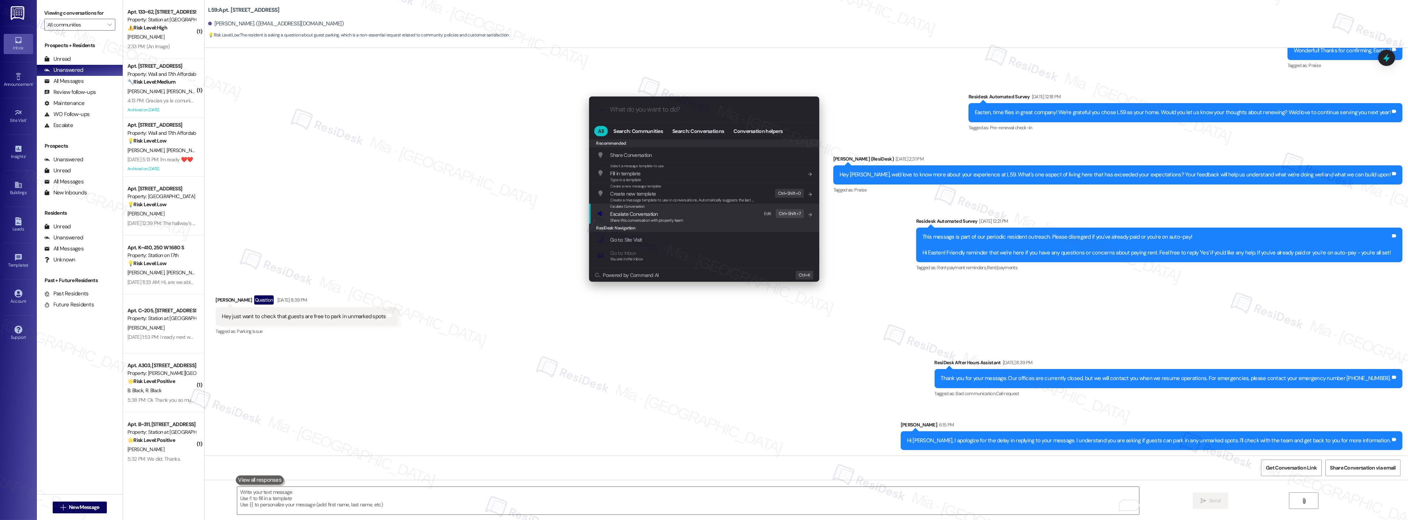
click at [624, 218] on span "Share this conversation with property team" at bounding box center [646, 220] width 73 height 5
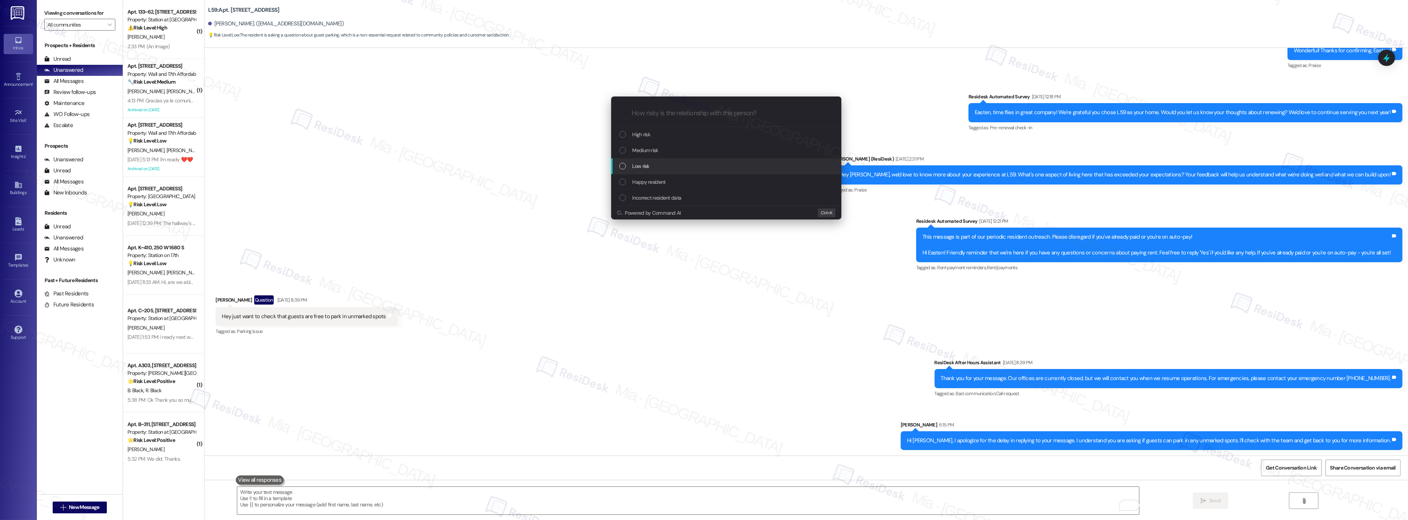
click at [624, 164] on div "List of options" at bounding box center [622, 166] width 7 height 7
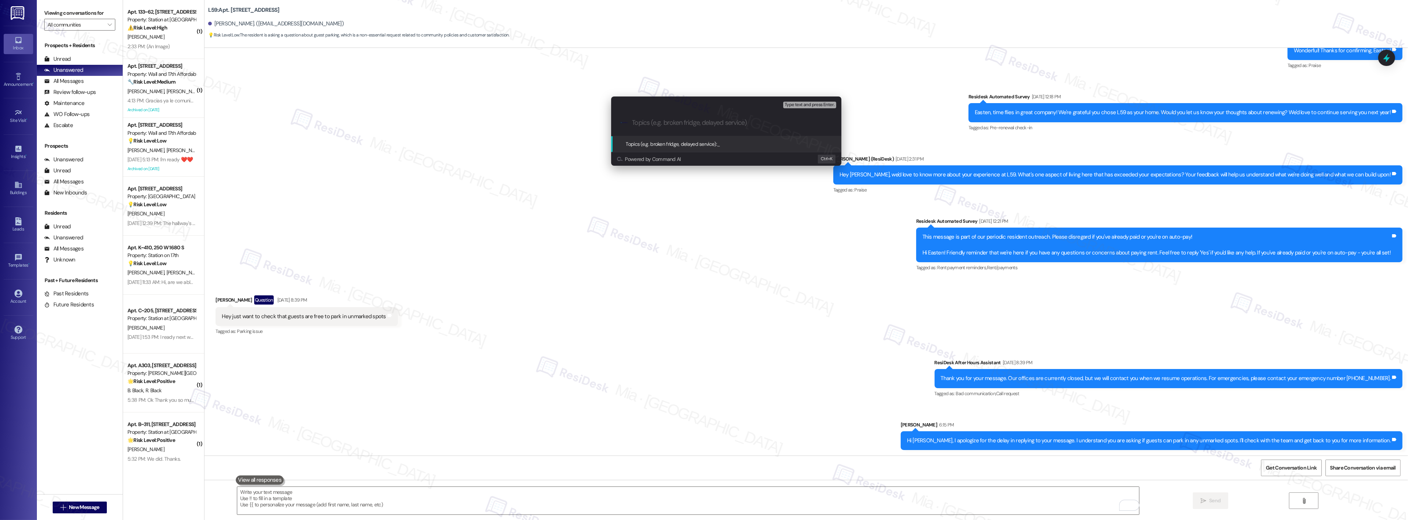
paste input "if guests can park in any unmarked spots"
click at [631, 123] on div ".cls-1{fill:#0a055f;}.cls-2{fill:#0cc4c4;} resideskLogoBlueOrange if guests can…" at bounding box center [726, 123] width 230 height 26
click at [635, 123] on input "if guests can park in any unmarked spots" at bounding box center [729, 123] width 194 height 8
click at [633, 122] on input "if guests can park in any unmarked spots" at bounding box center [729, 123] width 194 height 8
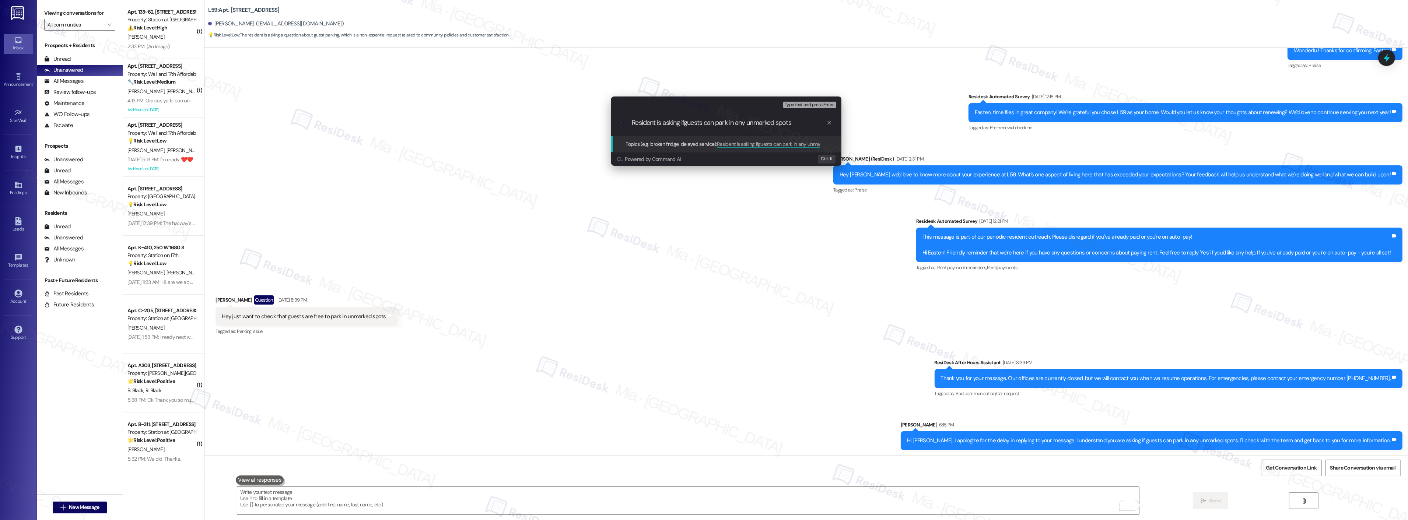
type input "Resident is asking if guests can park in any unmarked spots"
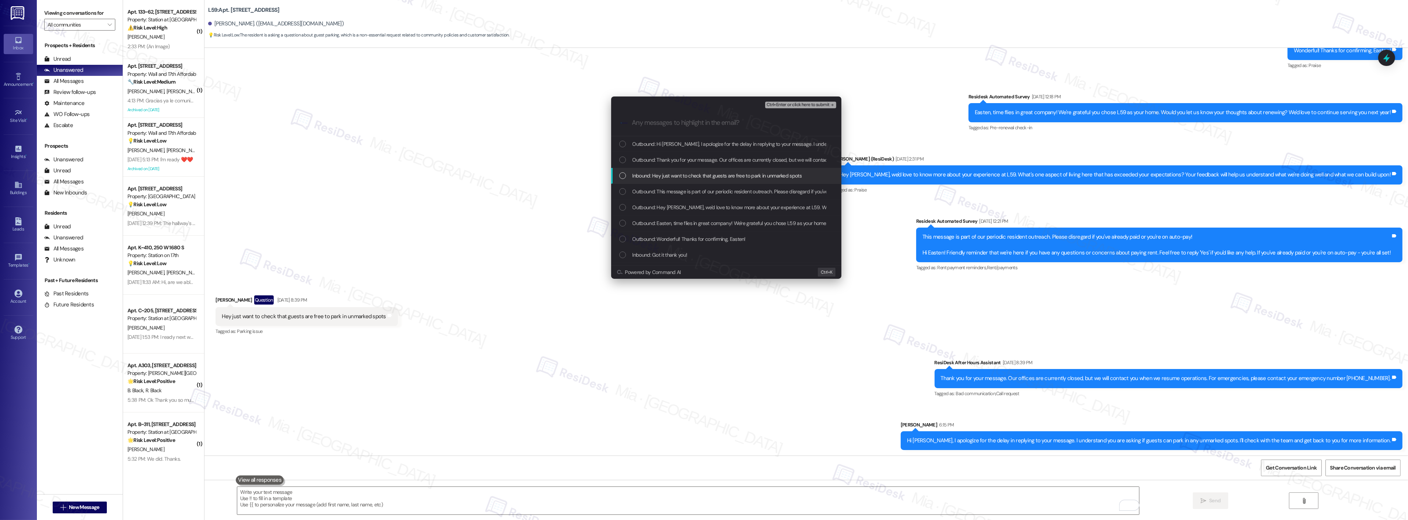
click at [725, 173] on span "Inbound: Hey just want to check that guests are free to park in unmarked spots" at bounding box center [716, 176] width 169 height 8
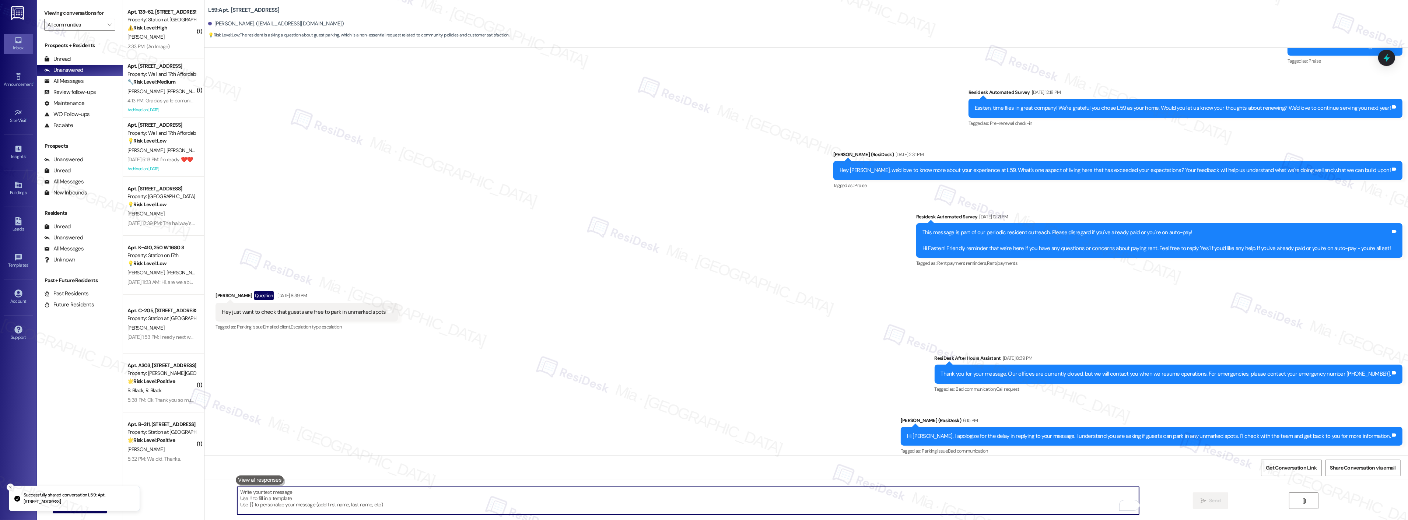
scroll to position [1544, 0]
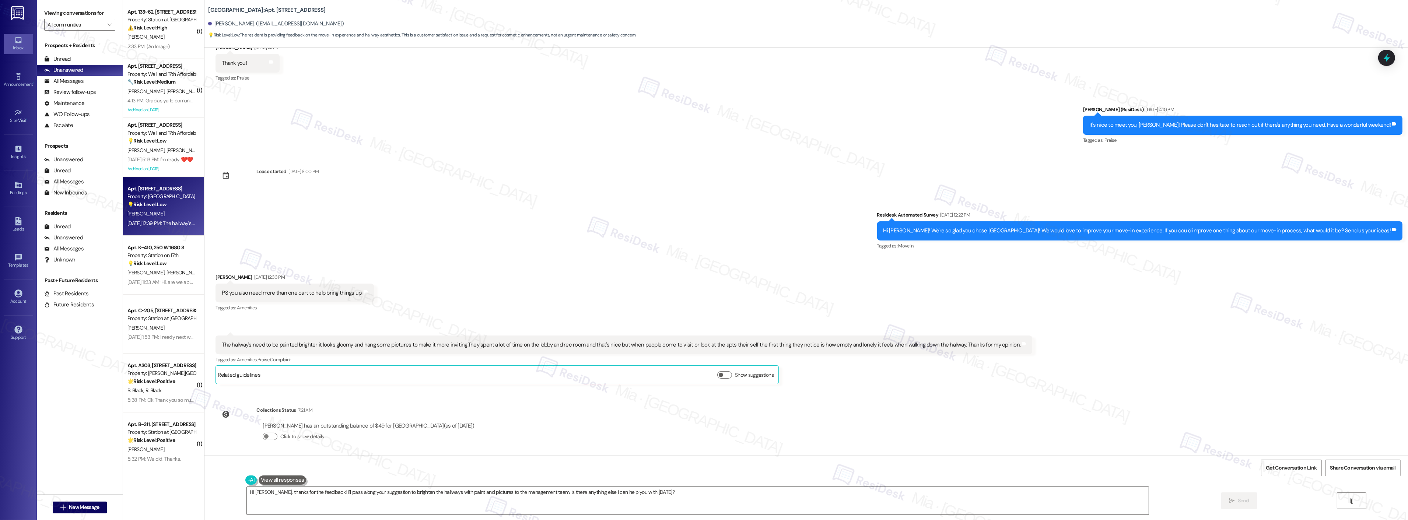
scroll to position [91, 0]
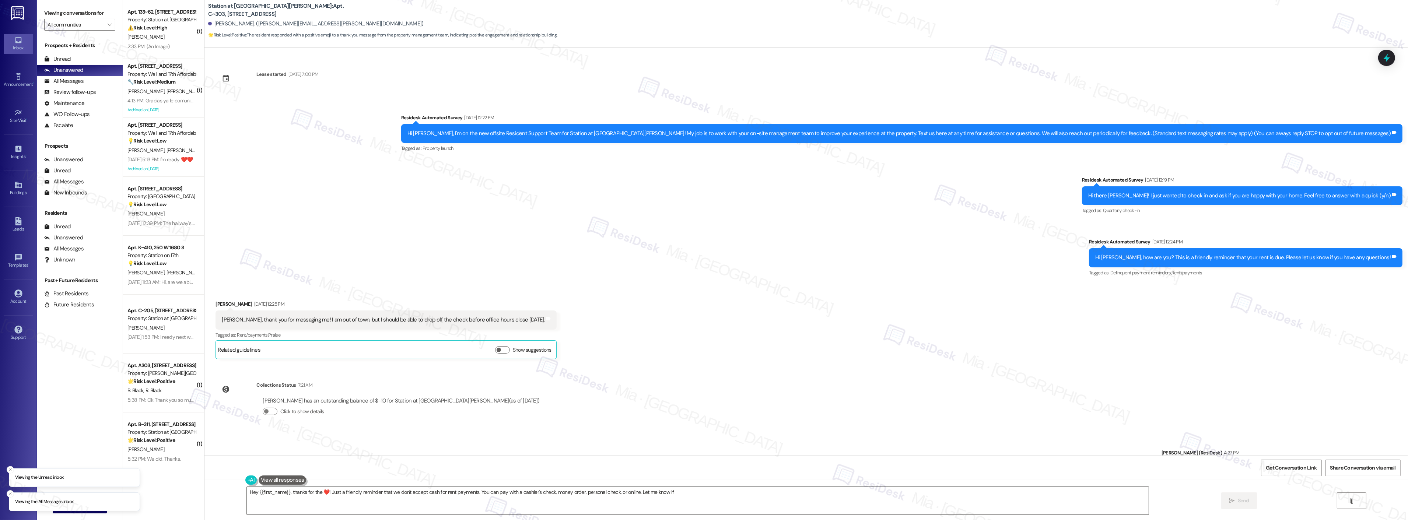
scroll to position [346, 0]
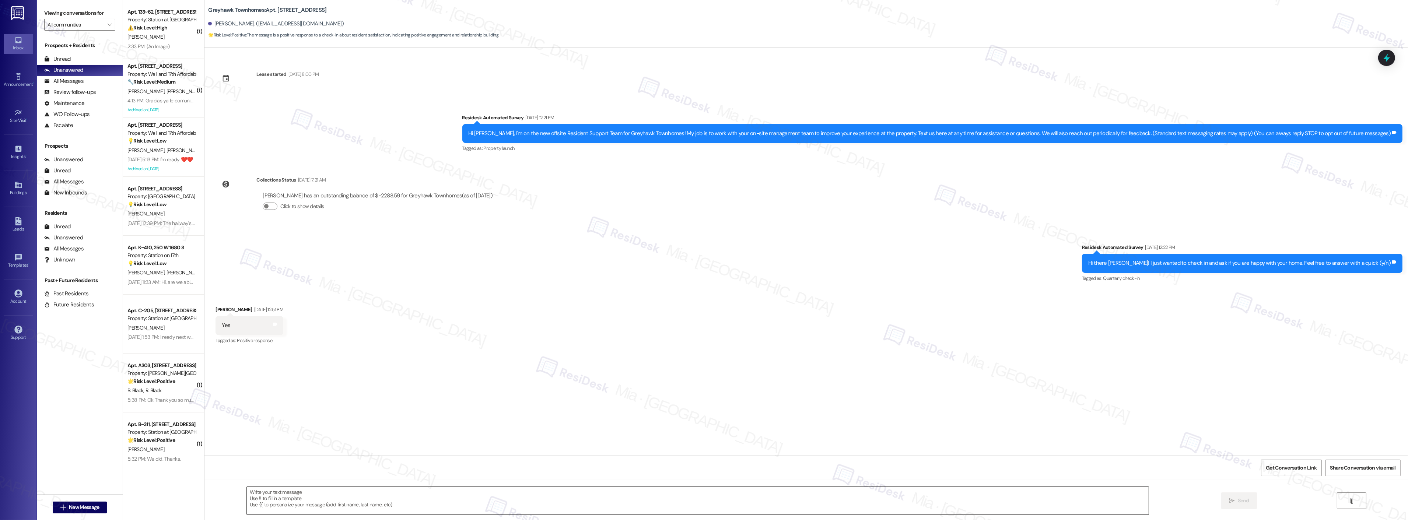
click at [522, 492] on textarea at bounding box center [698, 501] width 902 height 28
click at [250, 493] on textarea "To enrich screen reader interactions, please activate Accessibility in Grammarl…" at bounding box center [688, 501] width 902 height 28
paste textarea "Thank you for the feedback. I’m really glad to hear that you’re enjoying your h…"
type textarea "Thank you for the feedback. I’m really glad to hear that you’re enjoying your h…"
drag, startPoint x: 366, startPoint y: 498, endPoint x: 143, endPoint y: 499, distance: 223.6
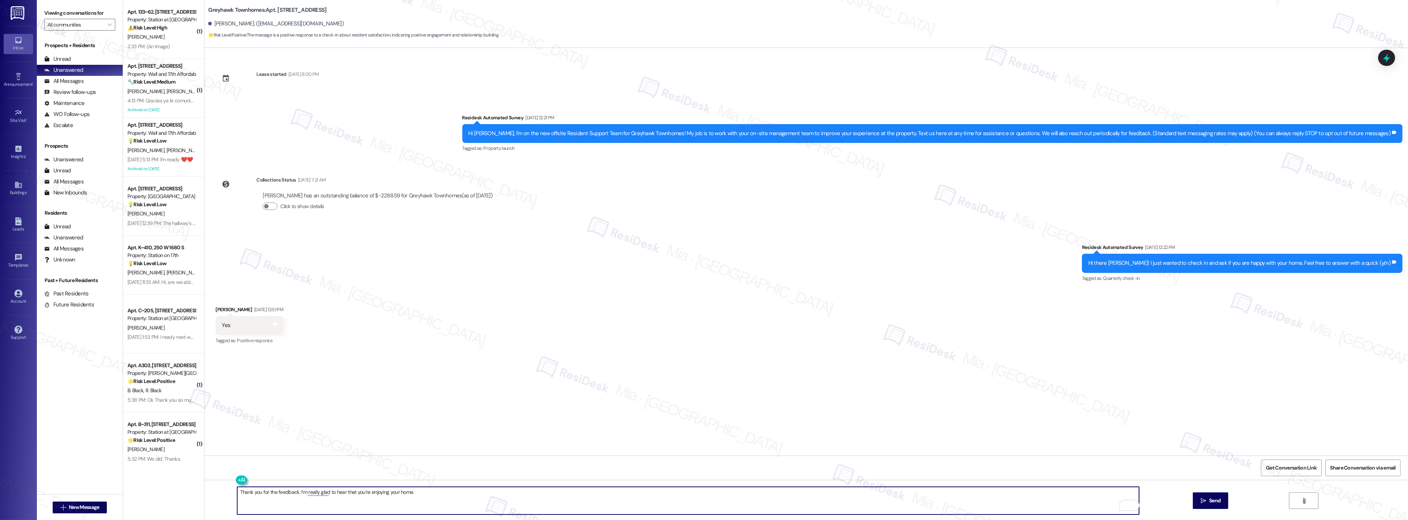
click at [143, 499] on div "( 1 ) Apt. 133~62, [STREET_ADDRESS] Property: Station at [GEOGRAPHIC_DATA][PERS…" at bounding box center [765, 260] width 1285 height 520
drag, startPoint x: 405, startPoint y: 493, endPoint x: 234, endPoint y: 493, distance: 171.3
click at [237, 493] on textarea "Thank you for the feedback. I’m really glad to hear that you’re enjoying your h…" at bounding box center [688, 501] width 902 height 28
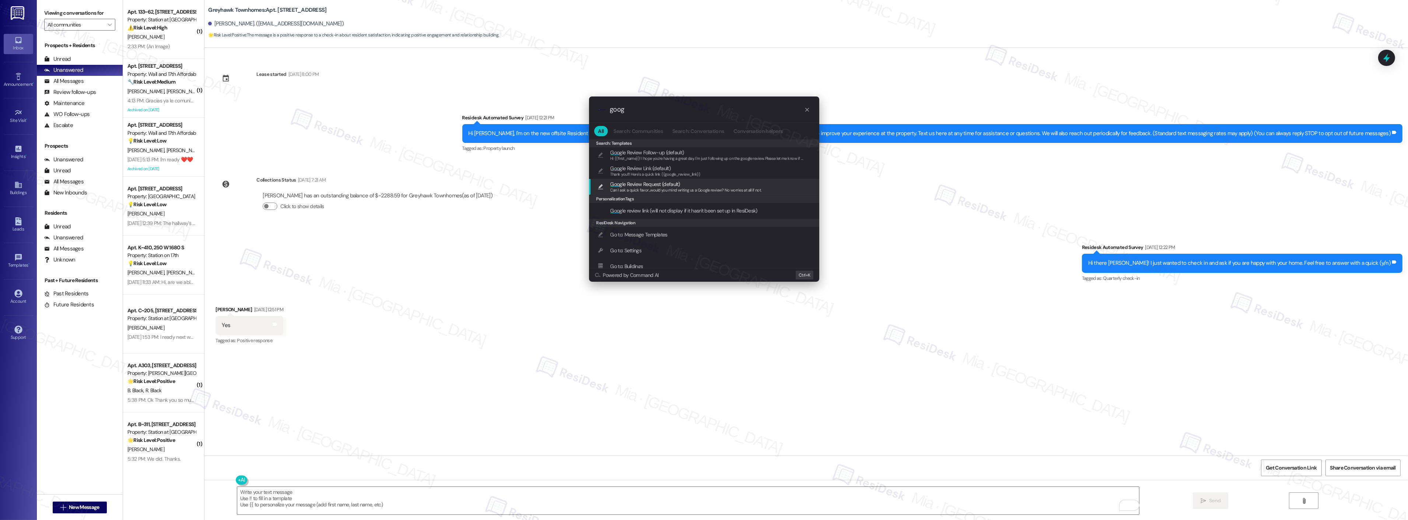
type input "goog"
click at [697, 185] on span "Goog le Review Request (default)" at bounding box center [685, 184] width 151 height 8
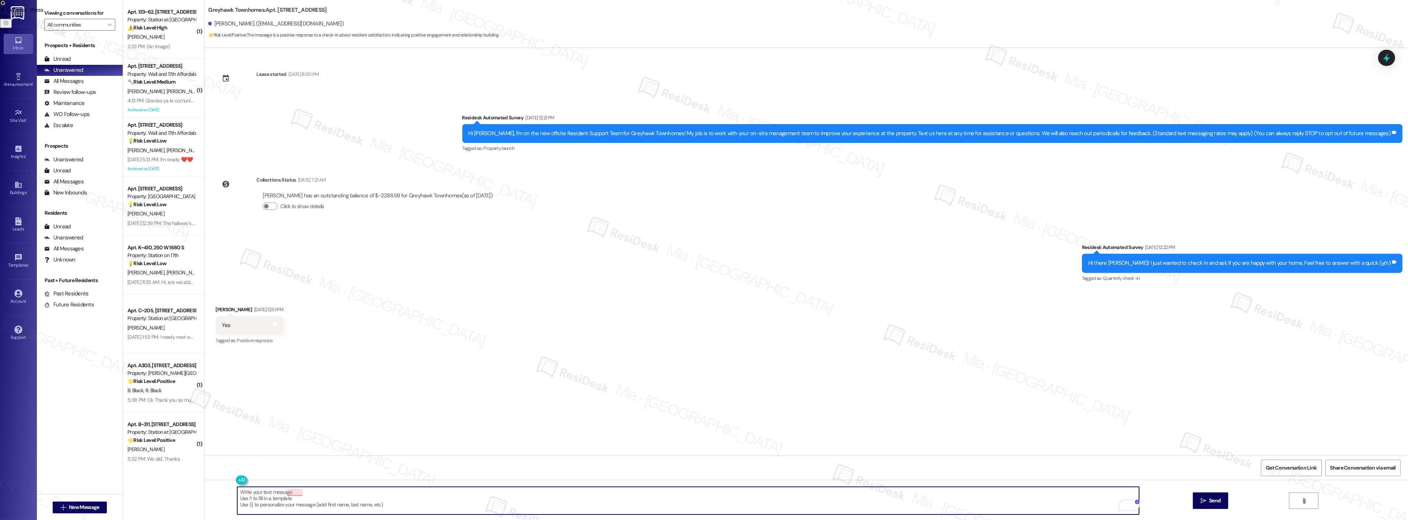
click at [237, 493] on textarea "Can I ask a quick favor...would you mind writing us a Google review? No worries…" at bounding box center [688, 501] width 902 height 28
paste textarea "Thank you for the feedback. I’m really glad to hear that you’re enjoying your h…"
click at [256, 492] on textarea "Thank you for the feedback. I’m happy to hear that you’re enjoying your home. C…" at bounding box center [688, 501] width 902 height 28
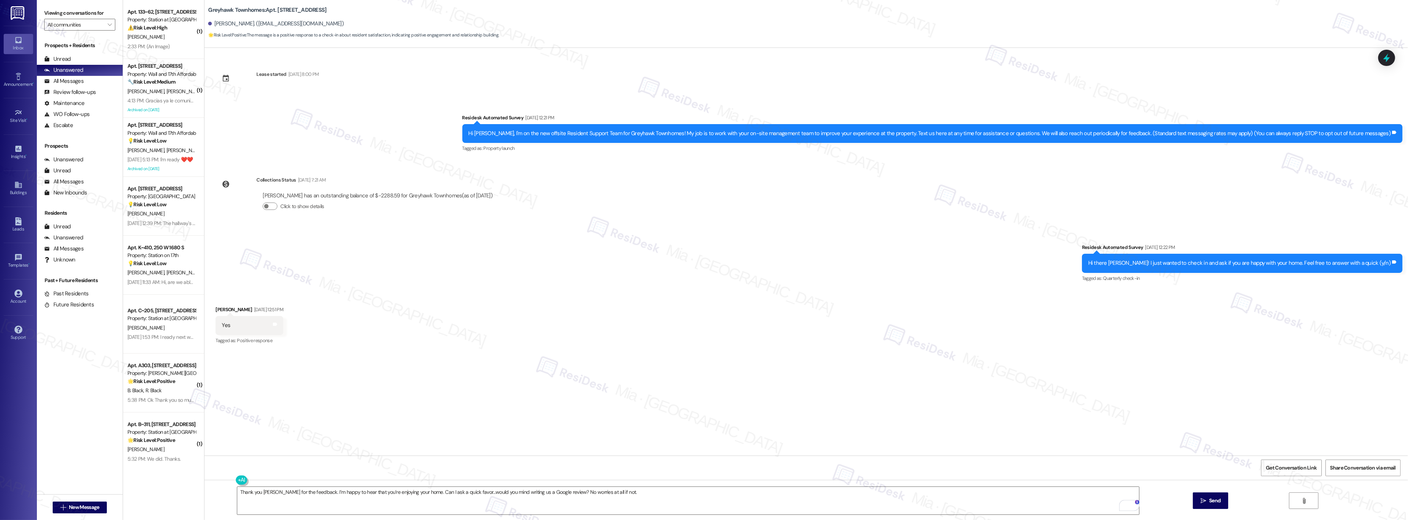
click at [370, 410] on div "Lease started [DATE] 8:00 PM Survey, sent via SMS Residesk Automated Survey [DA…" at bounding box center [805, 252] width 1203 height 408
click at [258, 473] on div "you ," at bounding box center [254, 470] width 13 height 12
click at [278, 470] on span "for" at bounding box center [280, 470] width 7 height 6
type textarea "Thank you, [PERSON_NAME], for the feedback. I’m happy to hear that you’re enjoy…"
click at [447, 417] on div "Lease started [DATE] 8:00 PM Survey, sent via SMS Residesk Automated Survey [DA…" at bounding box center [805, 252] width 1203 height 408
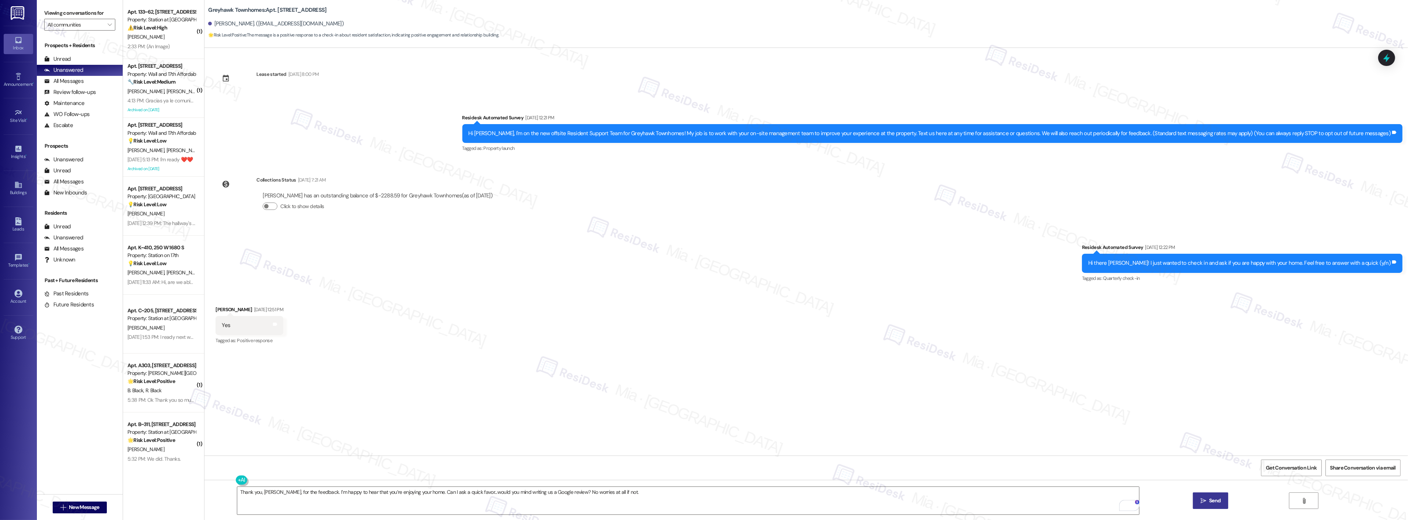
click at [1213, 500] on span "Send" at bounding box center [1214, 501] width 11 height 8
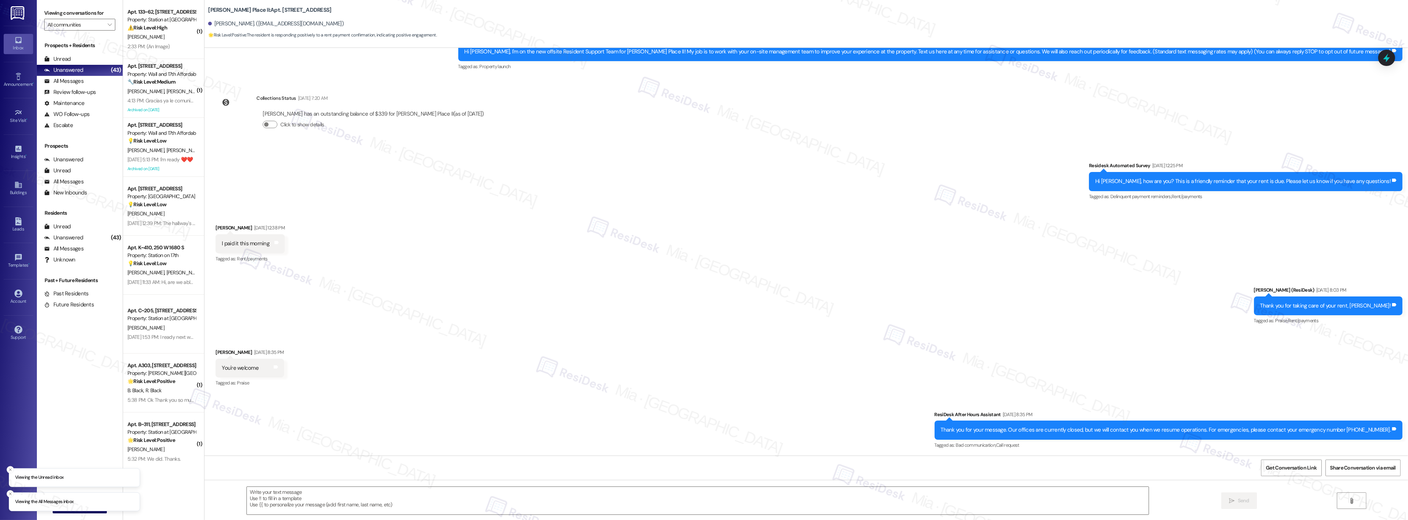
scroll to position [82, 0]
click at [407, 495] on textarea at bounding box center [698, 501] width 902 height 28
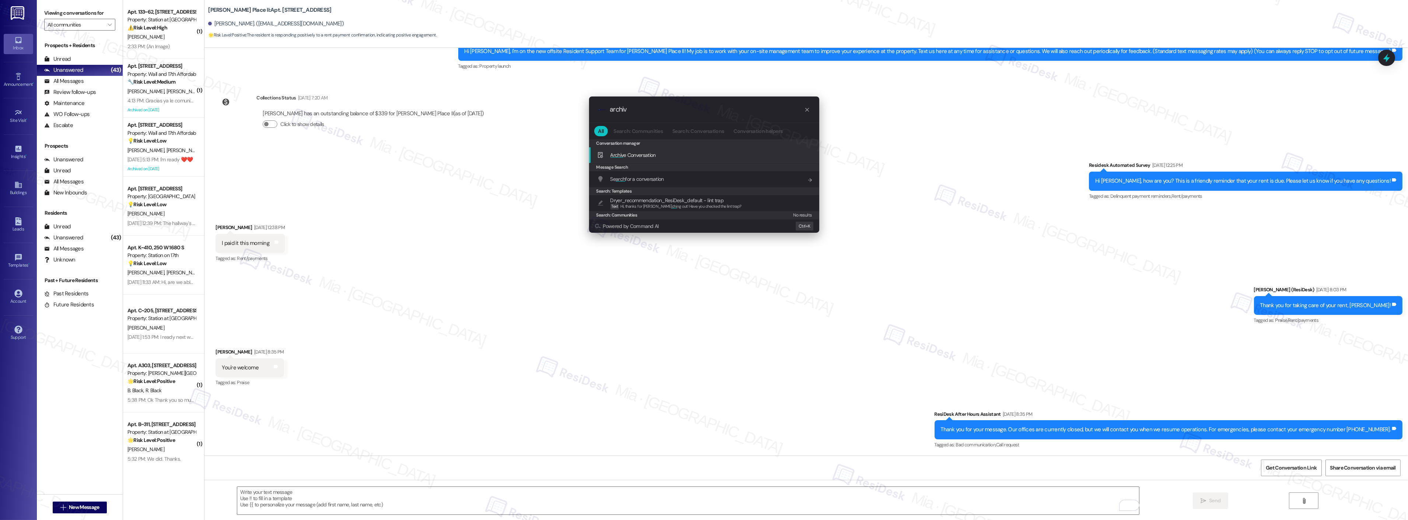
type input "archiv"
click at [646, 155] on span "Archiv e Conversation" at bounding box center [632, 155] width 45 height 7
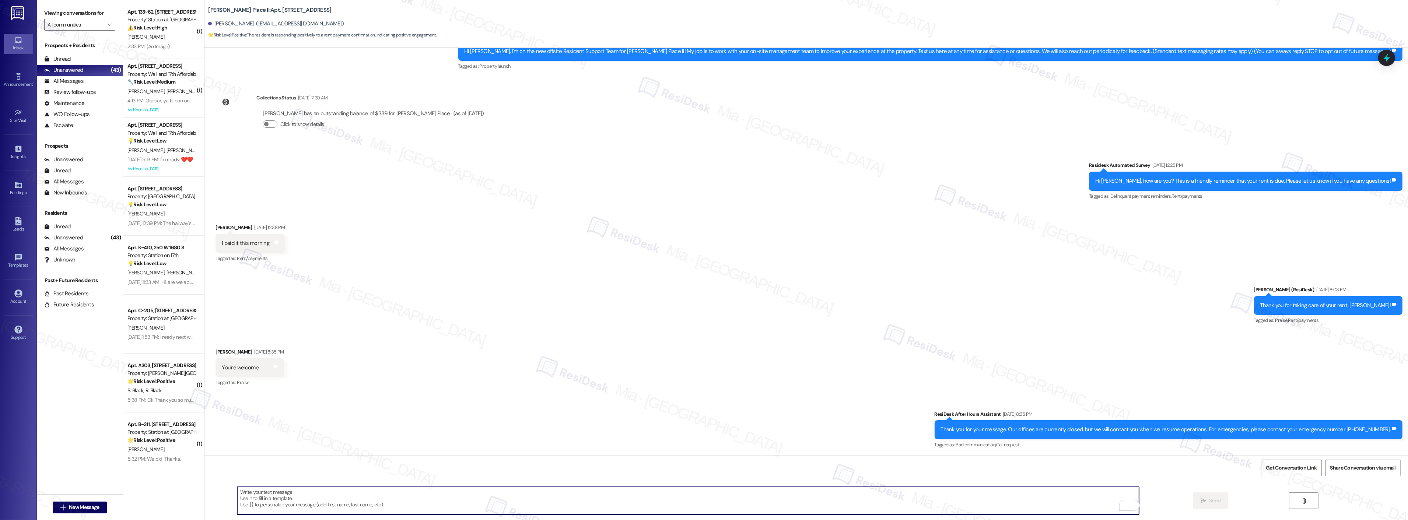
click at [332, 497] on textarea "To enrich screen reader interactions, please activate Accessibility in Grammarl…" at bounding box center [688, 501] width 902 height 28
